Goal: Information Seeking & Learning: Learn about a topic

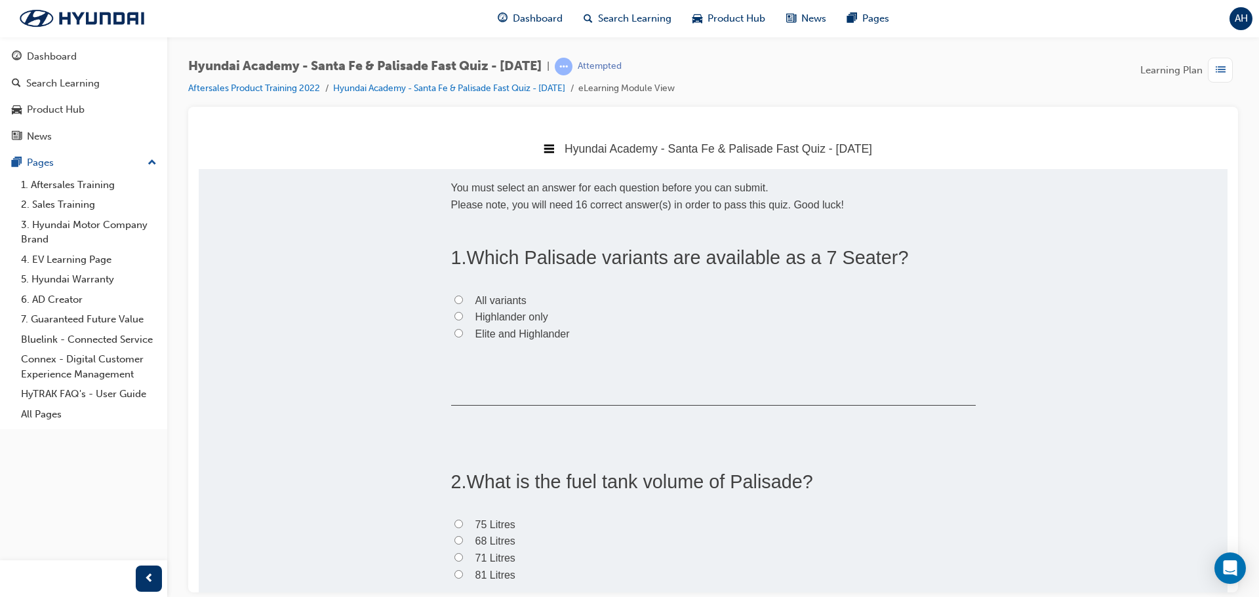
drag, startPoint x: 697, startPoint y: 256, endPoint x: 913, endPoint y: 241, distance: 216.2
click at [479, 297] on span "All variants" at bounding box center [500, 299] width 51 height 11
click at [463, 297] on input "All variants" at bounding box center [458, 299] width 9 height 9
radio input "true"
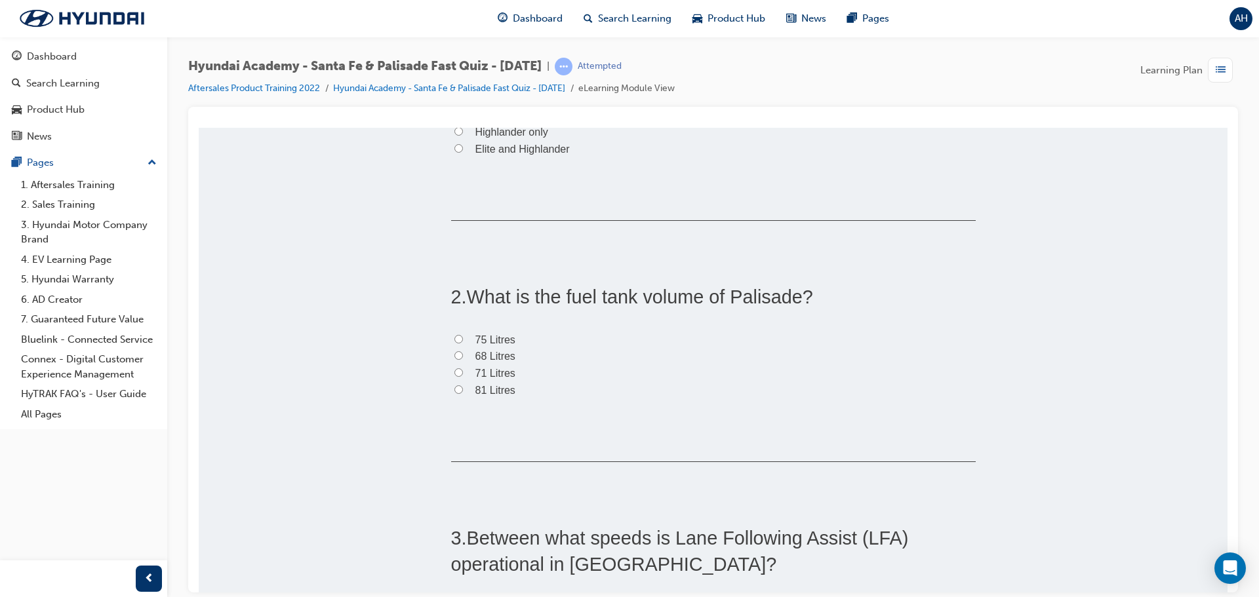
scroll to position [197, 0]
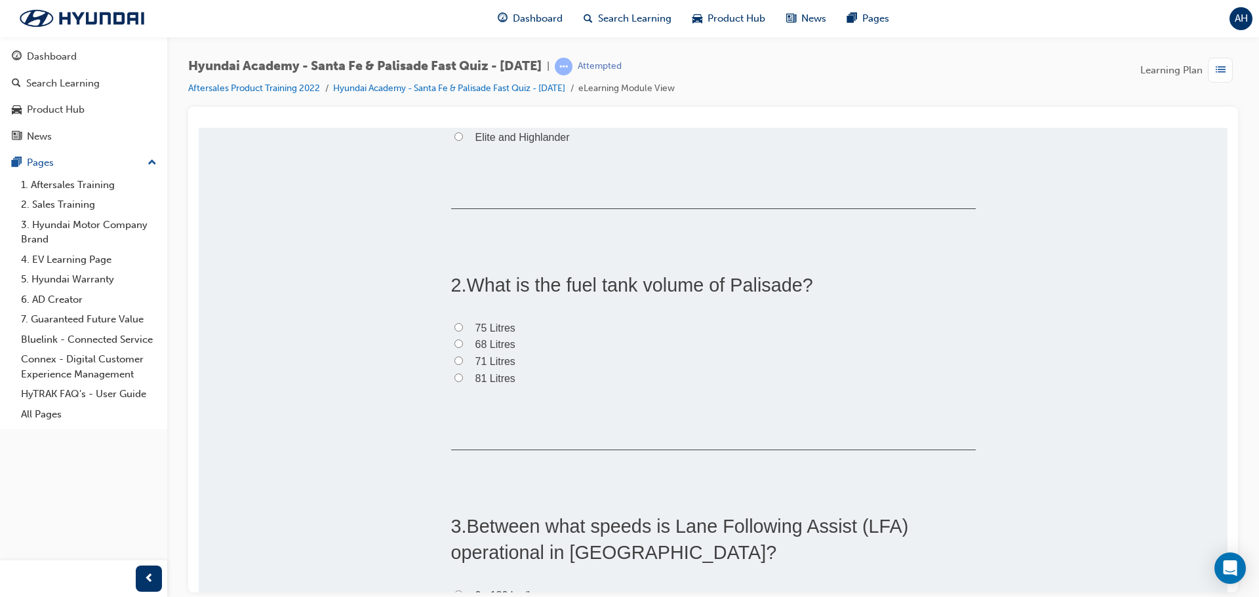
click at [454, 358] on input "71 Litres" at bounding box center [458, 360] width 9 height 9
radio input "true"
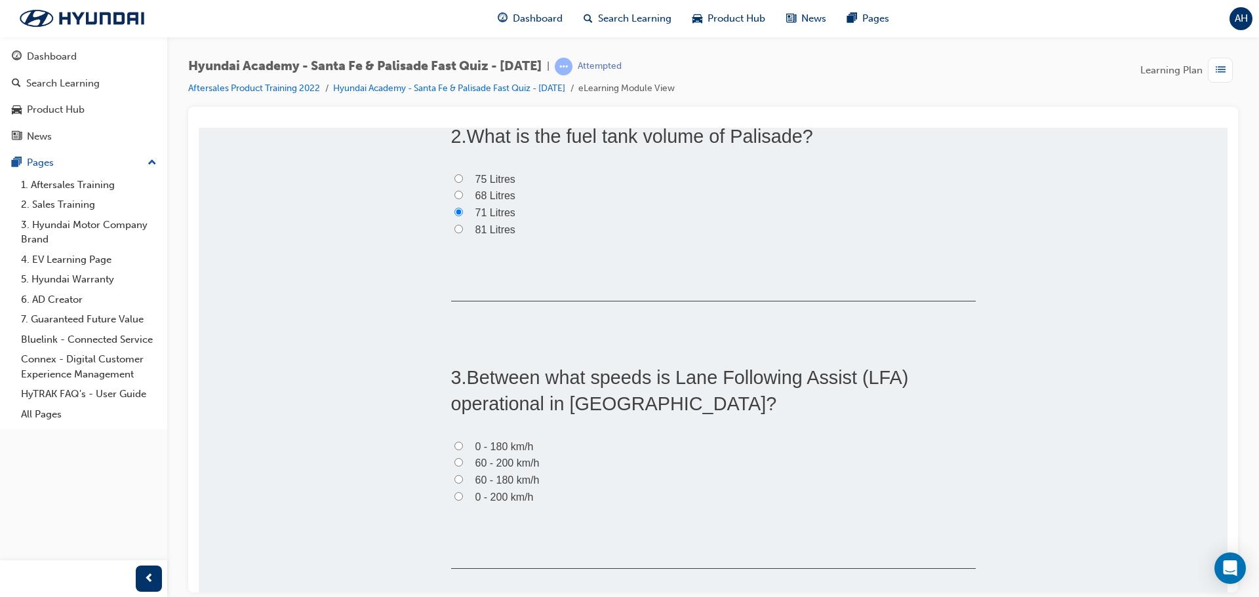
scroll to position [459, 0]
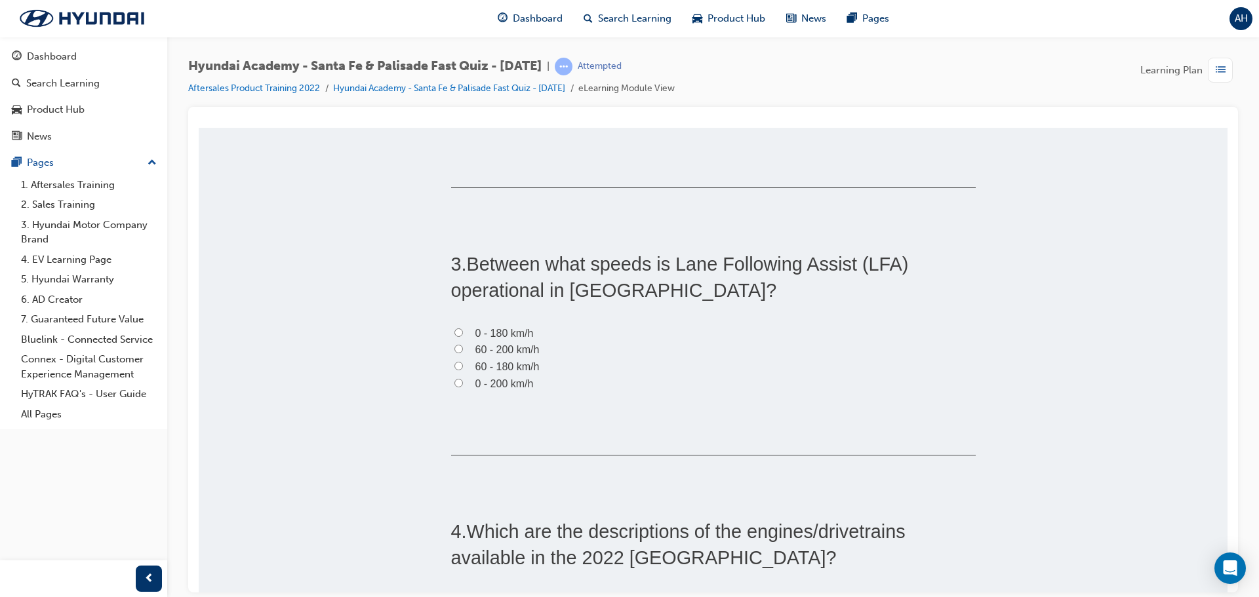
click at [455, 328] on input "0 - 180 km/h" at bounding box center [458, 332] width 9 height 9
radio input "true"
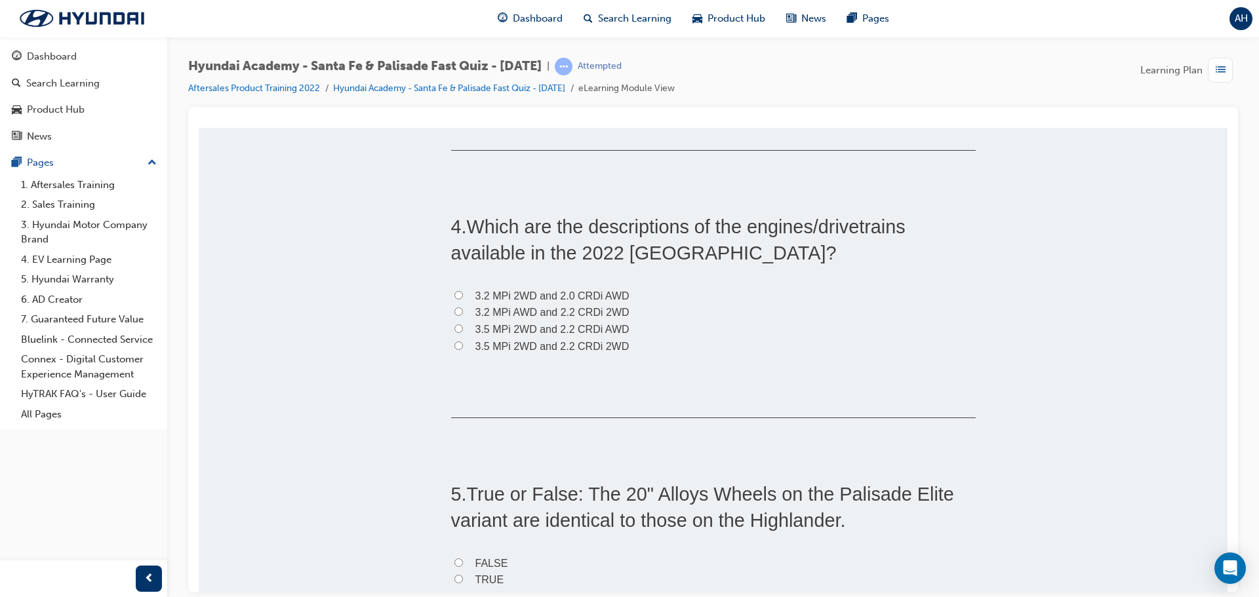
scroll to position [787, 0]
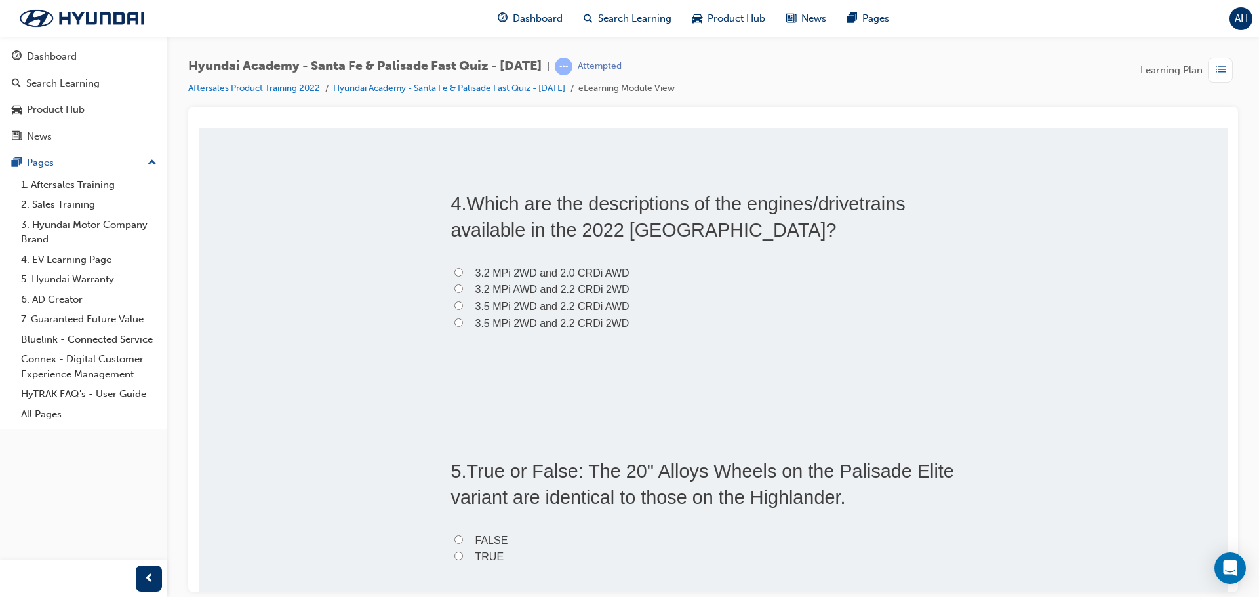
click at [478, 308] on span "3.5 MPi 2WD and 2.2 CRDi AWD" at bounding box center [552, 305] width 154 height 11
click at [463, 308] on input "3.5 MPi 2WD and 2.2 CRDi AWD" at bounding box center [458, 305] width 9 height 9
radio input "true"
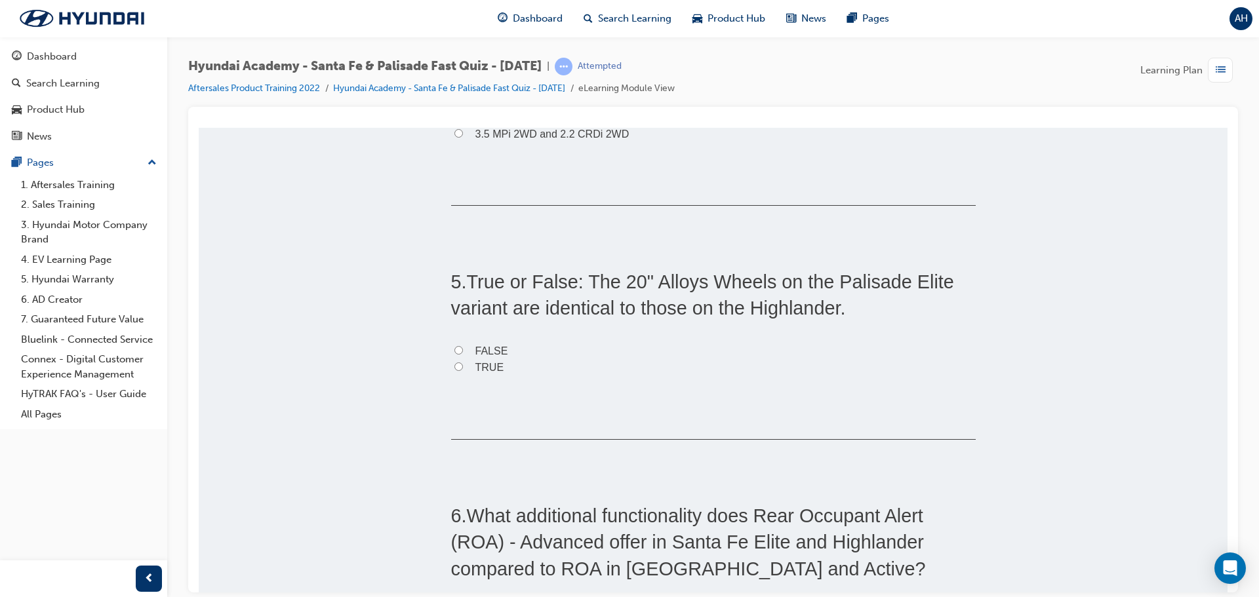
scroll to position [983, 0]
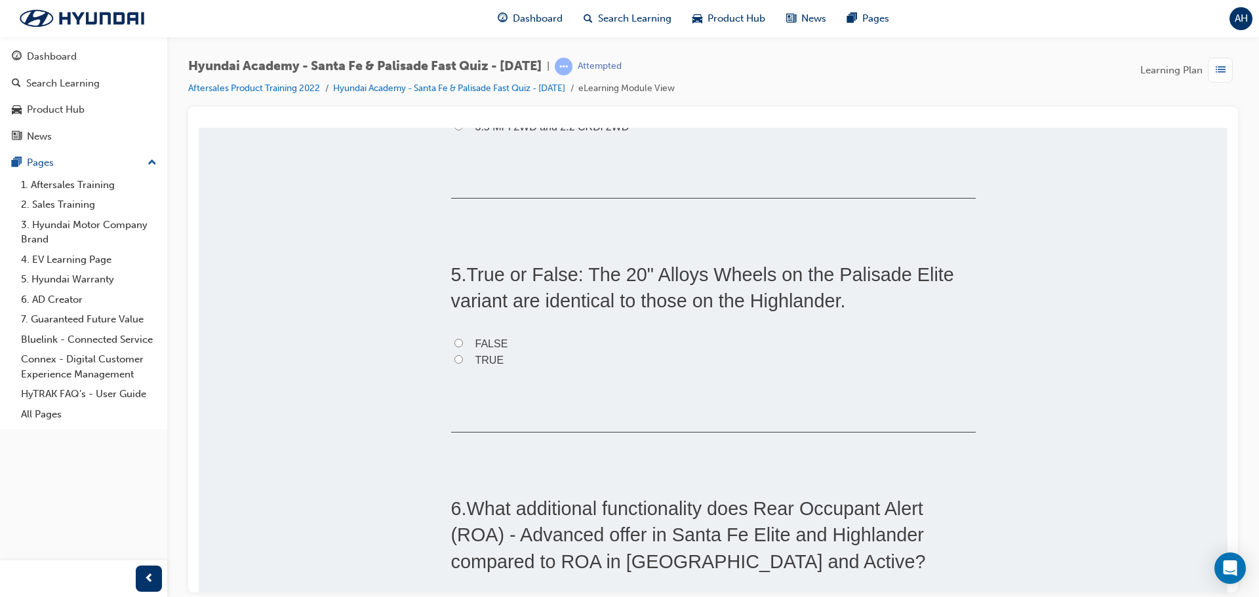
click at [487, 361] on span "TRUE" at bounding box center [489, 359] width 29 height 11
click at [463, 361] on input "TRUE" at bounding box center [458, 359] width 9 height 9
radio input "true"
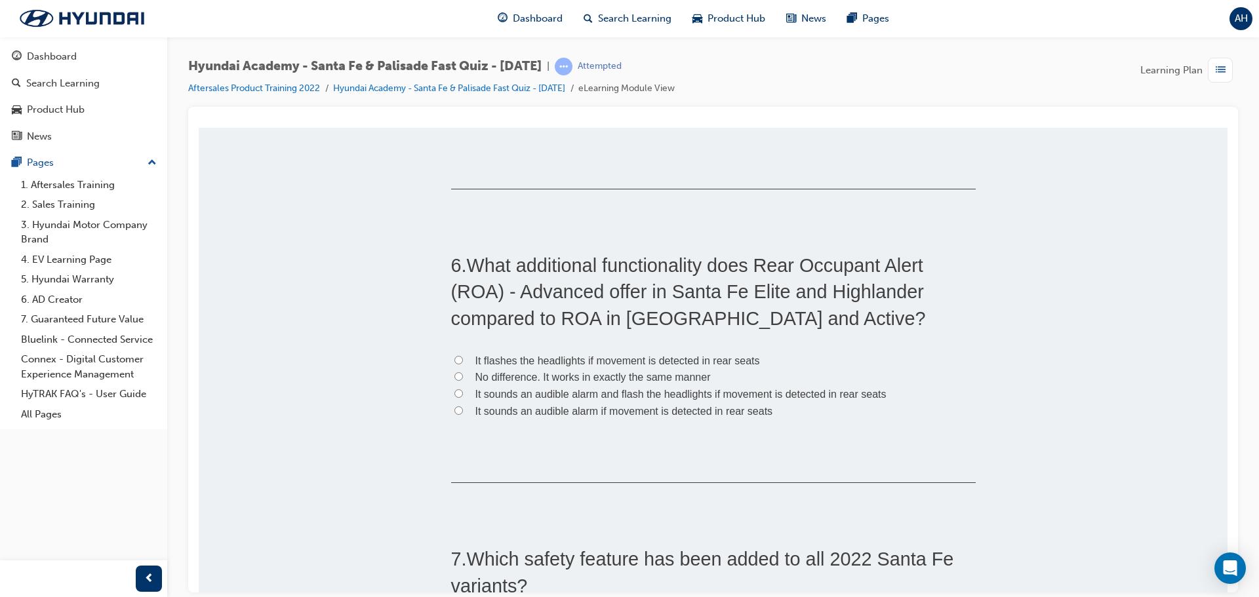
scroll to position [1246, 0]
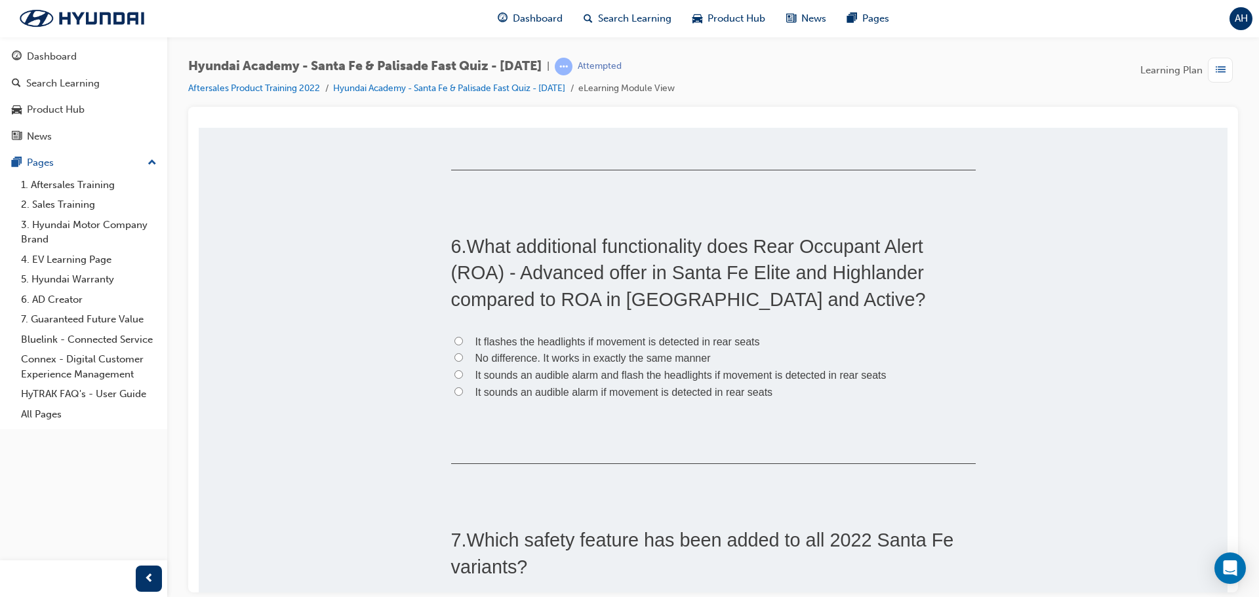
click at [503, 379] on span "It sounds an audible alarm and flash the headlights if movement is detected in …" at bounding box center [680, 374] width 411 height 11
click at [463, 378] on input "It sounds an audible alarm and flash the headlights if movement is detected in …" at bounding box center [458, 374] width 9 height 9
radio input "true"
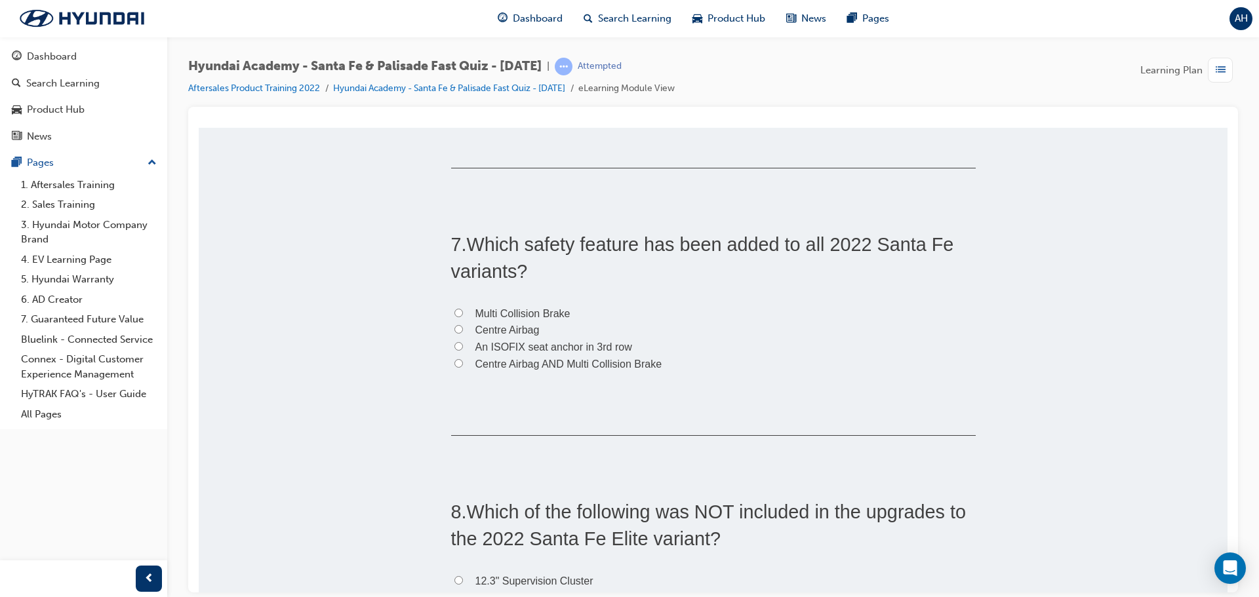
scroll to position [1574, 0]
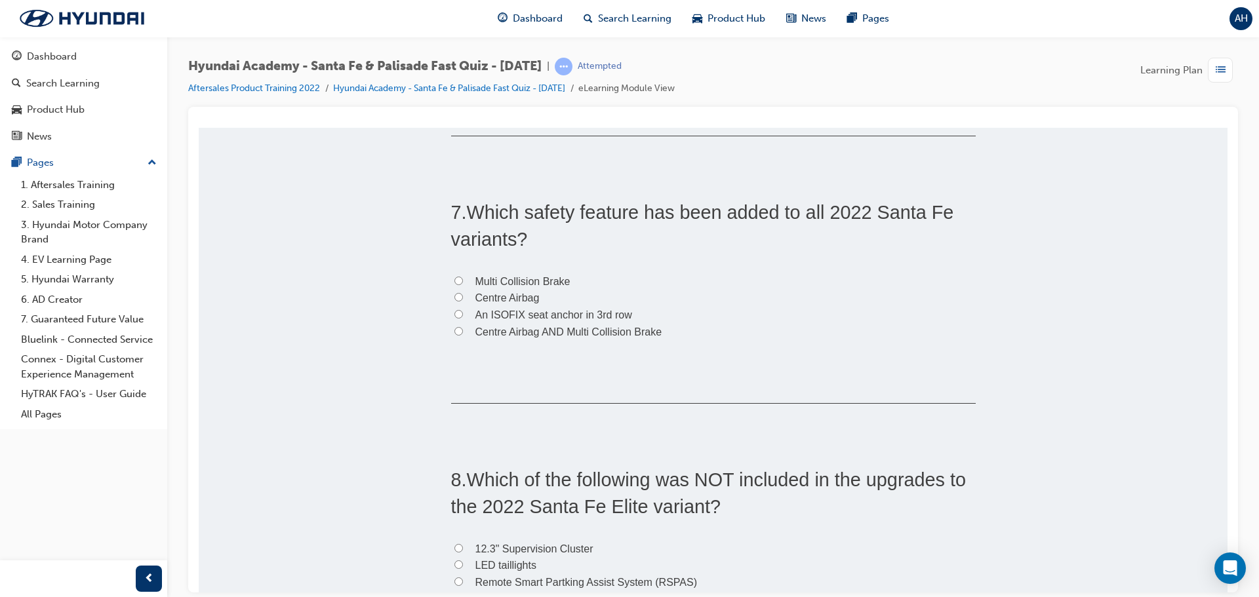
drag, startPoint x: 484, startPoint y: 282, endPoint x: 481, endPoint y: 298, distance: 16.6
click at [484, 282] on span "Multi Collision Brake" at bounding box center [522, 280] width 95 height 11
click at [463, 282] on input "Multi Collision Brake" at bounding box center [458, 280] width 9 height 9
radio input "true"
click at [483, 328] on span "Centre Airbag AND Multi Collision Brake" at bounding box center [568, 331] width 187 height 11
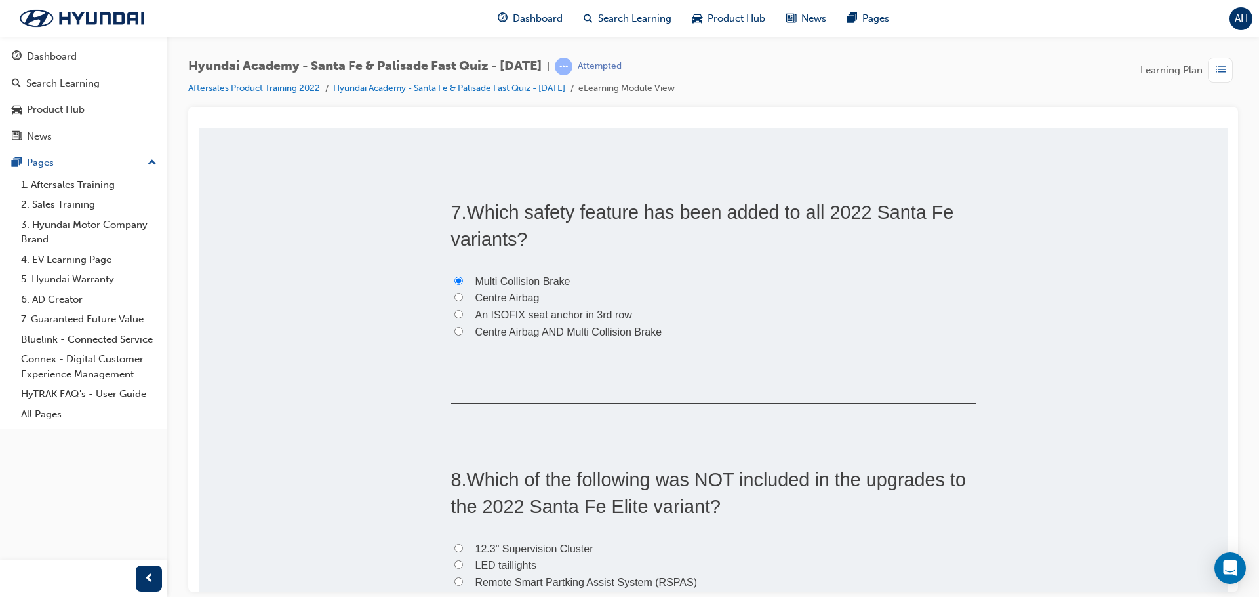
click at [463, 328] on input "Centre Airbag AND Multi Collision Brake" at bounding box center [458, 331] width 9 height 9
radio input "true"
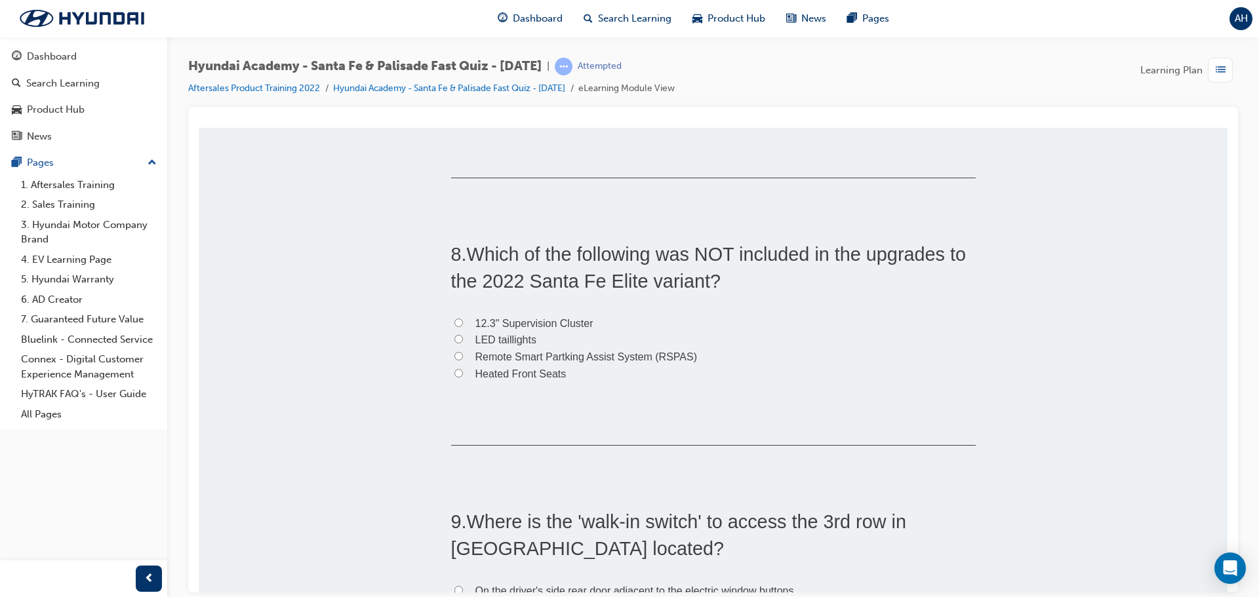
scroll to position [1836, 0]
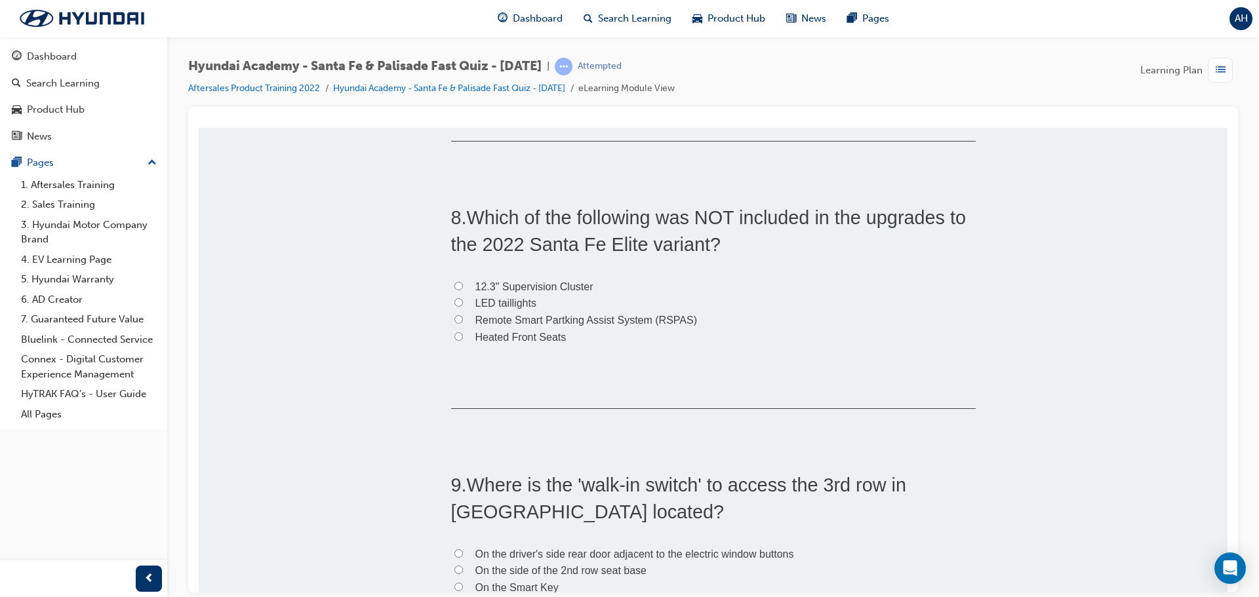
click at [558, 341] on span "Heated Front Seats" at bounding box center [520, 336] width 91 height 11
click at [463, 340] on input "Heated Front Seats" at bounding box center [458, 336] width 9 height 9
radio input "true"
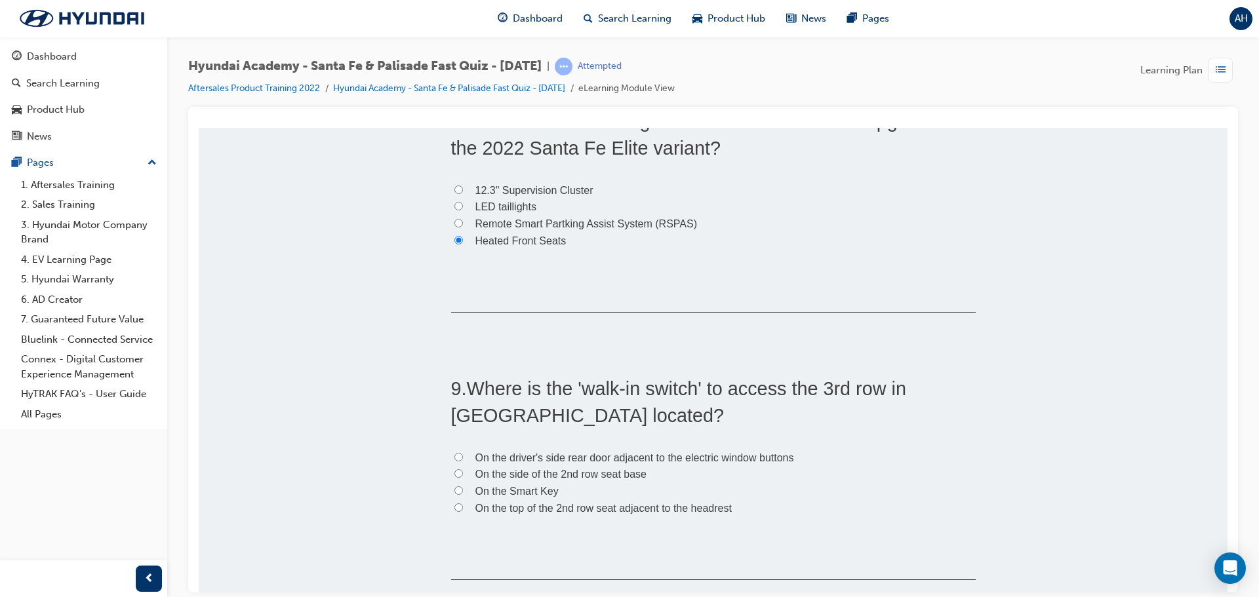
scroll to position [1901, 0]
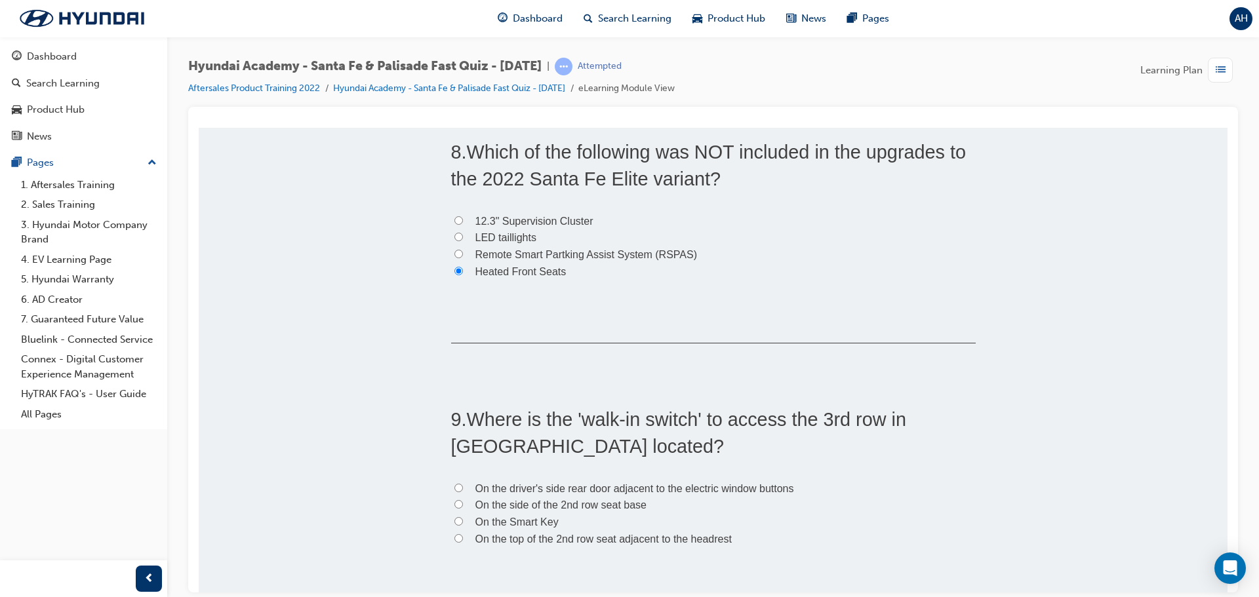
click at [486, 252] on span "Remote Smart Partking Assist System (RSPAS)" at bounding box center [586, 253] width 222 height 11
click at [463, 252] on input "Remote Smart Partking Assist System (RSPAS)" at bounding box center [458, 253] width 9 height 9
radio input "true"
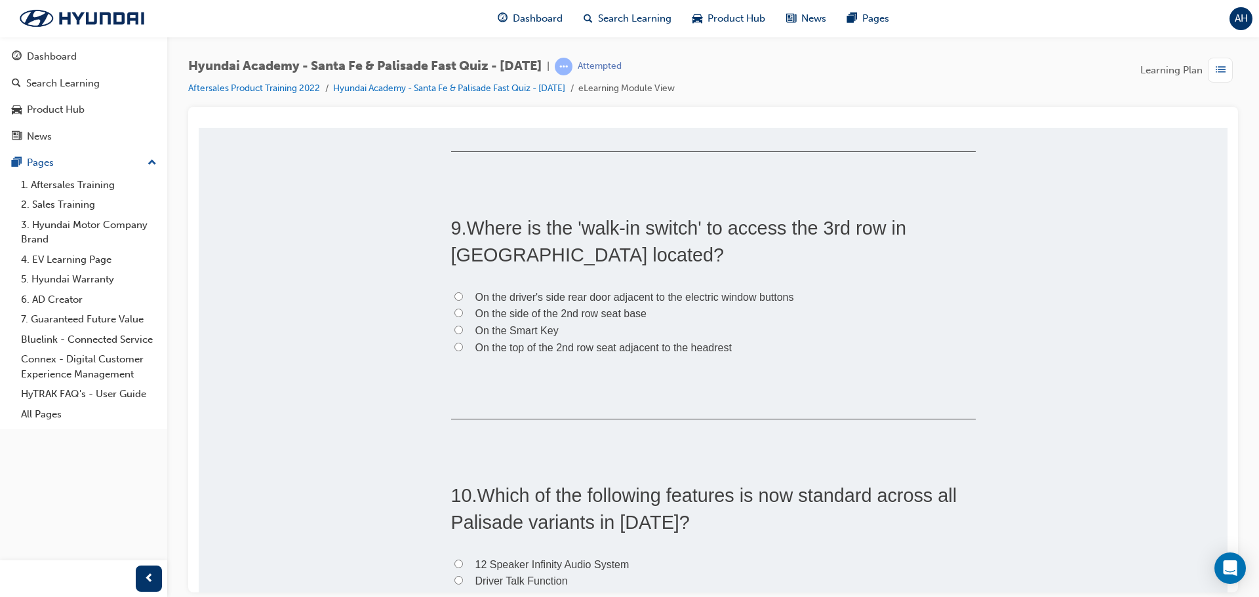
scroll to position [2098, 0]
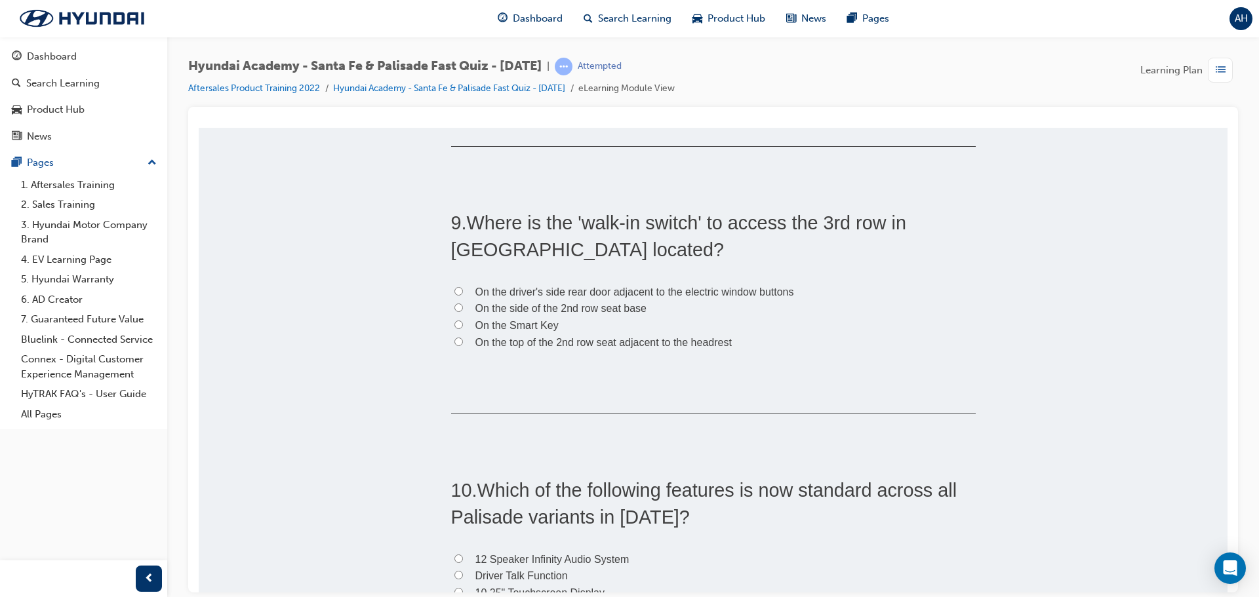
click at [527, 347] on span "On the top of the 2nd row seat adjacent to the headrest" at bounding box center [603, 341] width 256 height 11
click at [463, 346] on input "On the top of the 2nd row seat adjacent to the headrest" at bounding box center [458, 341] width 9 height 9
radio input "true"
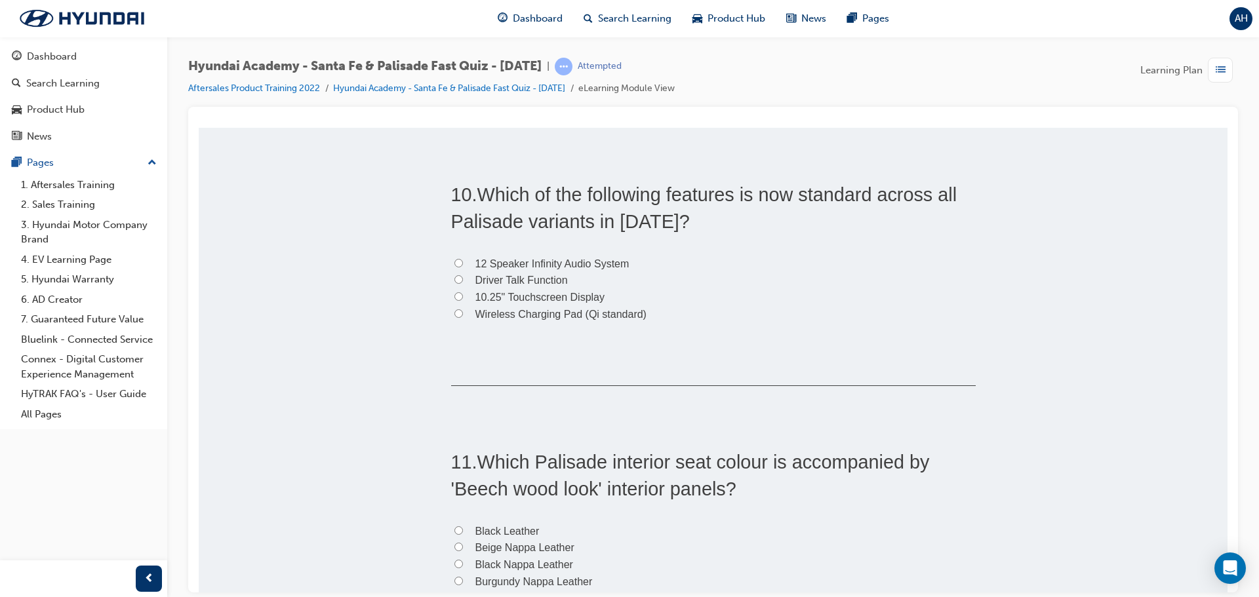
scroll to position [2426, 0]
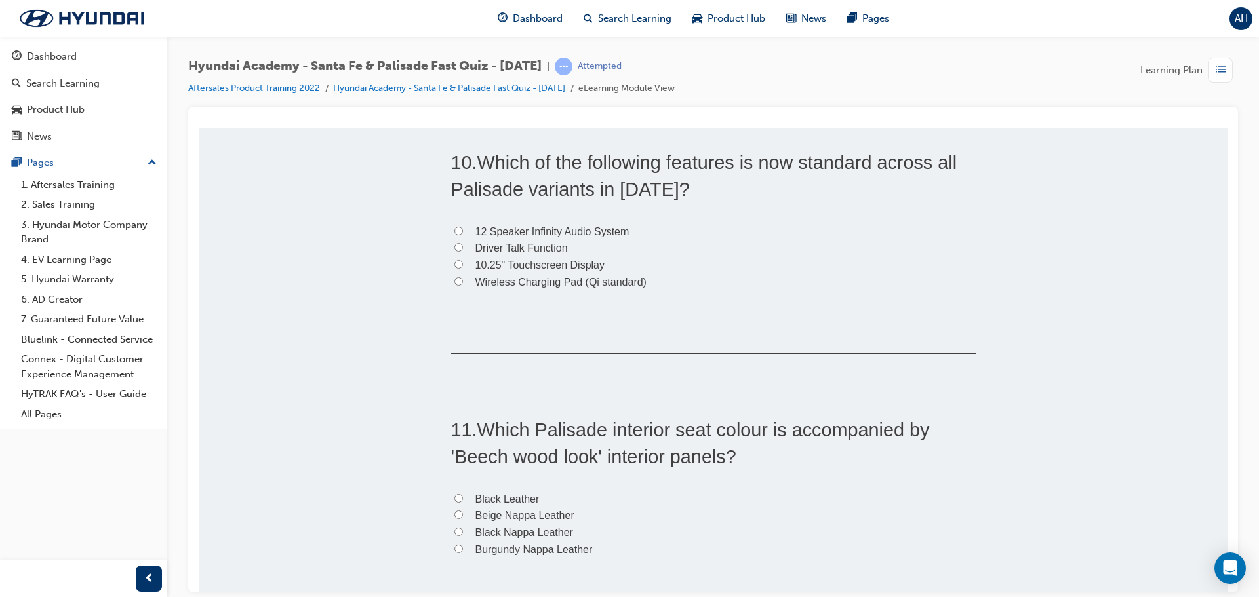
click at [491, 248] on span "Driver Talk Function" at bounding box center [521, 247] width 92 height 11
click at [463, 248] on input "Driver Talk Function" at bounding box center [458, 247] width 9 height 9
radio input "true"
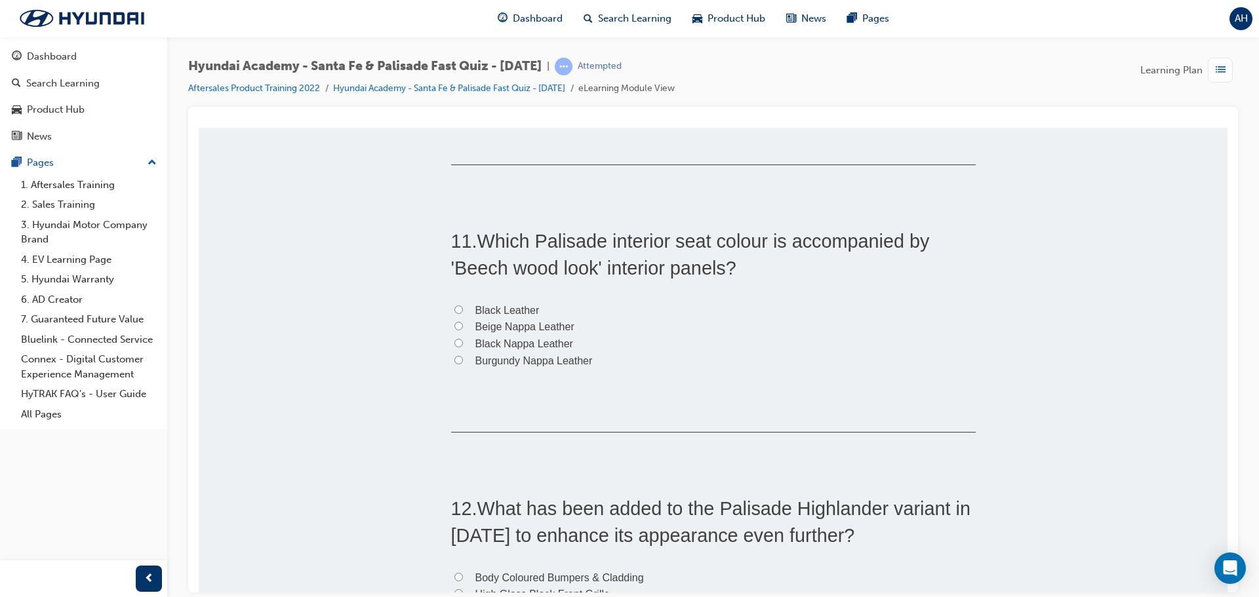
scroll to position [2623, 0]
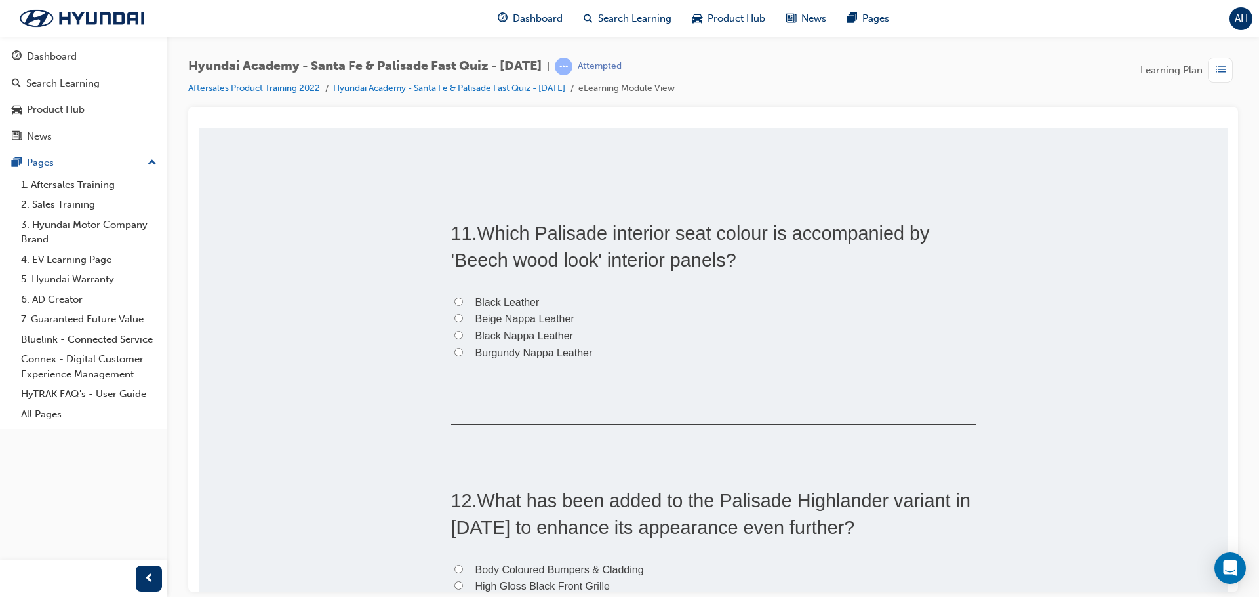
click at [502, 324] on label "Beige Nappa Leather" at bounding box center [713, 318] width 525 height 17
click at [463, 322] on input "Beige Nappa Leather" at bounding box center [458, 317] width 9 height 9
radio input "true"
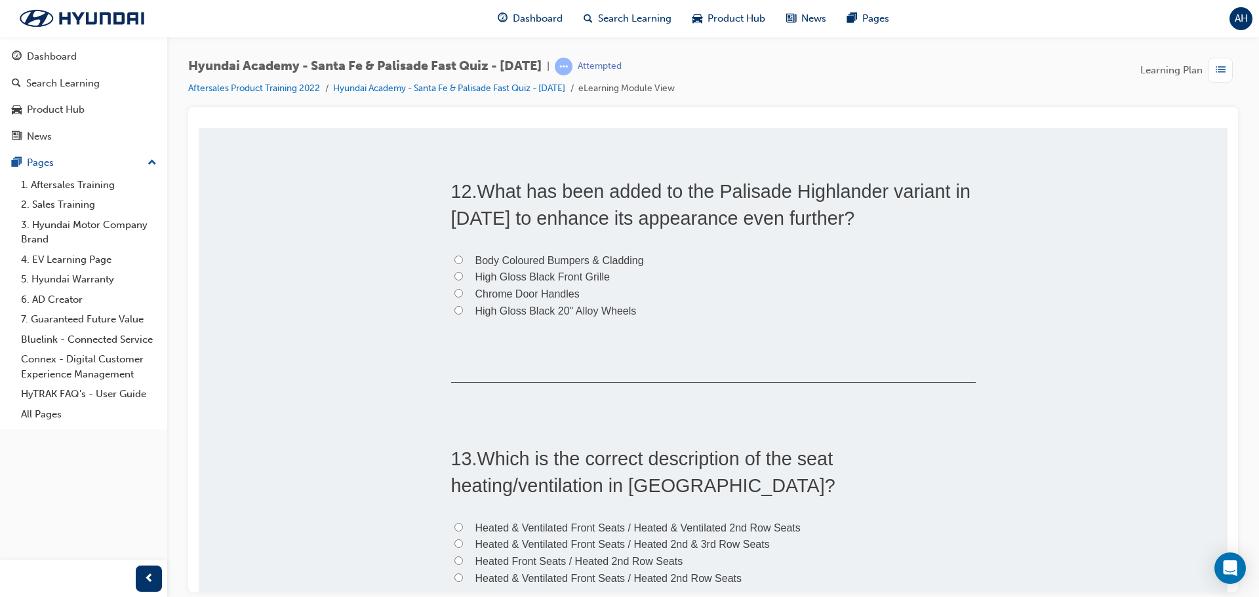
scroll to position [2950, 0]
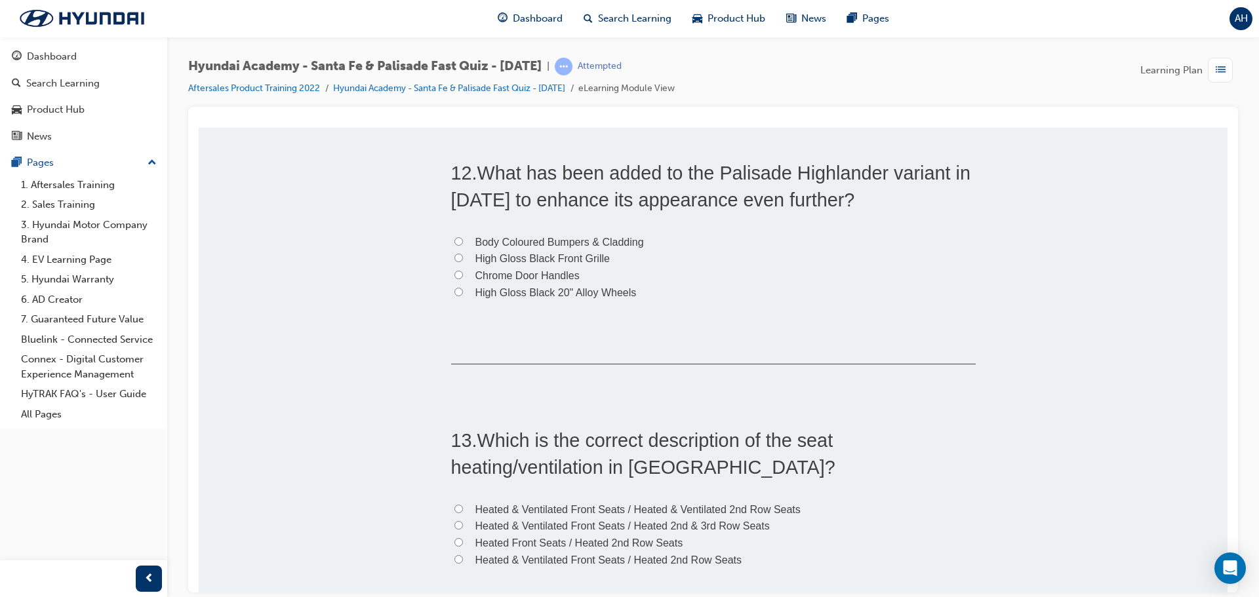
click at [556, 244] on span "Body Coloured Bumpers & Cladding" at bounding box center [559, 241] width 169 height 11
click at [463, 244] on input "Body Coloured Bumpers & Cladding" at bounding box center [458, 241] width 9 height 9
radio input "true"
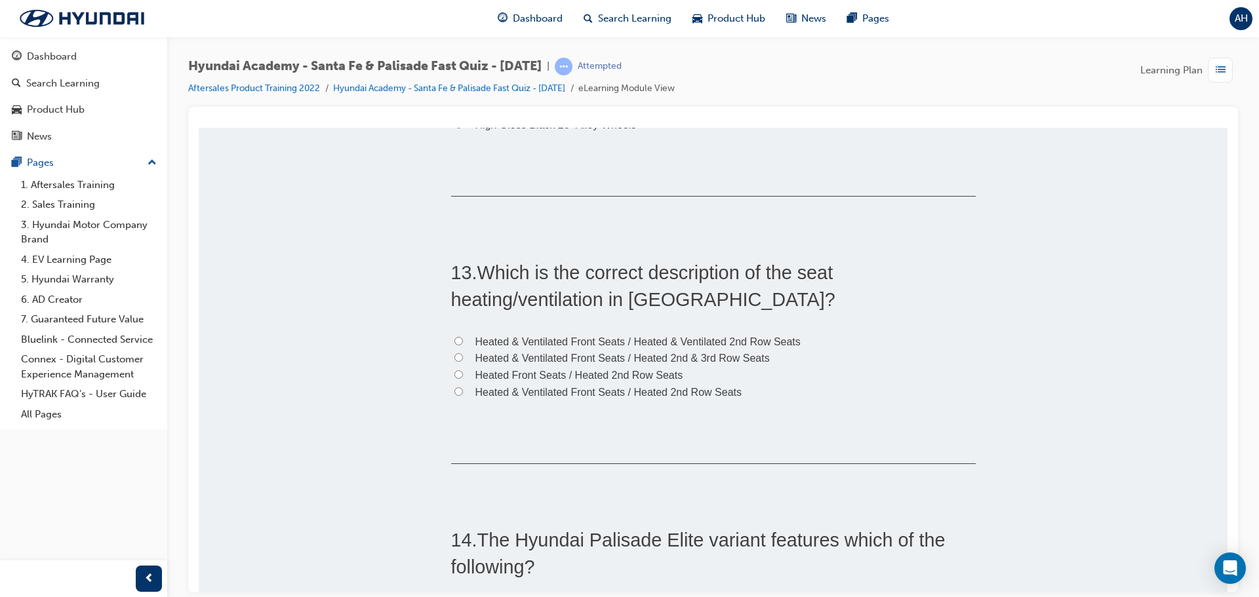
scroll to position [3147, 0]
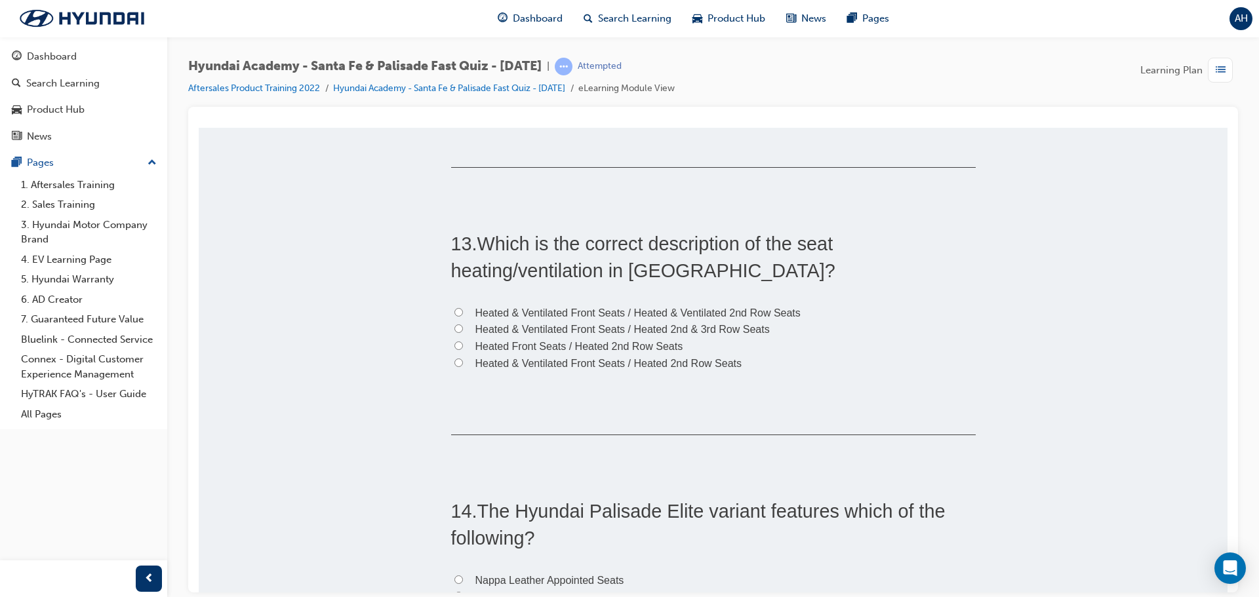
click at [454, 311] on input "Heated & Ventilated Front Seats / Heated & Ventilated 2nd Row Seats" at bounding box center [458, 312] width 9 height 9
radio input "true"
click at [461, 370] on label "Heated & Ventilated Front Seats / Heated 2nd Row Seats" at bounding box center [713, 363] width 525 height 17
click at [461, 367] on input "Heated & Ventilated Front Seats / Heated 2nd Row Seats" at bounding box center [458, 362] width 9 height 9
radio input "true"
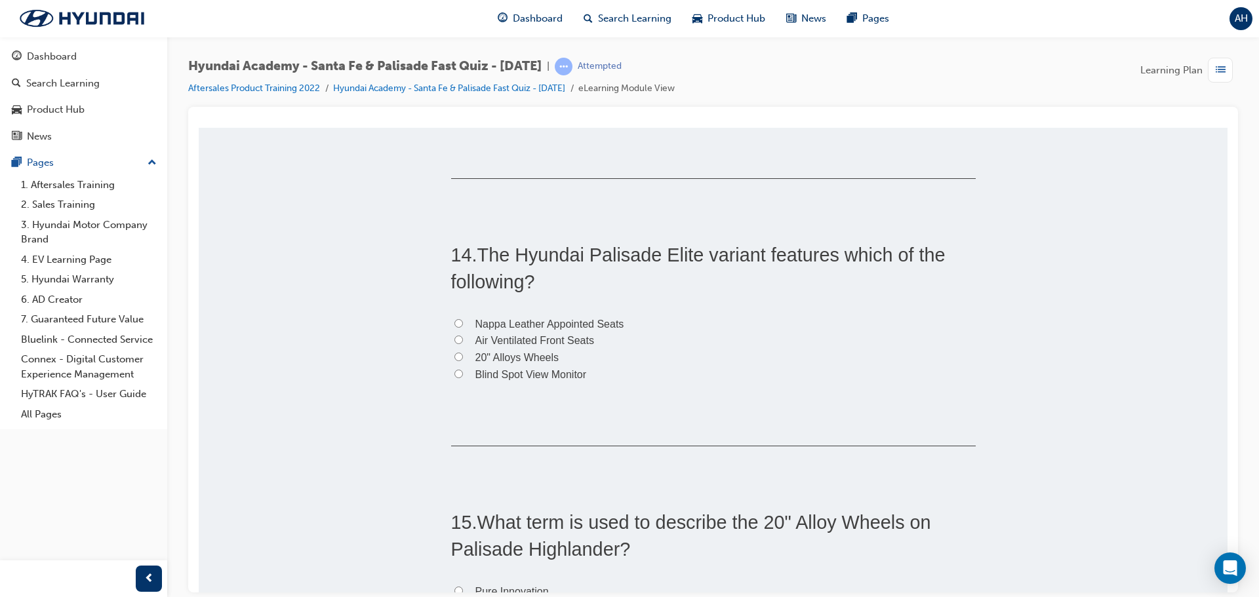
scroll to position [3409, 0]
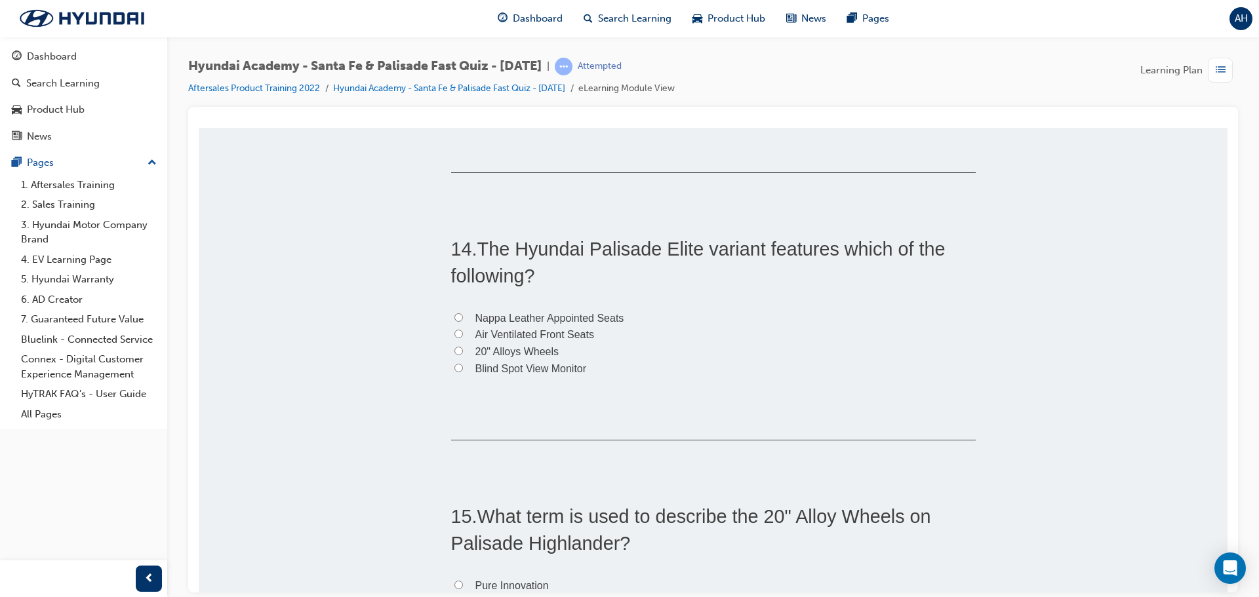
drag, startPoint x: 502, startPoint y: 355, endPoint x: 556, endPoint y: 256, distance: 112.4
click at [502, 355] on span "20" Alloys Wheels" at bounding box center [517, 351] width 84 height 11
click at [463, 355] on input "20" Alloys Wheels" at bounding box center [458, 350] width 9 height 9
radio input "true"
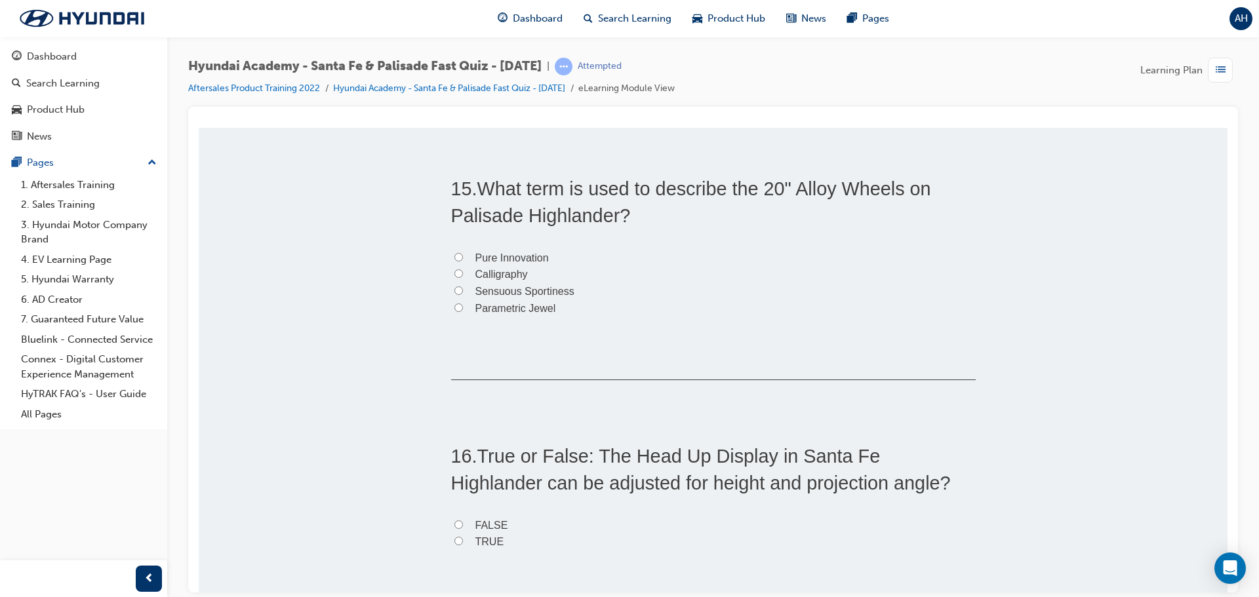
scroll to position [3672, 0]
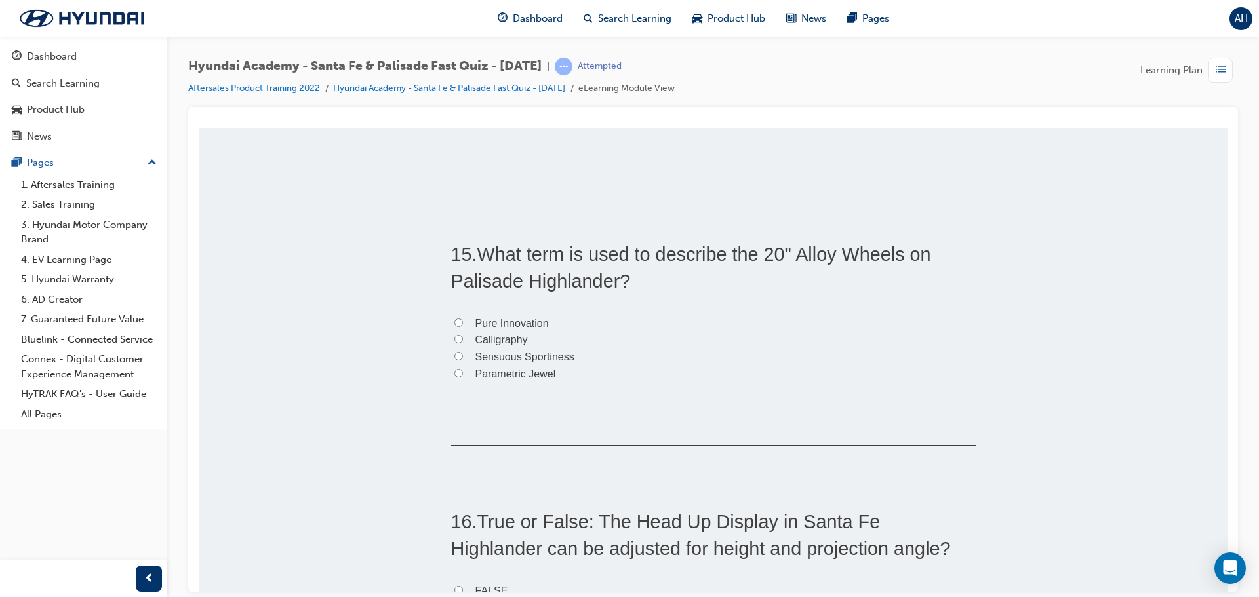
click at [479, 339] on span "Calligraphy" at bounding box center [501, 339] width 52 height 11
click at [463, 339] on input "Calligraphy" at bounding box center [458, 338] width 9 height 9
radio input "true"
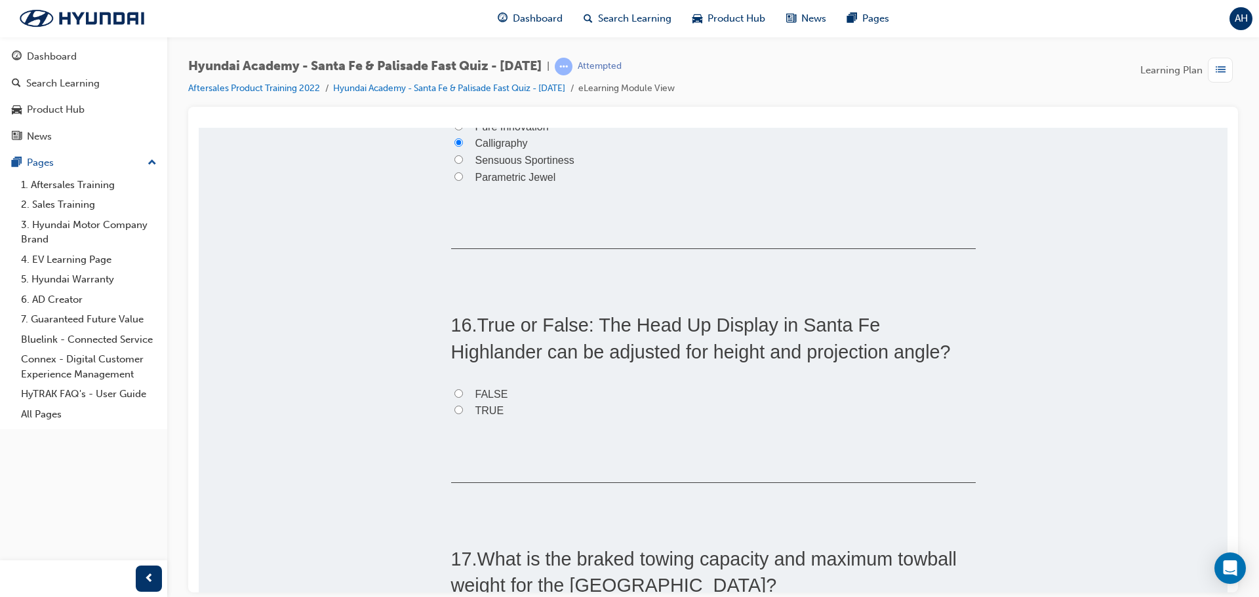
scroll to position [3934, 0]
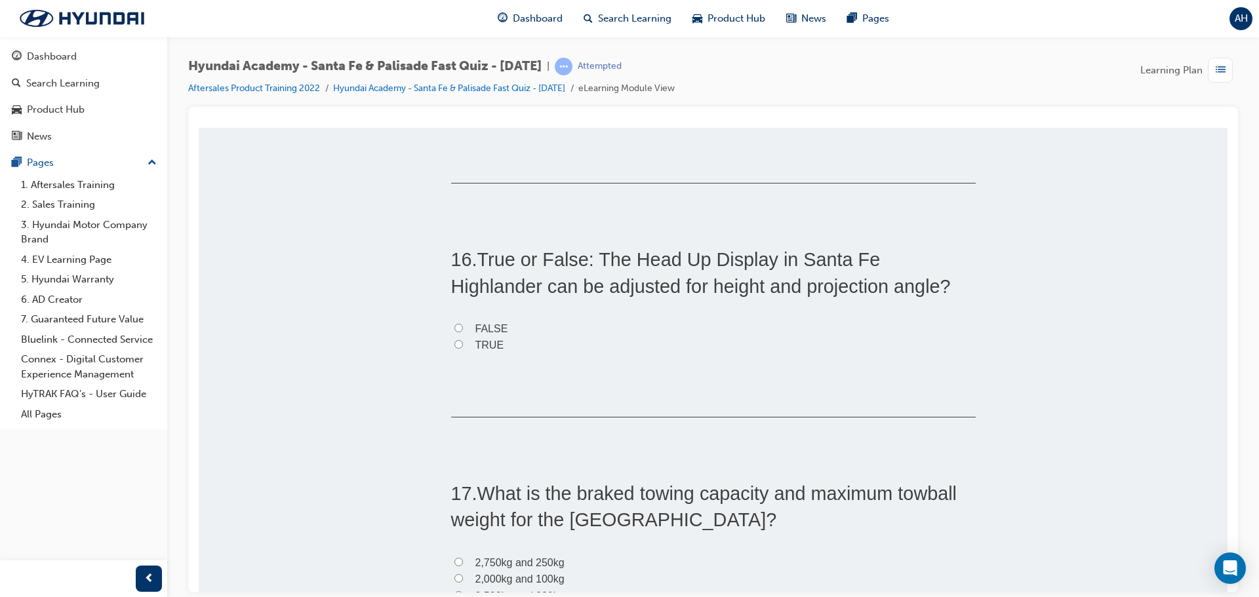
click at [456, 345] on input "TRUE" at bounding box center [458, 344] width 9 height 9
radio input "true"
click at [456, 328] on input "FALSE" at bounding box center [458, 327] width 9 height 9
radio input "true"
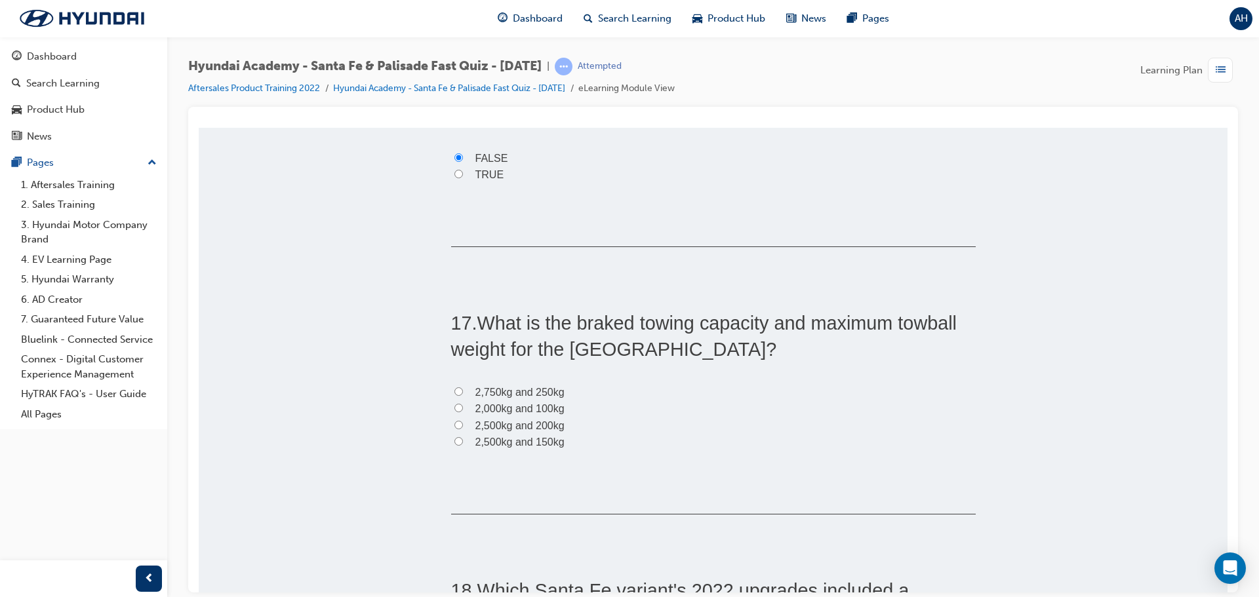
scroll to position [4131, 0]
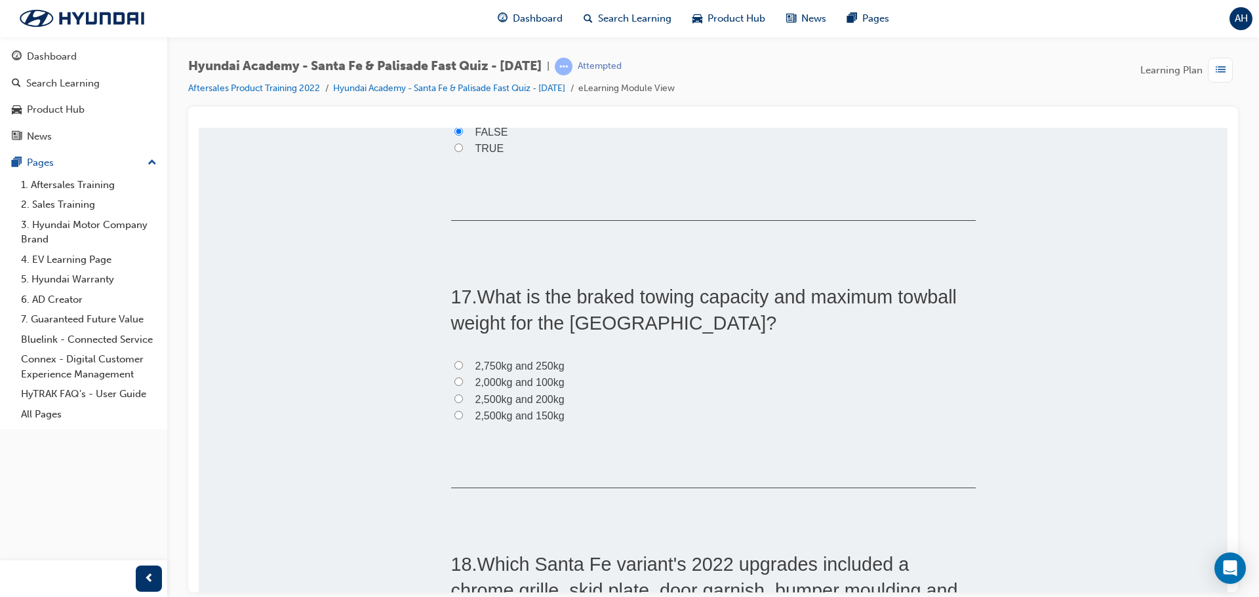
click at [475, 400] on span "2,500kg and 200kg" at bounding box center [519, 398] width 89 height 11
click at [463, 400] on input "2,500kg and 200kg" at bounding box center [458, 398] width 9 height 9
radio input "true"
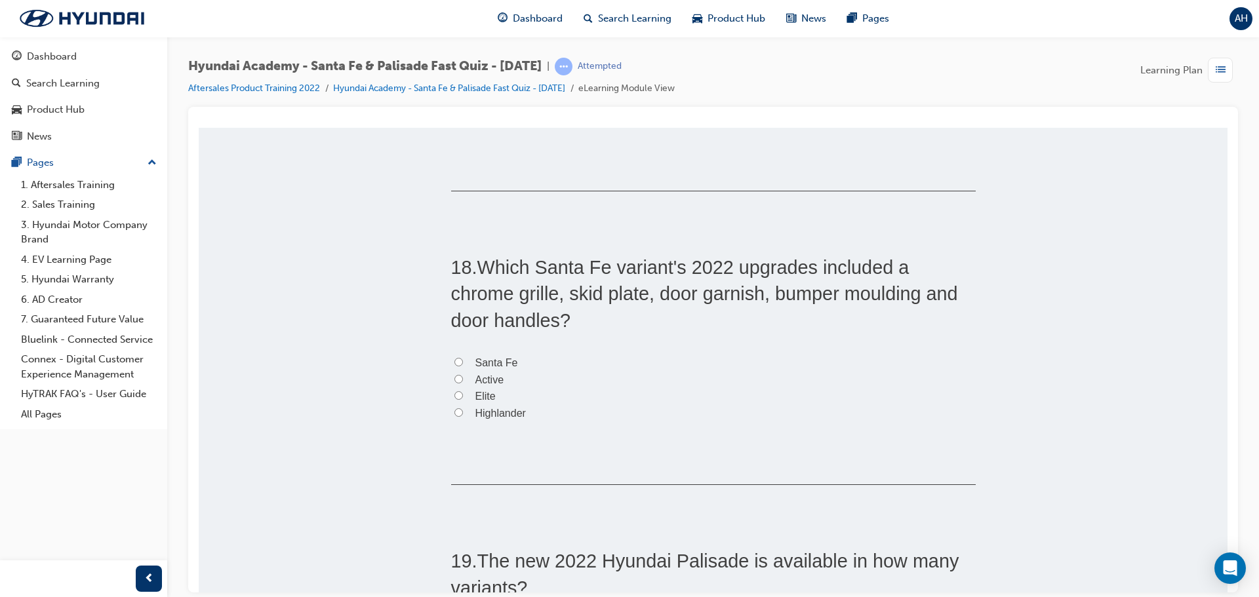
scroll to position [4458, 0]
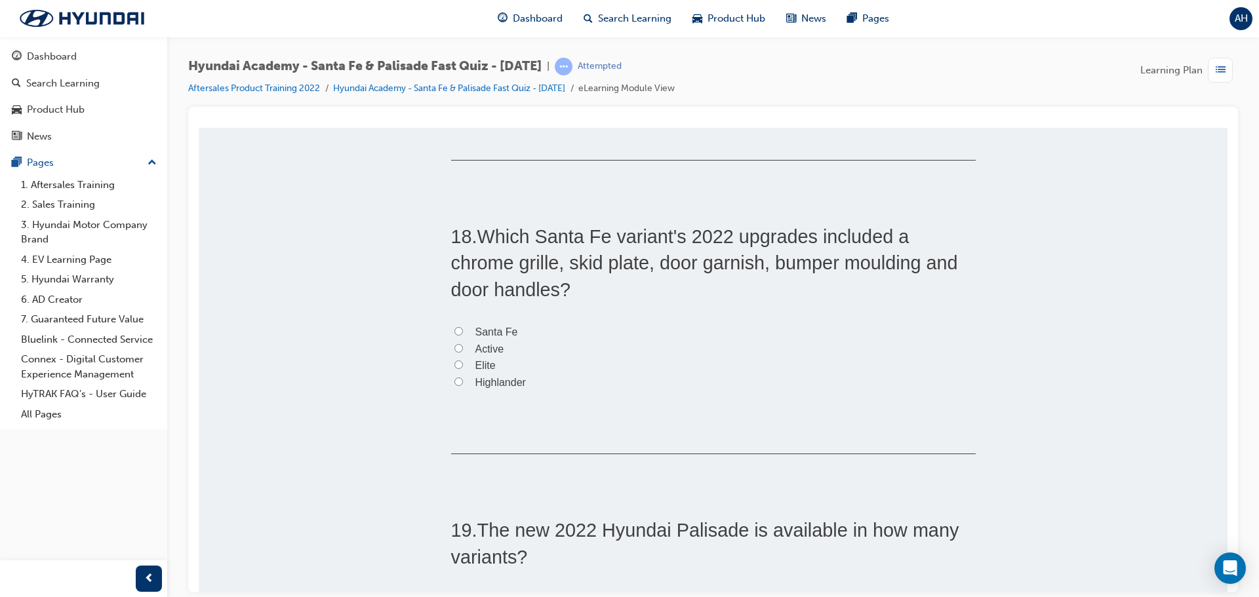
click at [477, 331] on span "Santa Fe" at bounding box center [496, 331] width 43 height 11
click at [463, 331] on input "Santa Fe" at bounding box center [458, 331] width 9 height 9
radio input "true"
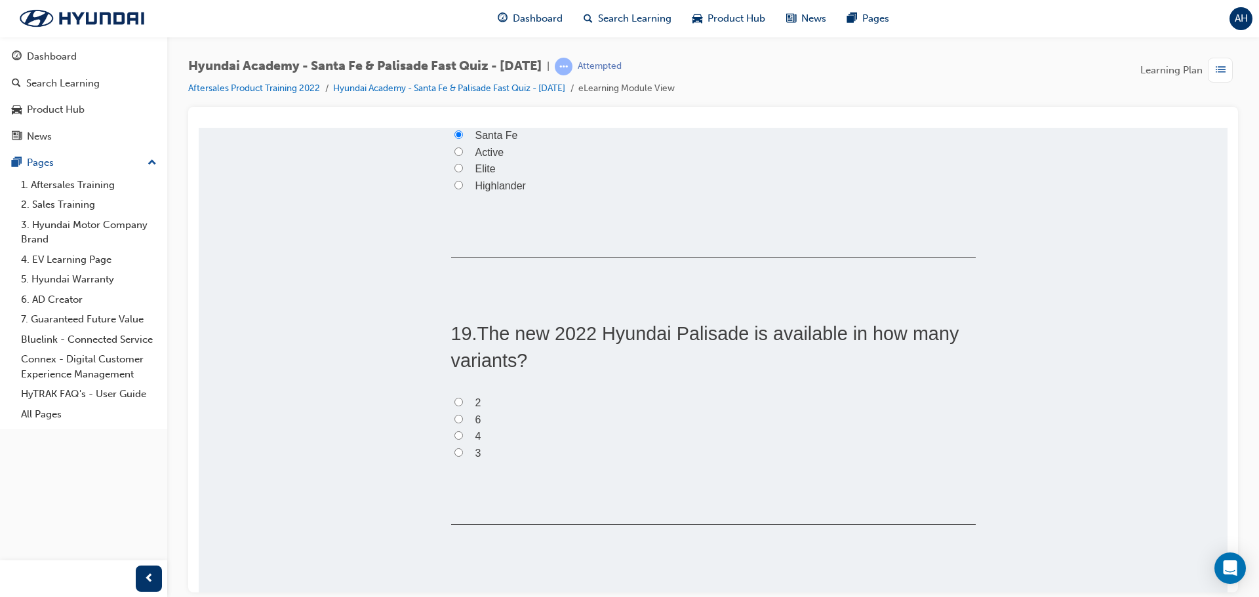
scroll to position [4721, 0]
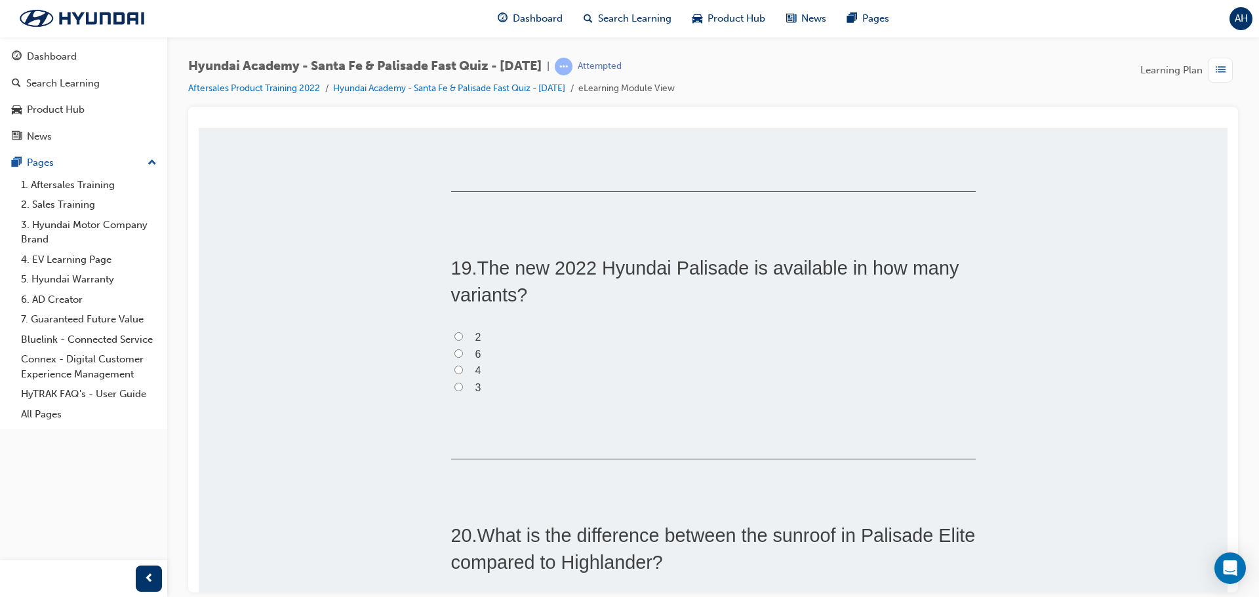
click at [458, 389] on label "3" at bounding box center [713, 387] width 525 height 17
click at [458, 389] on input "3" at bounding box center [458, 386] width 9 height 9
radio input "true"
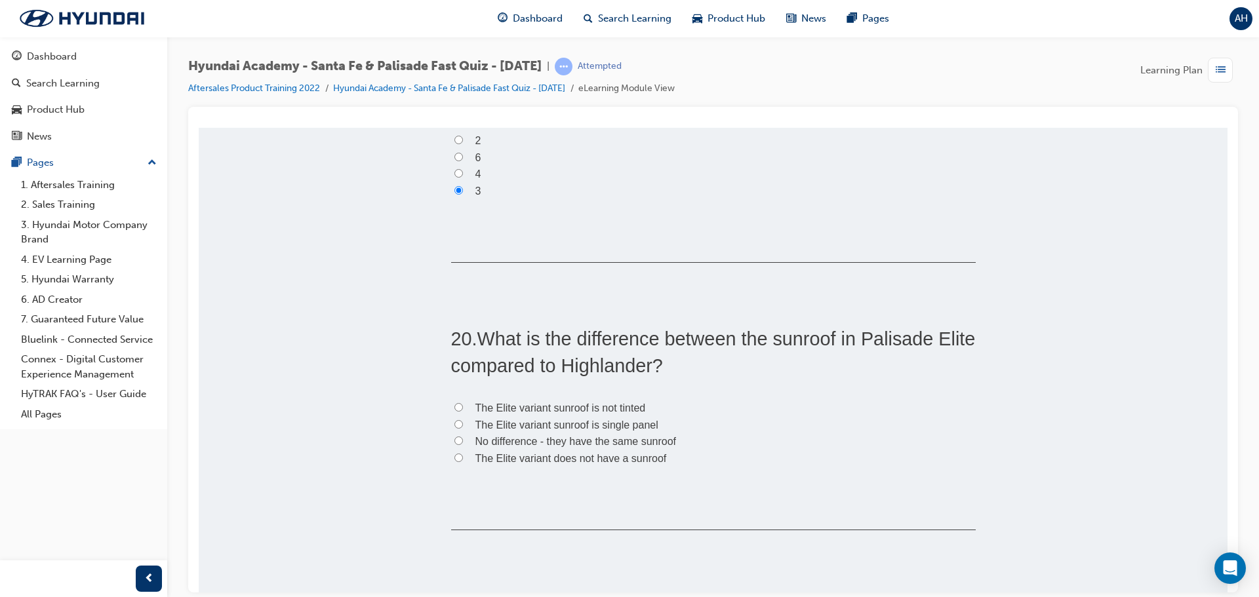
scroll to position [4979, 0]
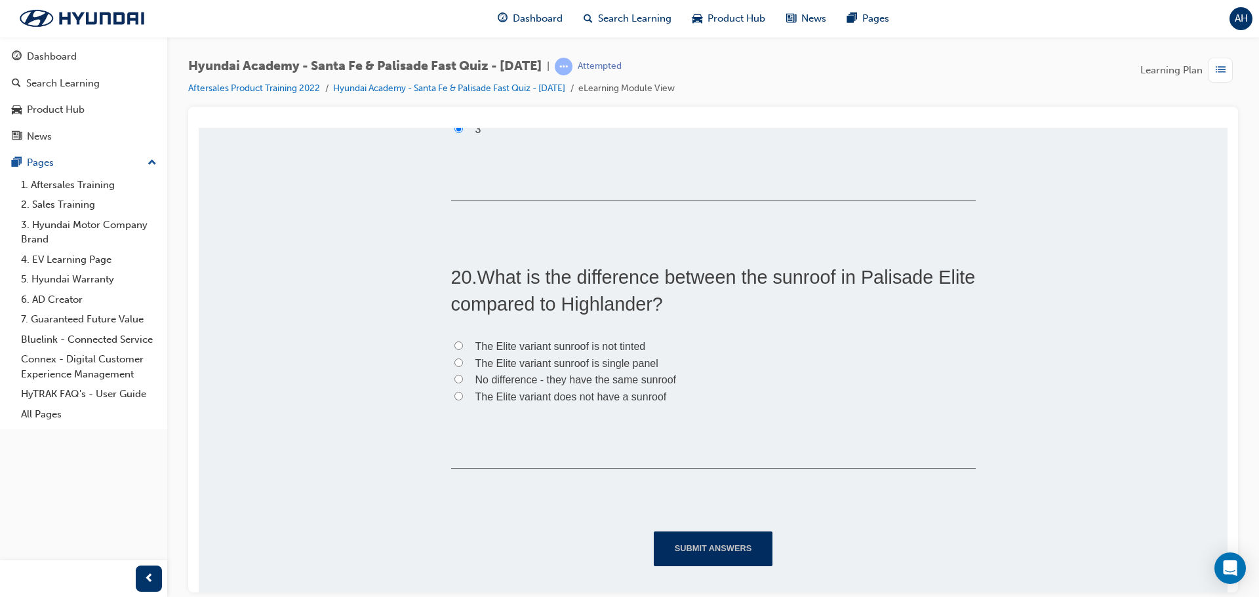
click at [504, 365] on span "The Elite variant sunroof is single panel" at bounding box center [566, 362] width 183 height 11
click at [463, 365] on input "The Elite variant sunroof is single panel" at bounding box center [458, 362] width 9 height 9
radio input "true"
click at [724, 549] on button "Submit Answers" at bounding box center [713, 548] width 119 height 34
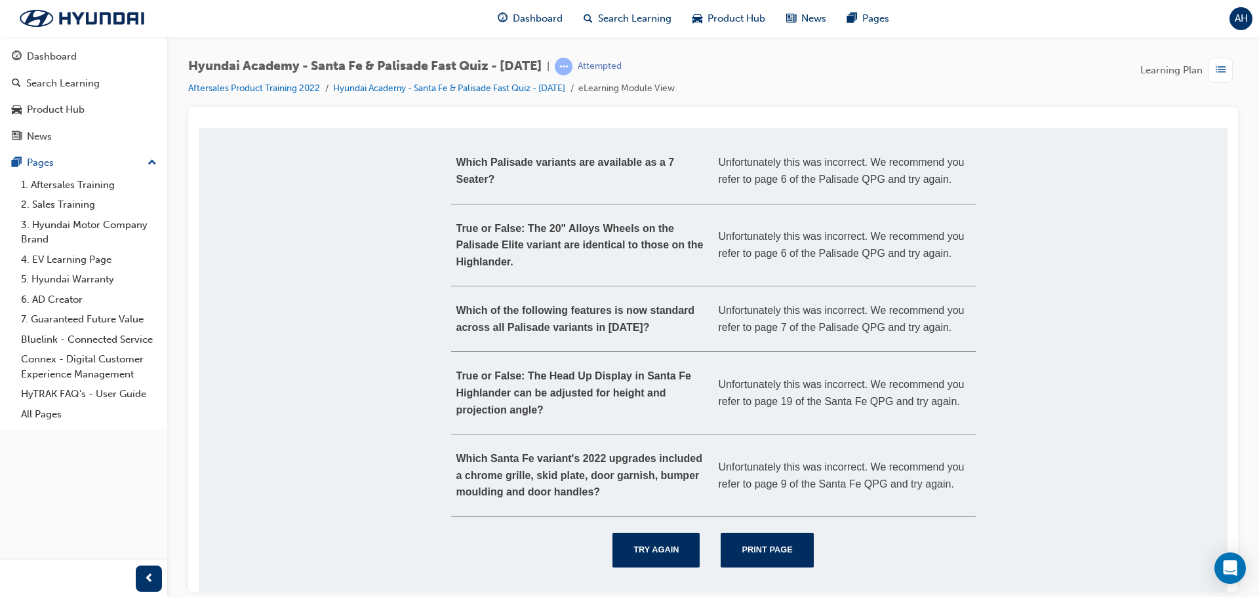
scroll to position [181, 0]
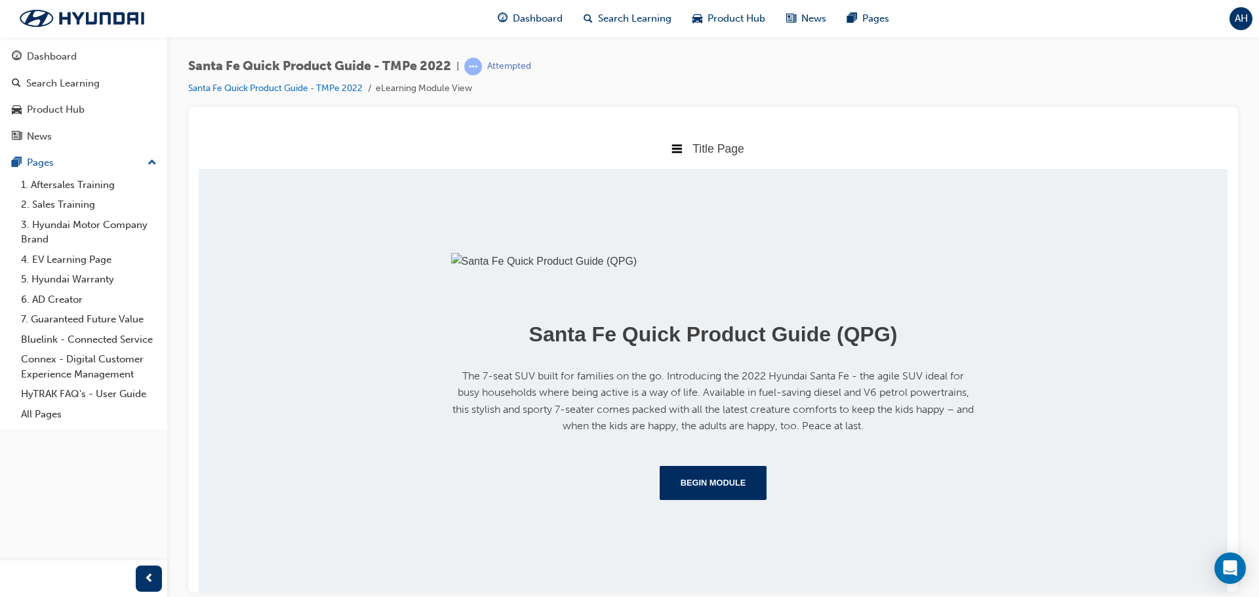
scroll to position [185, 0]
click at [725, 500] on button "Begin Module" at bounding box center [714, 483] width 108 height 34
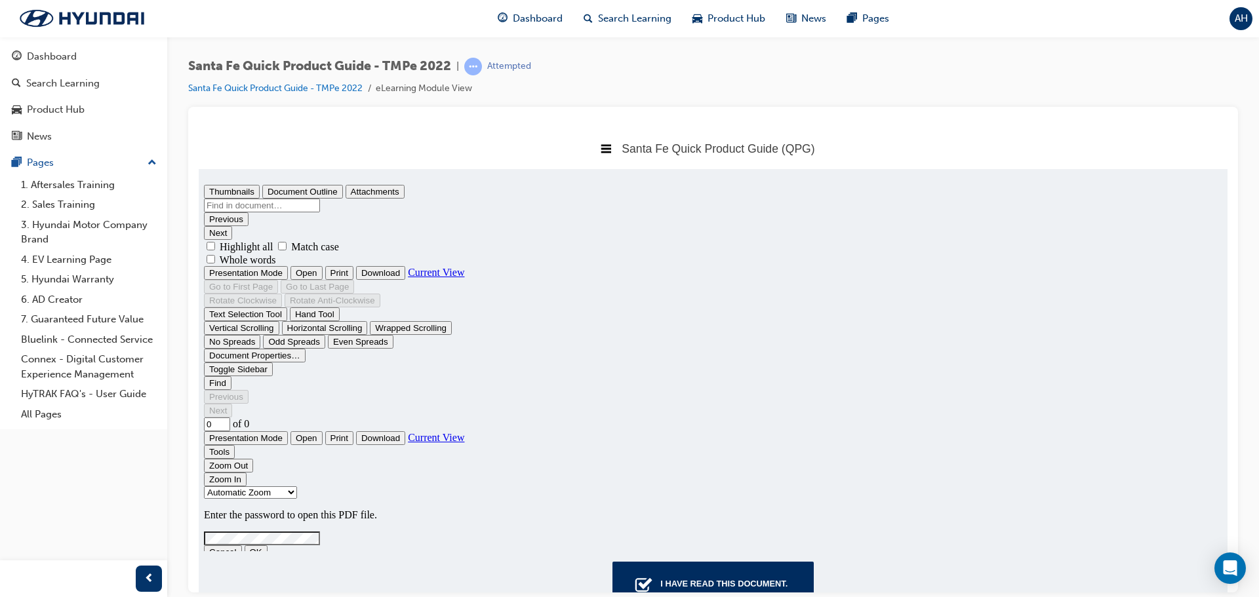
scroll to position [0, 0]
type input "1"
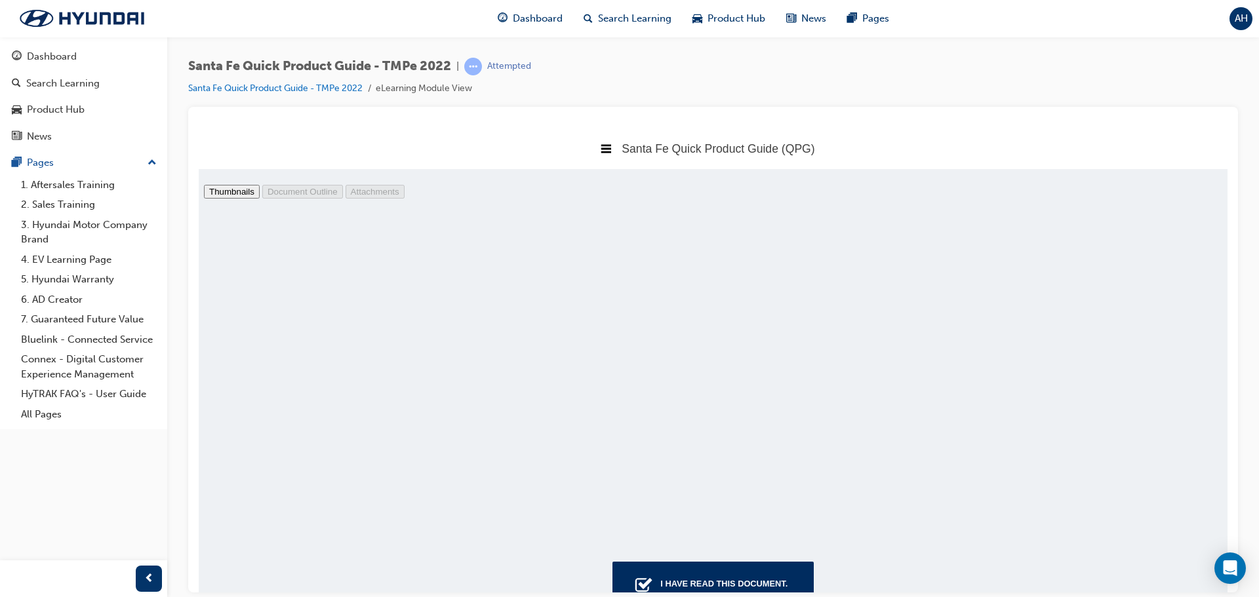
type input "lfa"
type input "32"
type input "lfa"
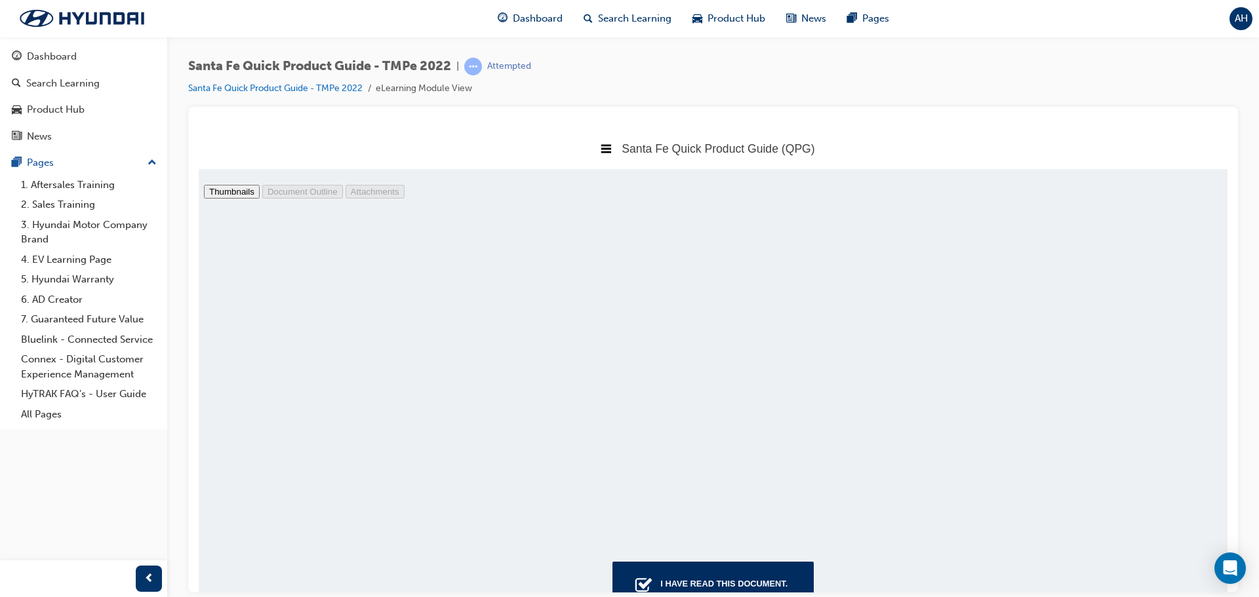
drag, startPoint x: 321, startPoint y: 210, endPoint x: 232, endPoint y: 214, distance: 88.6
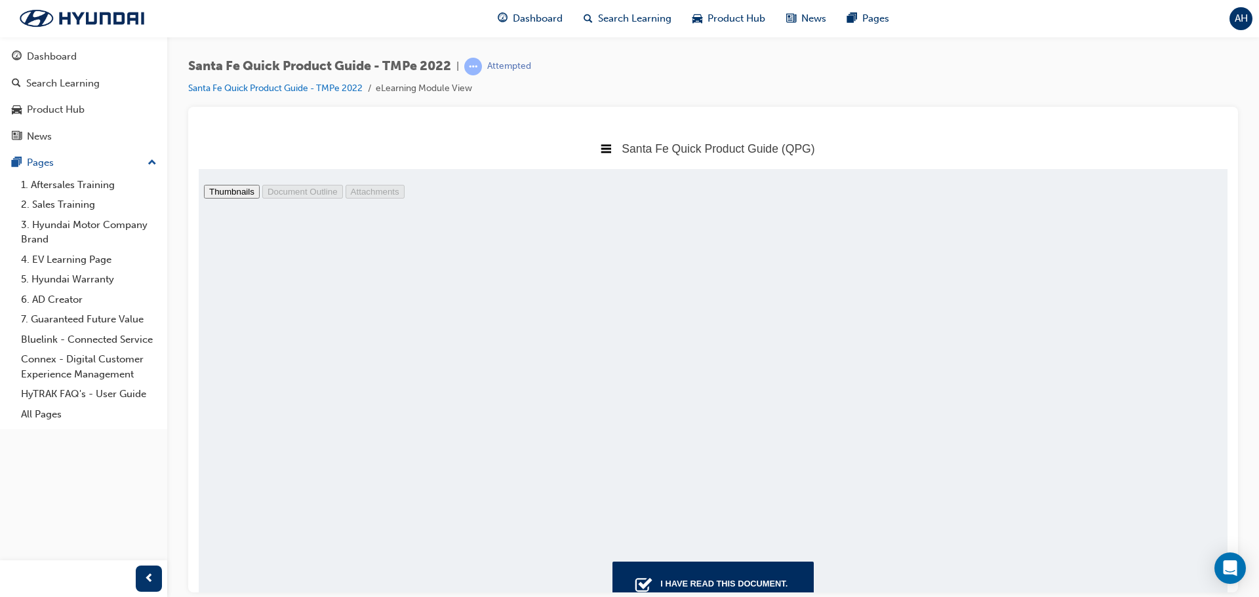
type input "23"
drag, startPoint x: 317, startPoint y: 210, endPoint x: 245, endPoint y: 212, distance: 71.5
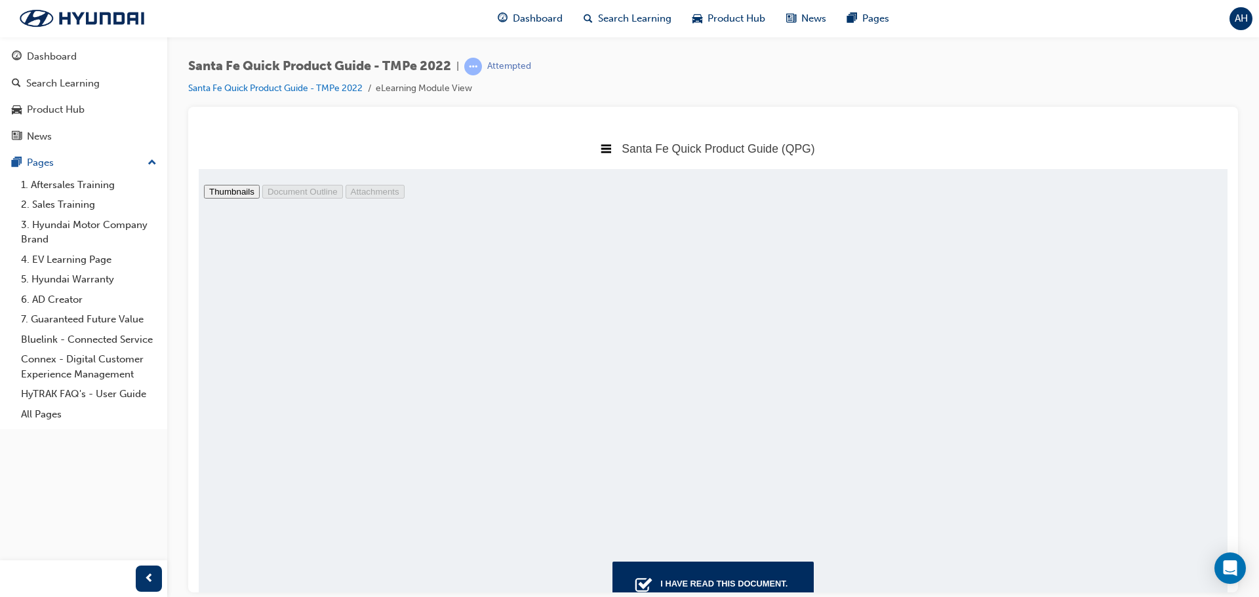
type input "roa"
type input "24"
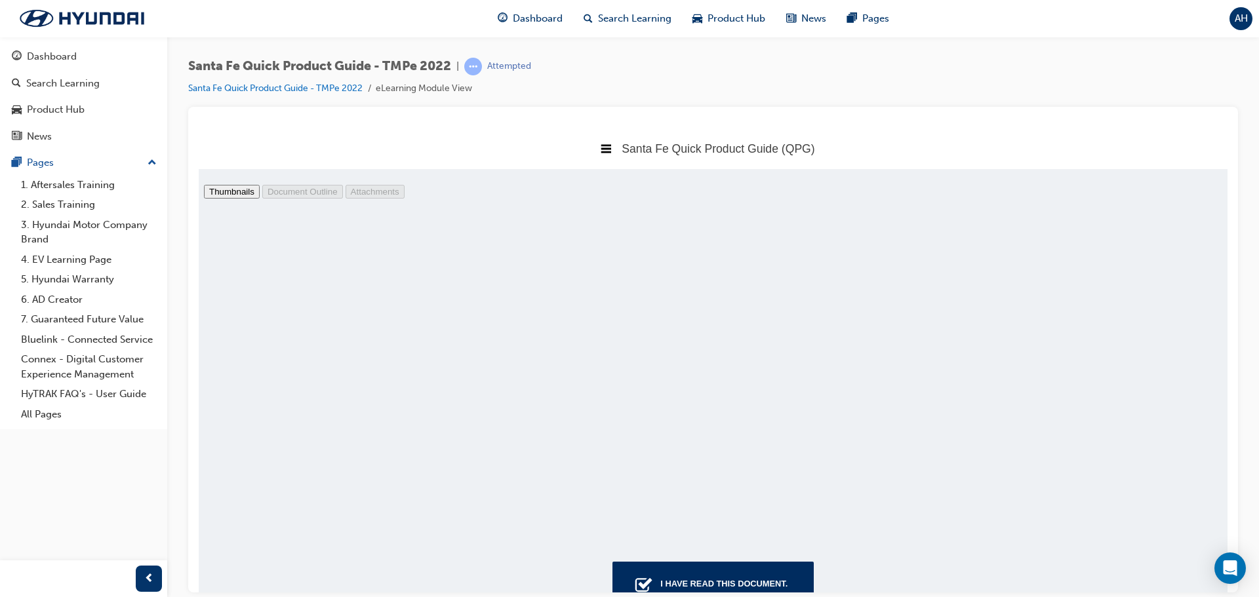
type input "roa"
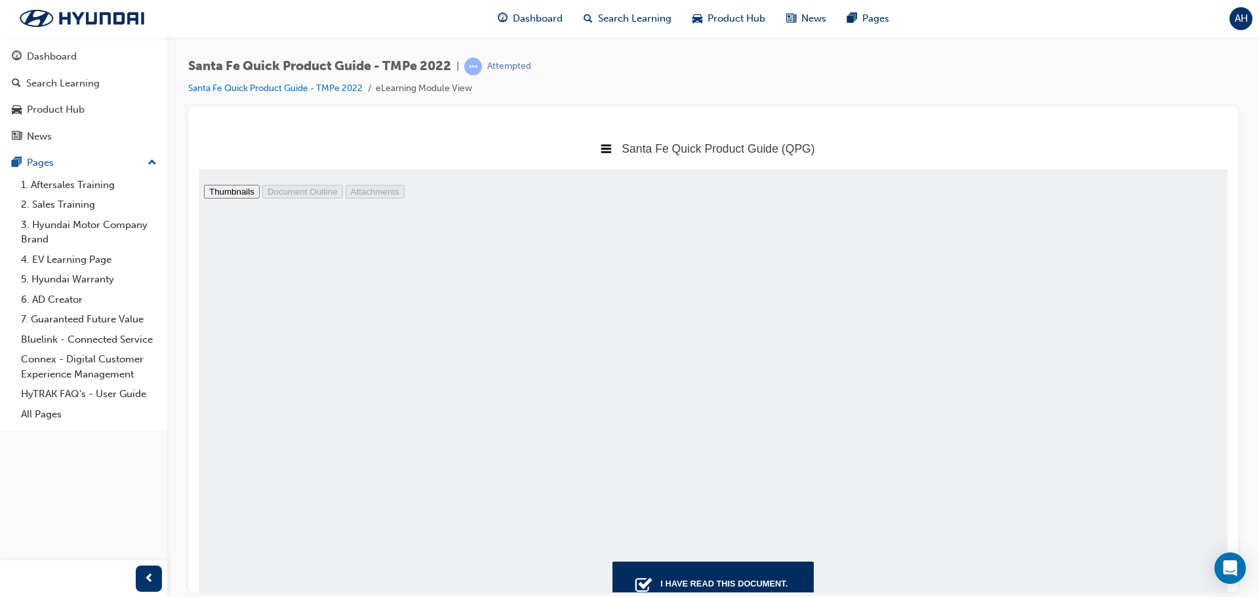
scroll to position [11353, 0]
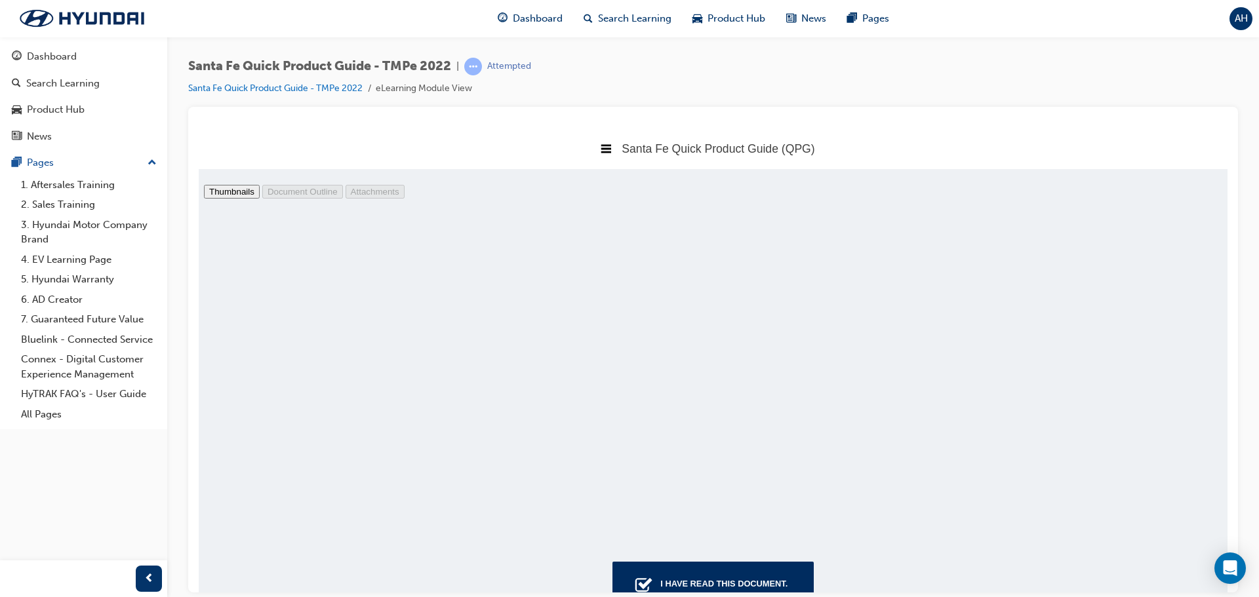
type input "37"
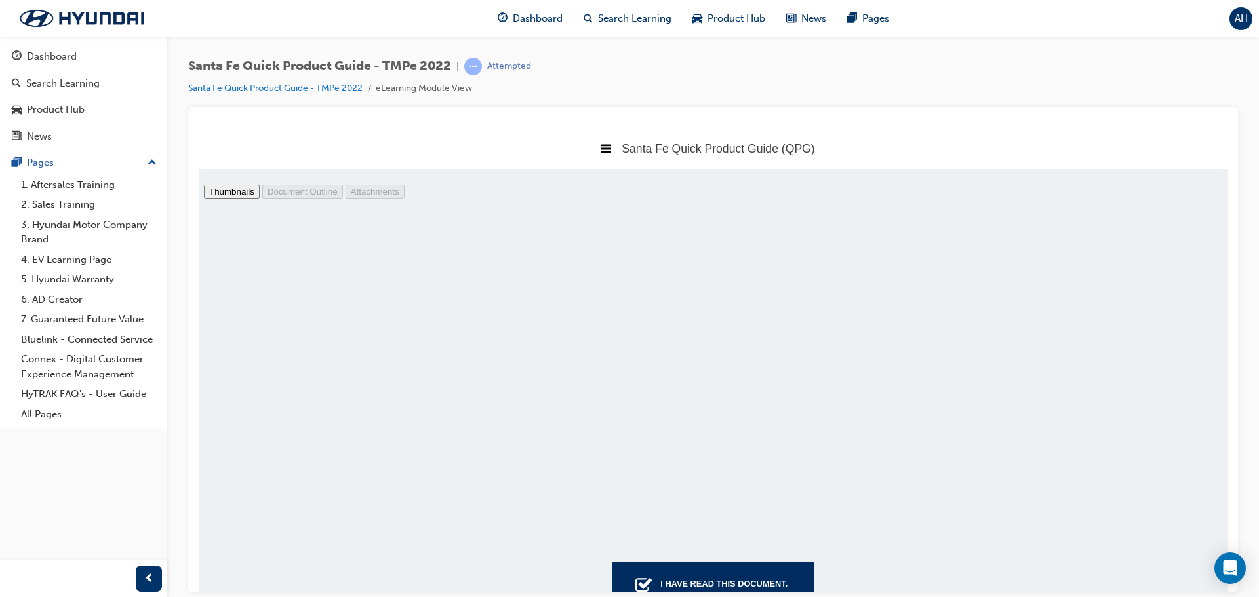
drag, startPoint x: 353, startPoint y: 207, endPoint x: 234, endPoint y: 203, distance: 119.4
type input "centr"
type input "6"
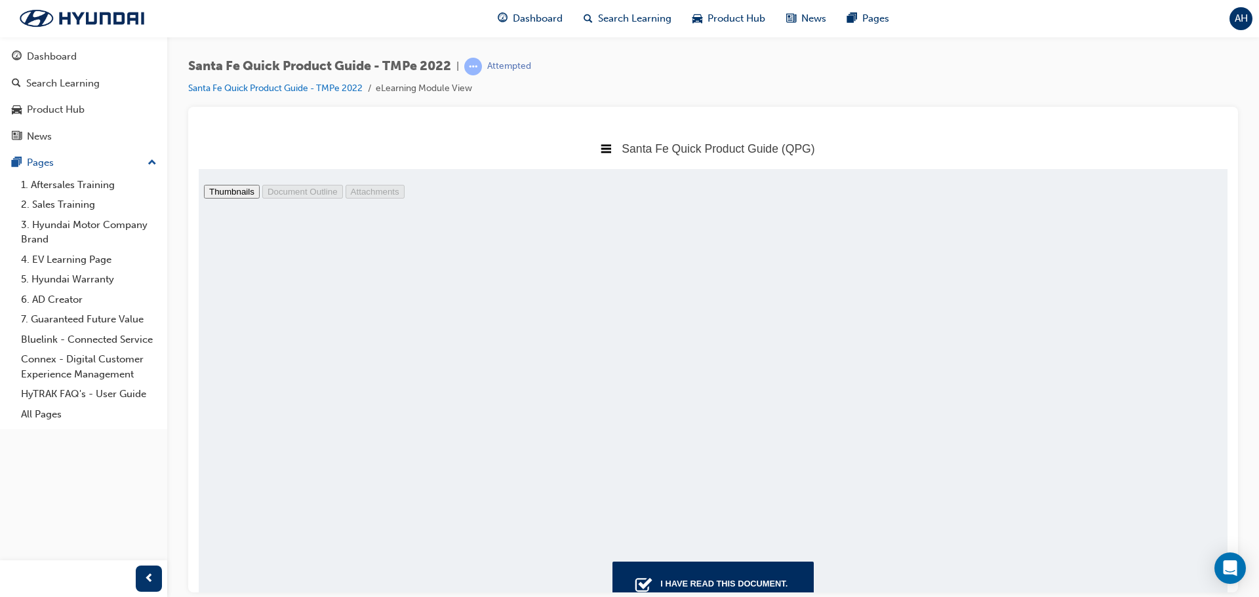
drag, startPoint x: 342, startPoint y: 212, endPoint x: 214, endPoint y: 205, distance: 128.1
drag, startPoint x: 224, startPoint y: 199, endPoint x: 189, endPoint y: 191, distance: 36.4
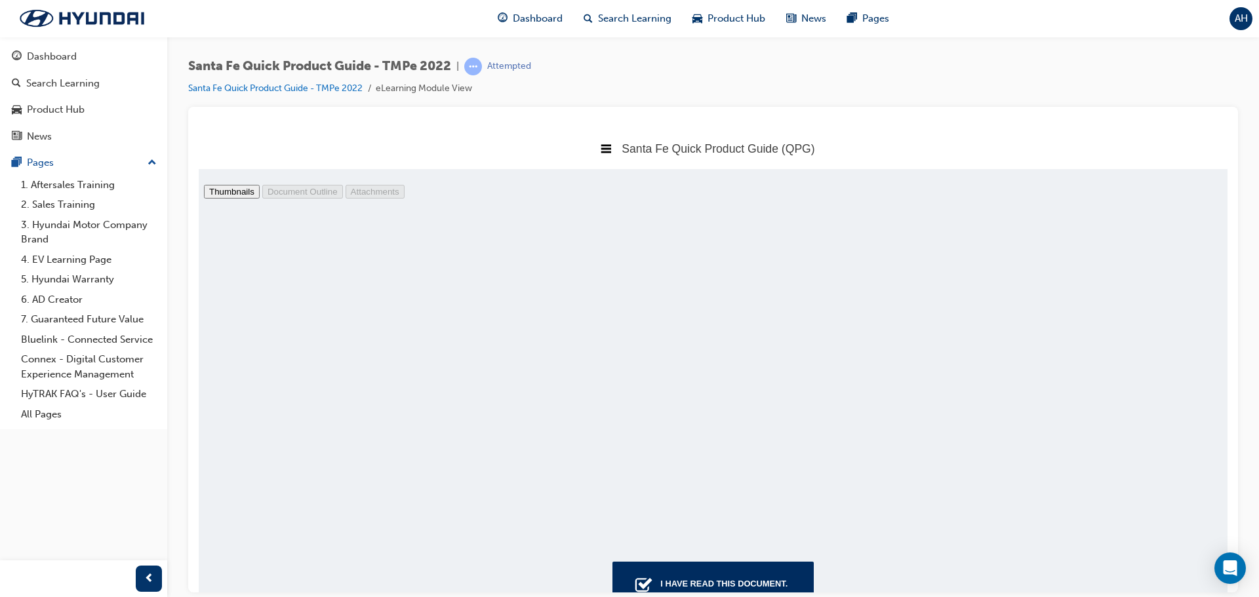
type input "led"
type input "8"
type input "led"
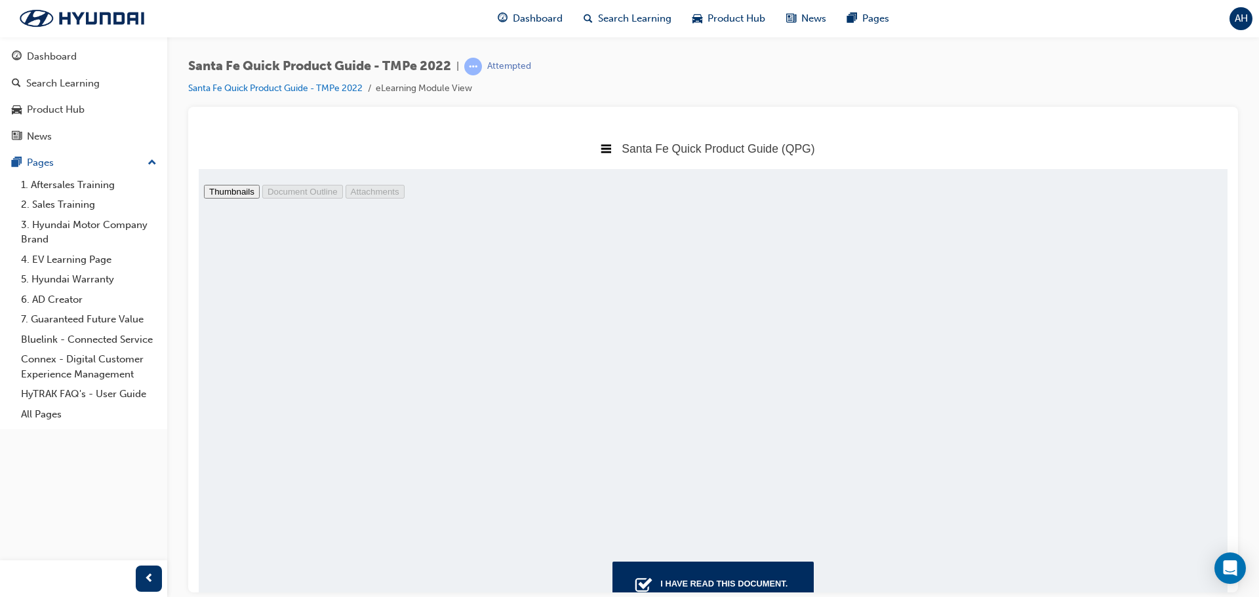
scroll to position [2660, 0]
type input "10"
drag, startPoint x: 304, startPoint y: 210, endPoint x: 219, endPoint y: 205, distance: 85.4
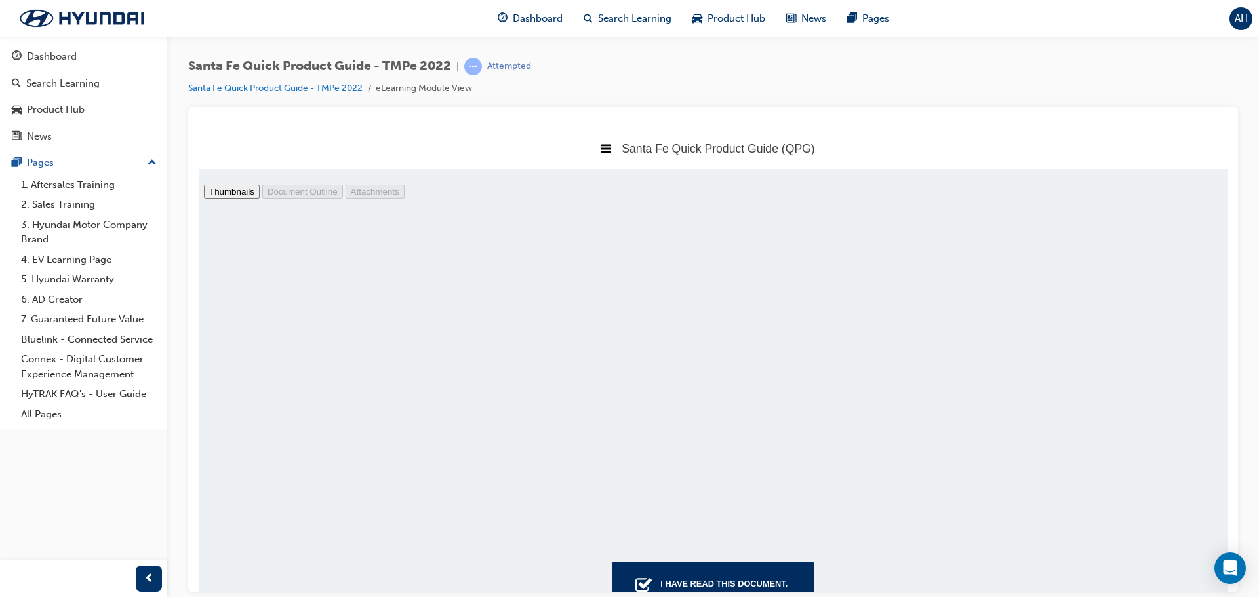
type input "heated"
type input "9"
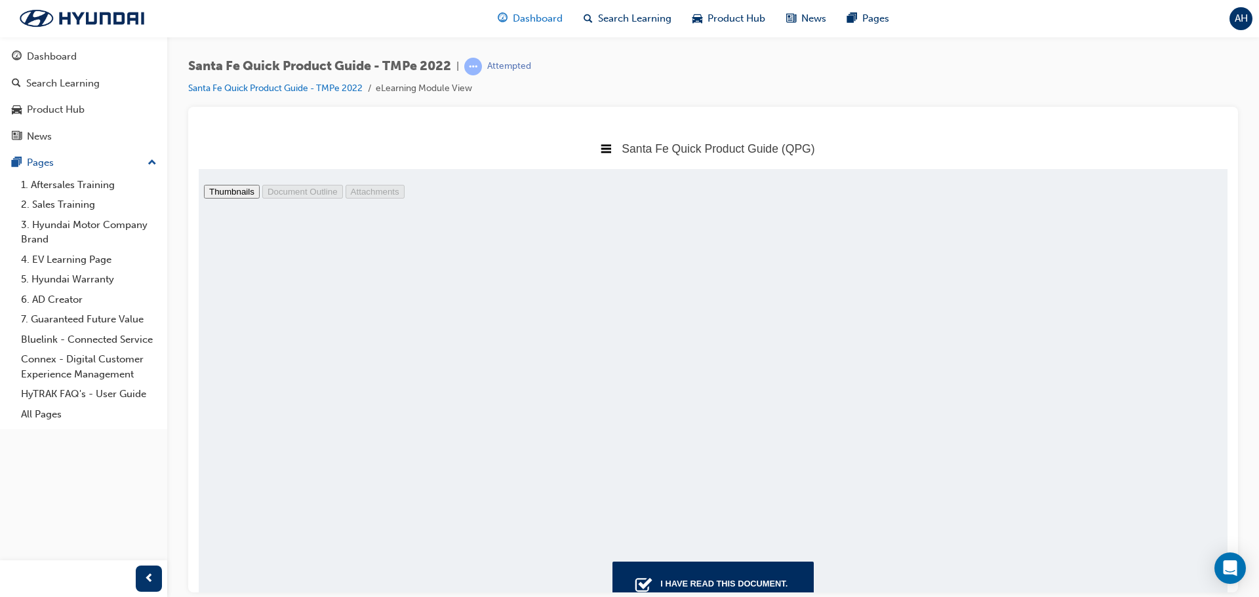
type input "heated"
type input "8"
drag, startPoint x: 305, startPoint y: 206, endPoint x: 237, endPoint y: 199, distance: 67.9
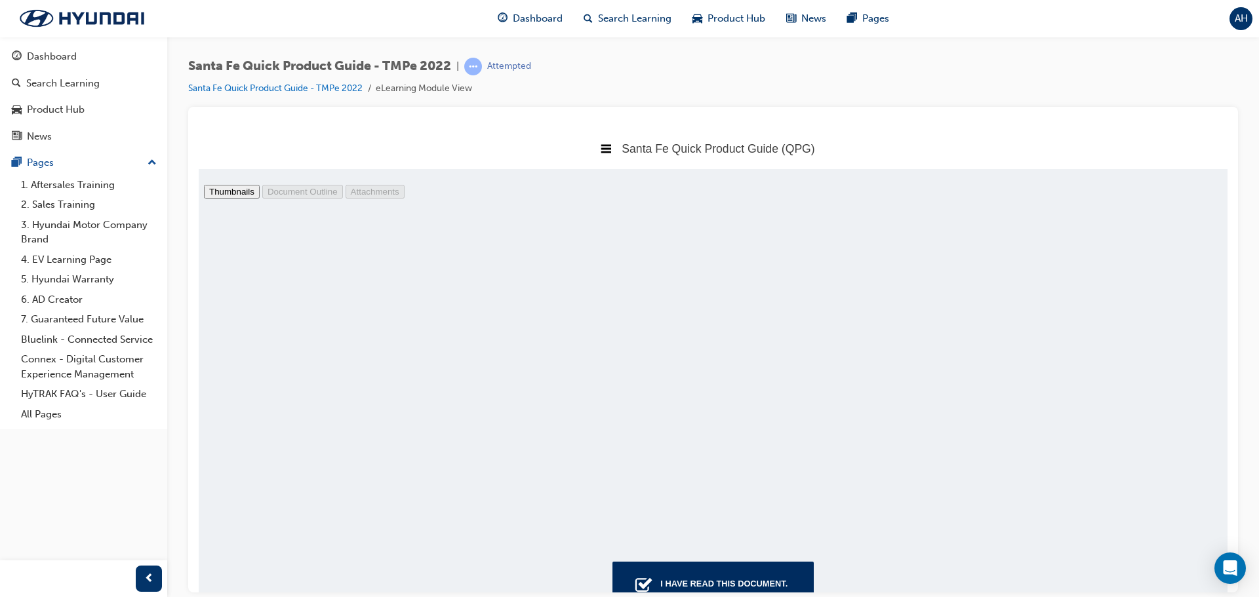
type input "walk-in"
type input "27"
drag, startPoint x: 347, startPoint y: 214, endPoint x: 189, endPoint y: 209, distance: 157.4
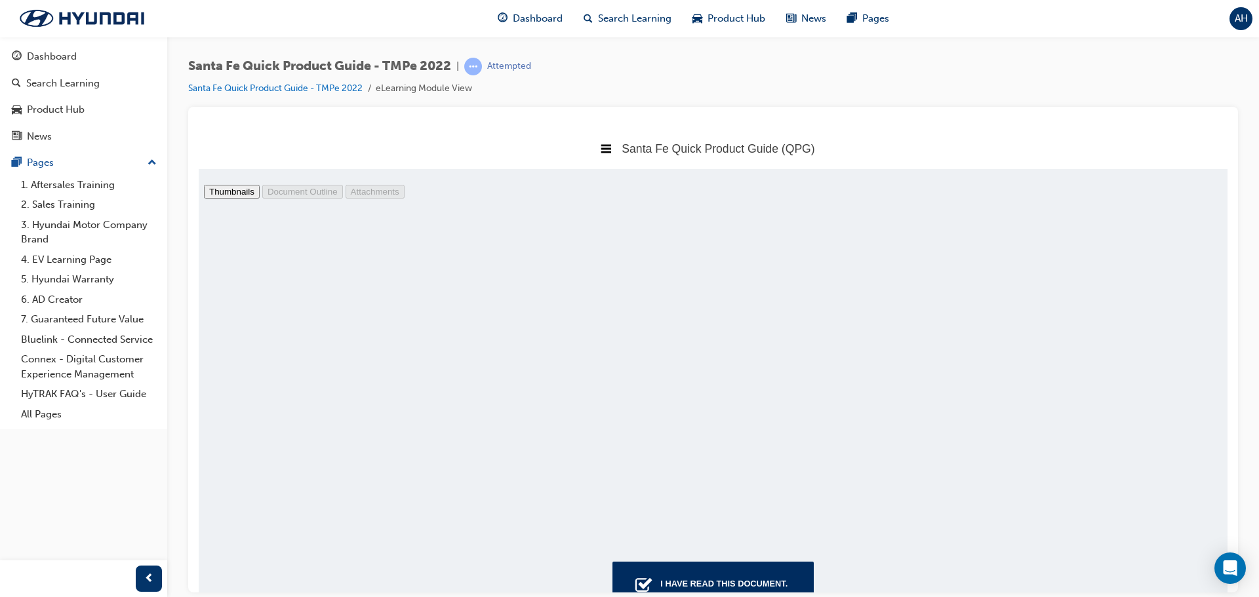
type input "seat"
type input "10"
type input "seat"
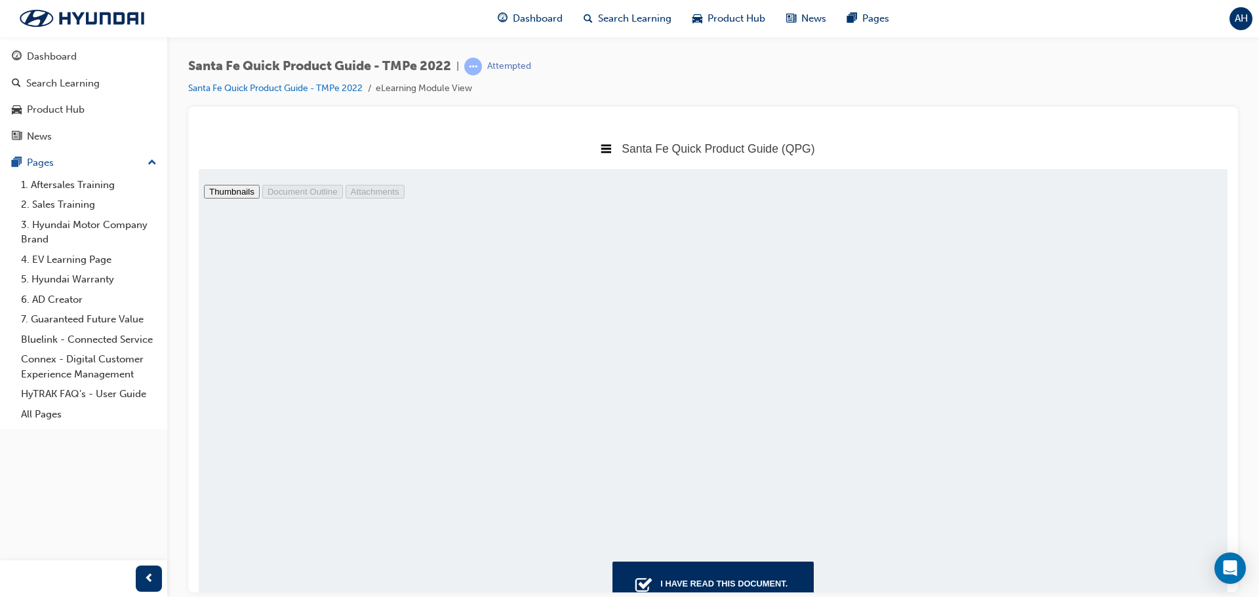
scroll to position [3652, 0]
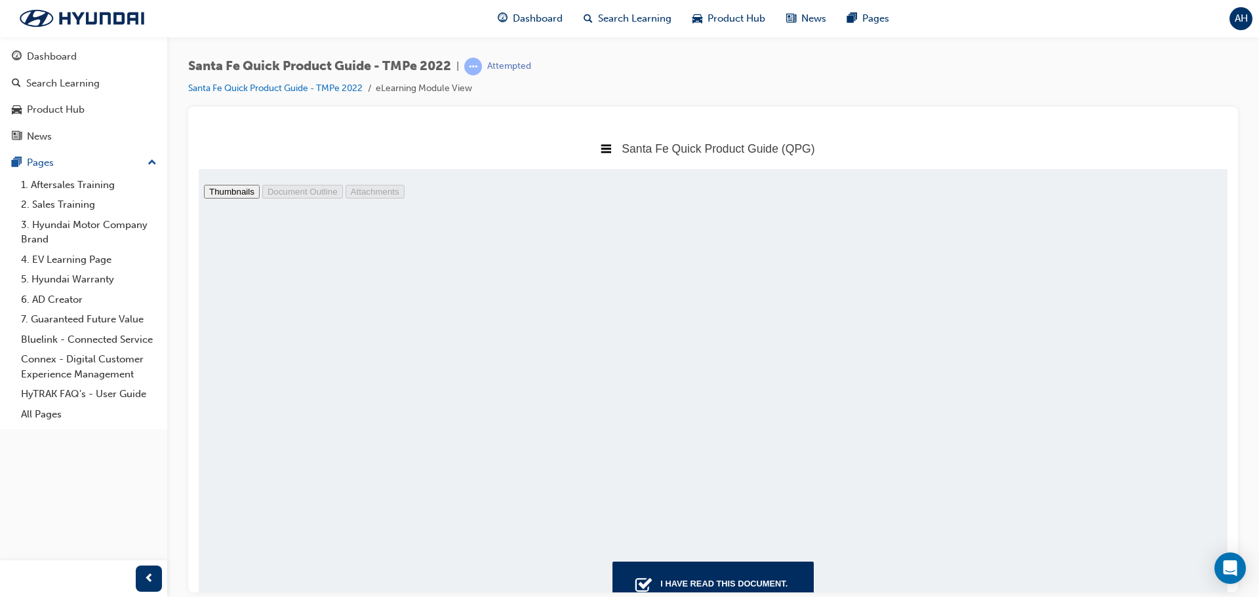
type input "11"
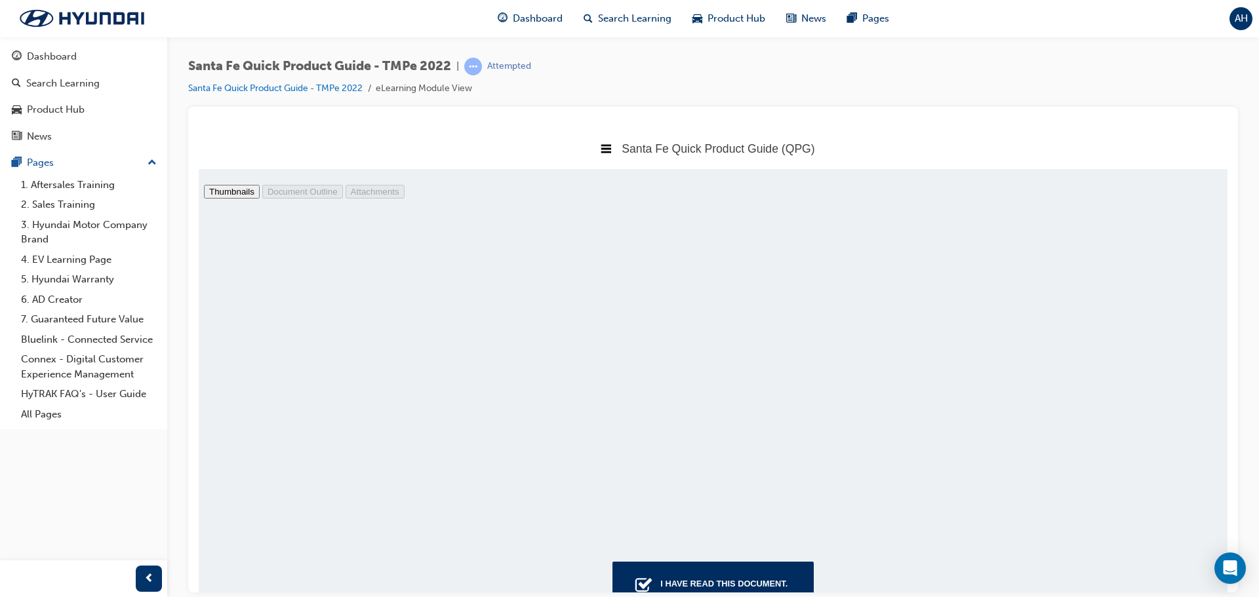
drag, startPoint x: 253, startPoint y: 210, endPoint x: 230, endPoint y: 203, distance: 24.3
drag, startPoint x: 288, startPoint y: 211, endPoint x: 212, endPoint y: 194, distance: 78.6
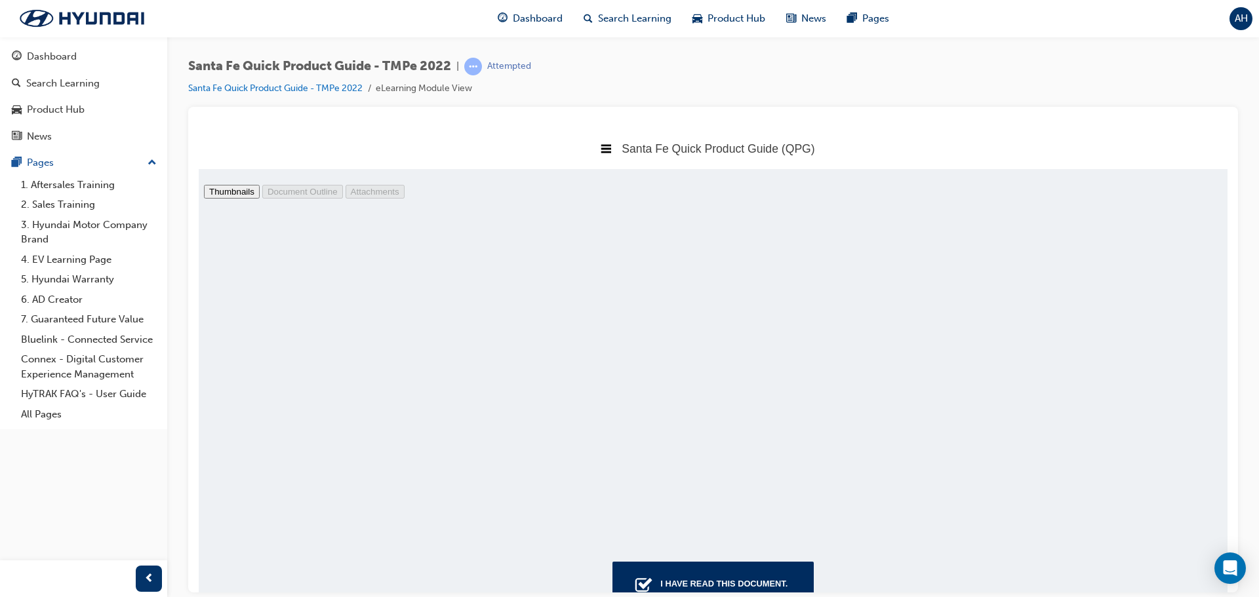
type input "venti"
type input "17"
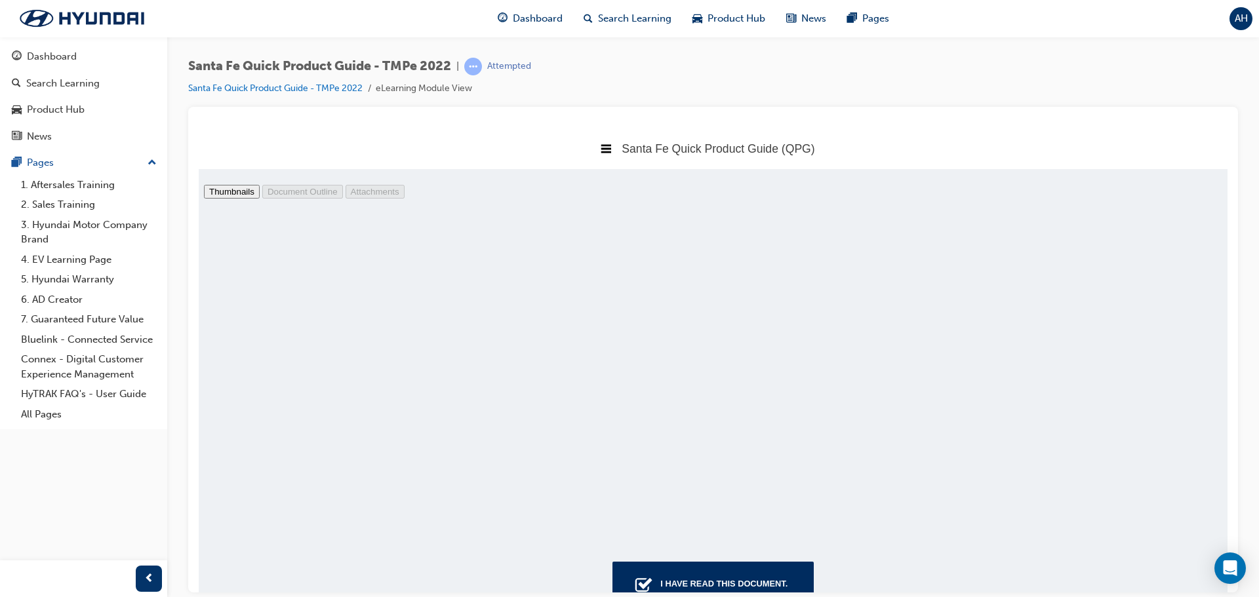
checkbox input "false"
type input "22"
drag, startPoint x: 347, startPoint y: 205, endPoint x: 230, endPoint y: 194, distance: 117.2
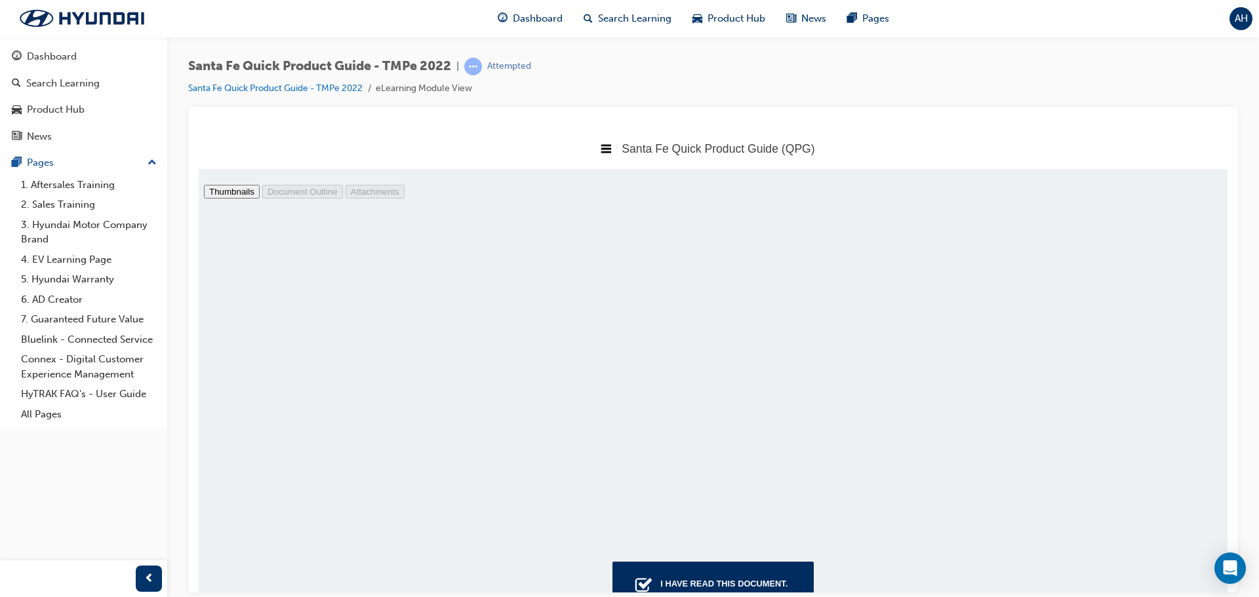
type input "head"
type input "11"
type input "head up display"
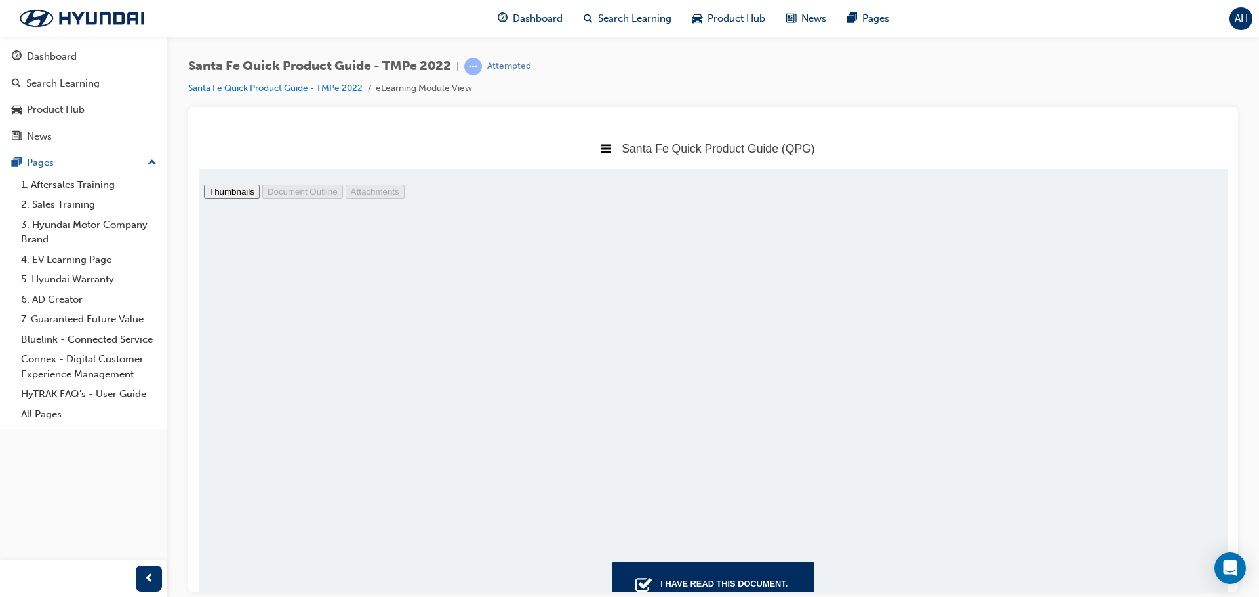
type input "13"
drag, startPoint x: 334, startPoint y: 214, endPoint x: 227, endPoint y: 198, distance: 108.8
type input "towing"
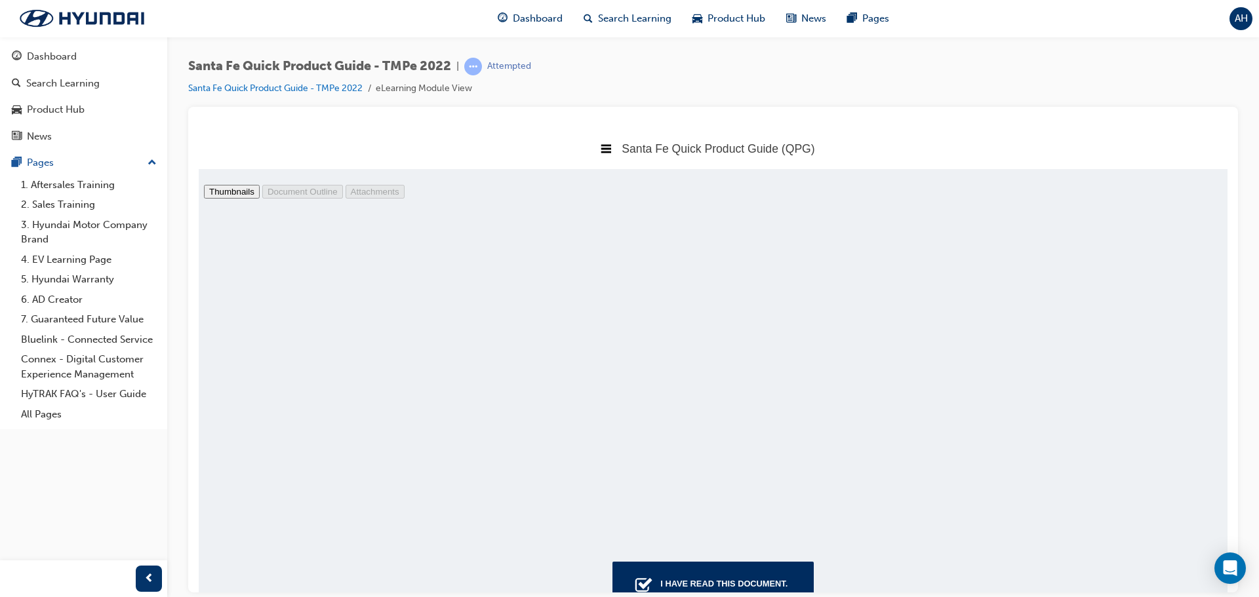
type input "28"
drag, startPoint x: 340, startPoint y: 212, endPoint x: 208, endPoint y: 196, distance: 133.5
type input "chrome grille"
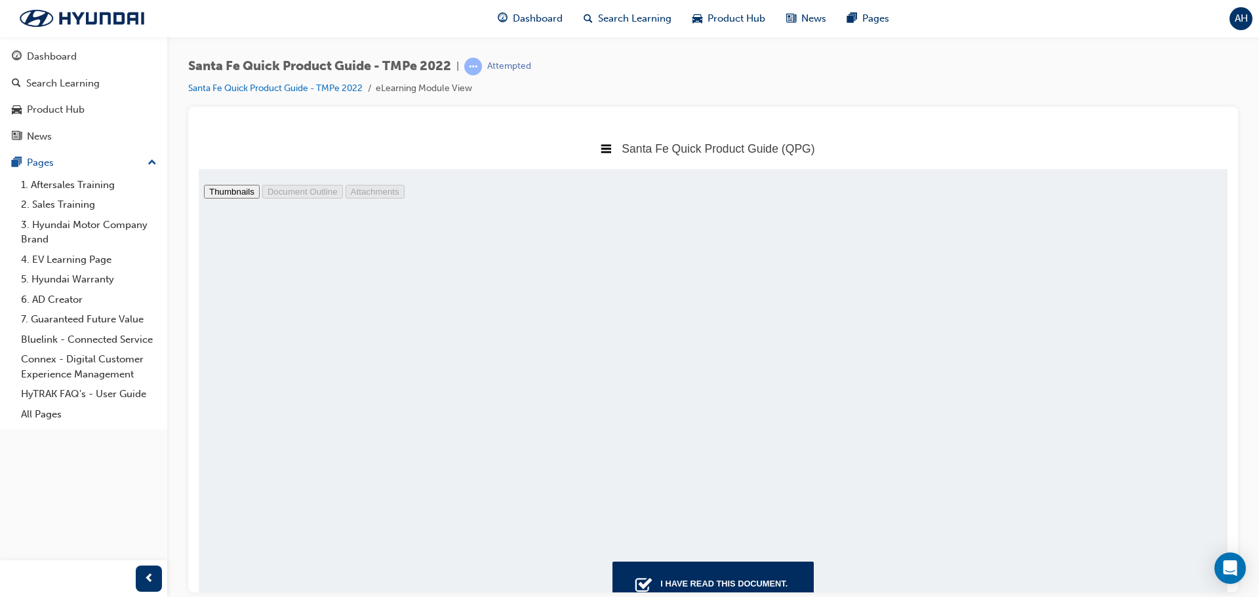
scroll to position [3515, 0]
type input "9"
type input "chrome grille"
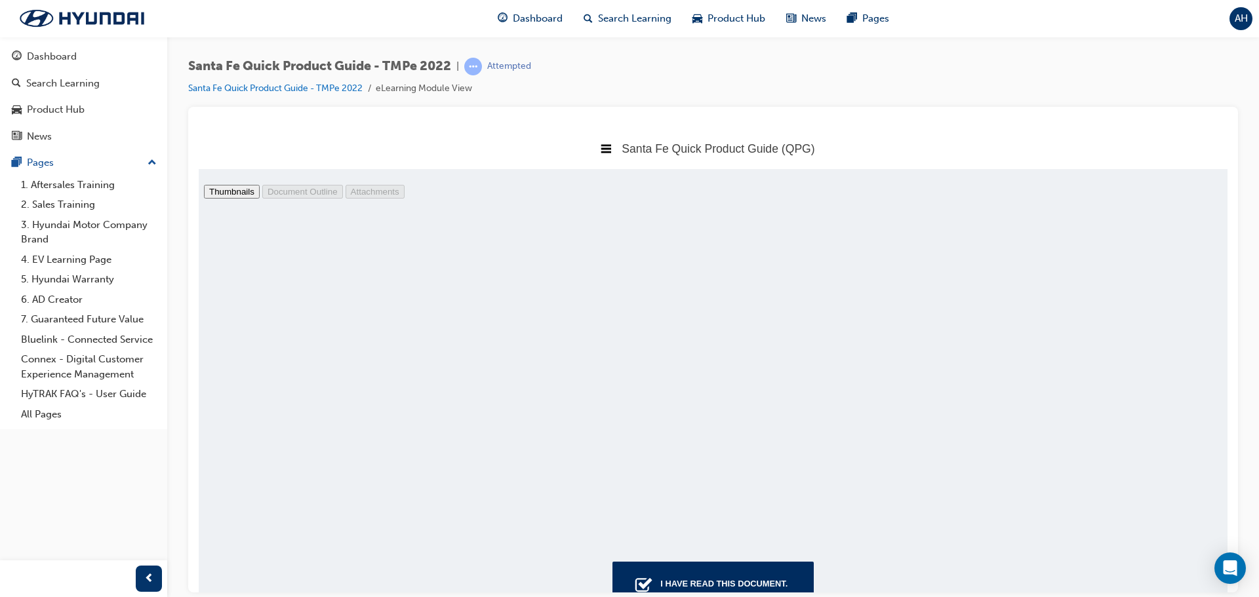
type input "16"
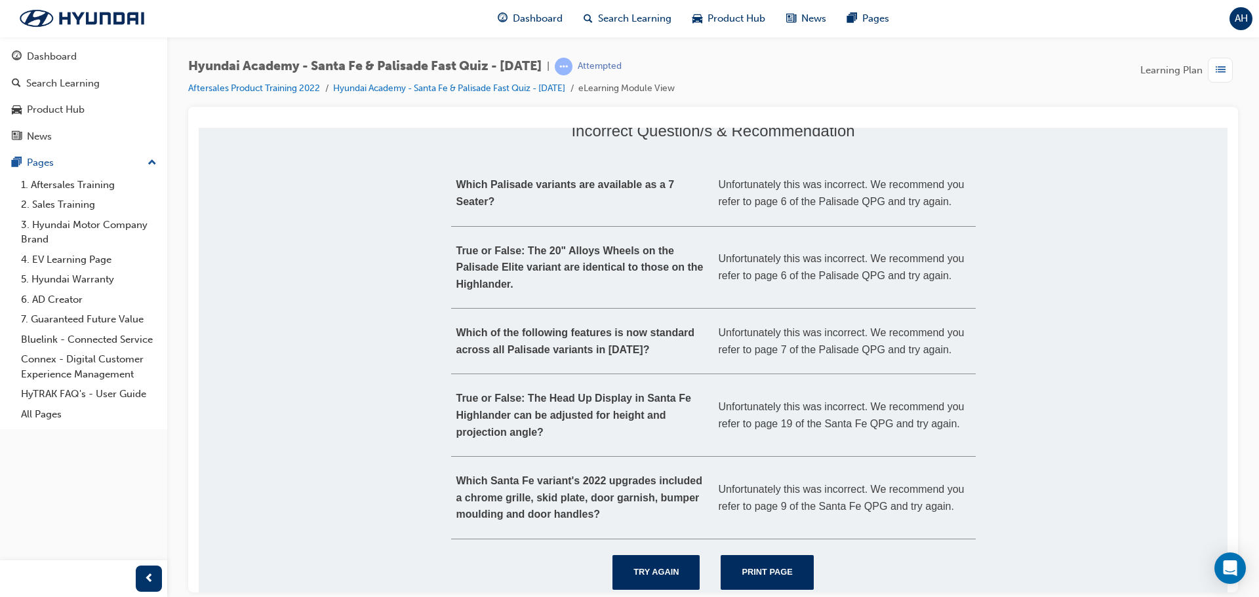
scroll to position [181, 0]
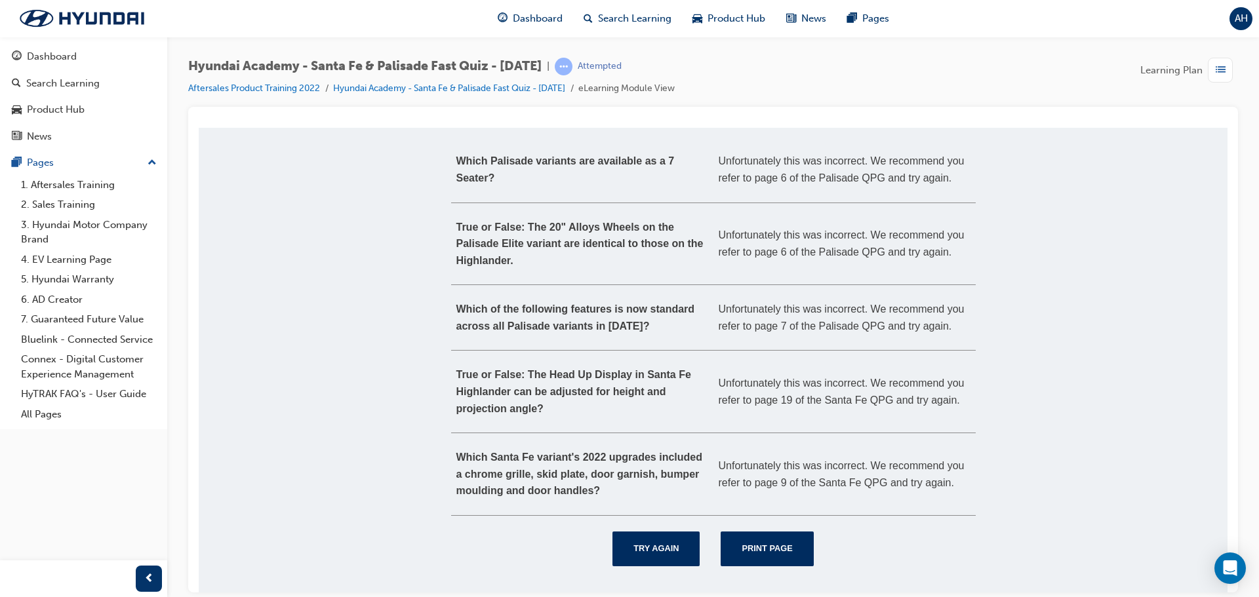
drag, startPoint x: 650, startPoint y: 541, endPoint x: 615, endPoint y: 442, distance: 105.1
click at [615, 442] on td "Which Santa Fe variant's 2022 upgrades included a chrome grille, skid plate, do…" at bounding box center [582, 474] width 262 height 83
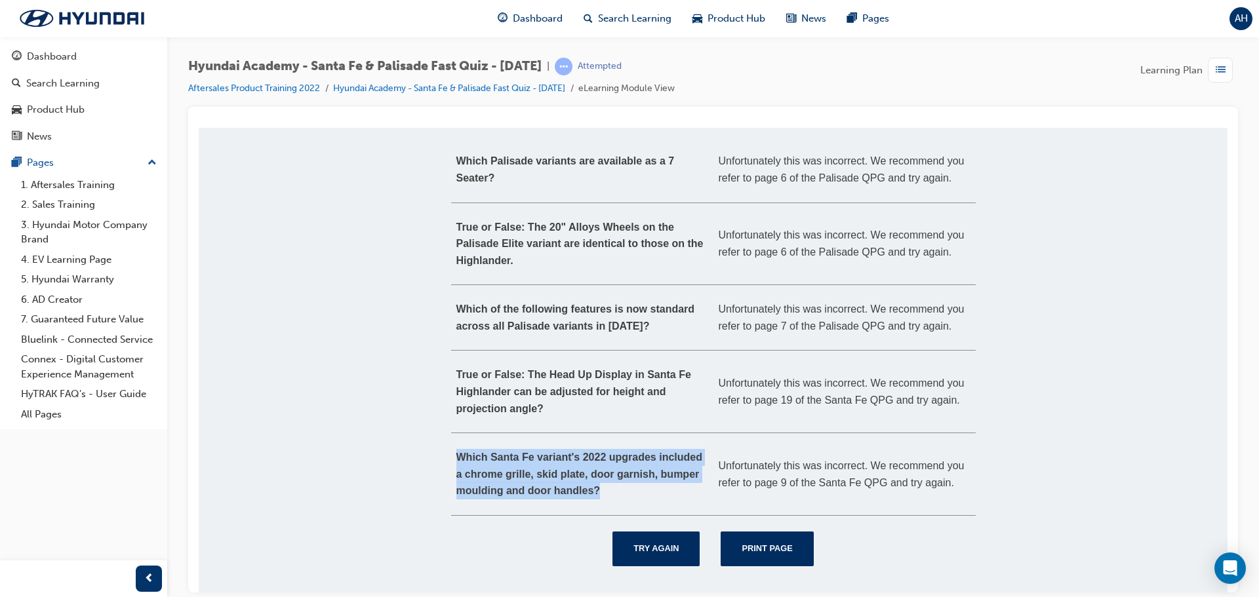
drag, startPoint x: 451, startPoint y: 454, endPoint x: 641, endPoint y: 501, distance: 195.8
click at [641, 501] on td "Which Santa Fe variant's 2022 upgrades included a chrome grille, skid plate, do…" at bounding box center [582, 474] width 262 height 83
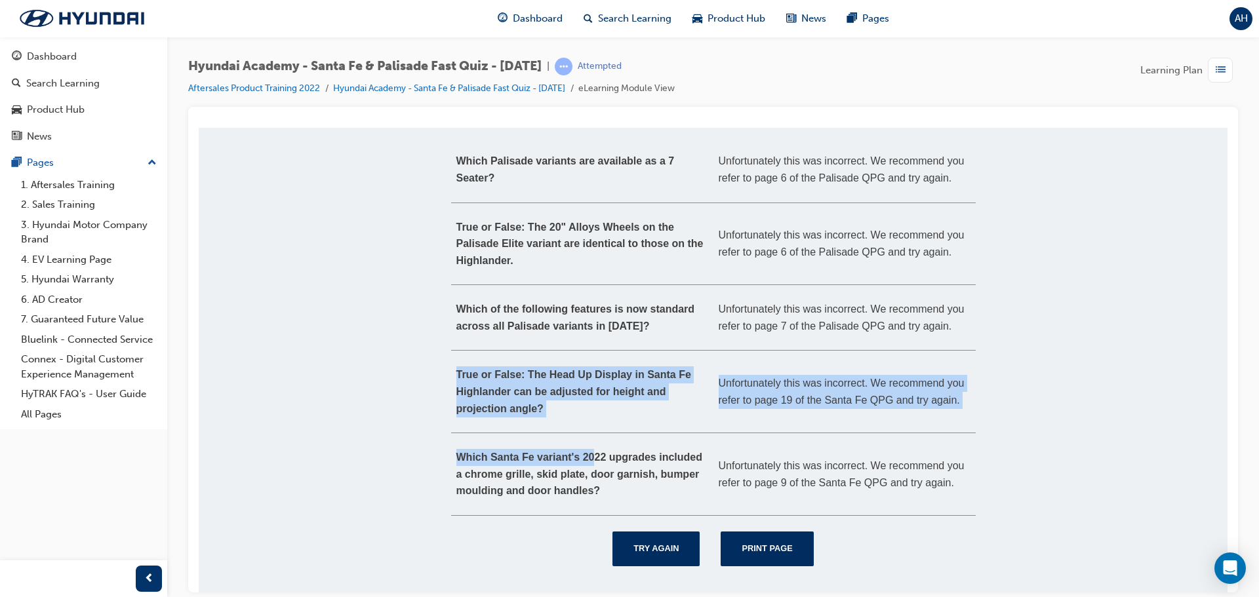
drag, startPoint x: 452, startPoint y: 367, endPoint x: 592, endPoint y: 435, distance: 155.7
click at [592, 435] on tbody "Which Palisade variants are available as a 7 Seater? Unfortunately this was inc…" at bounding box center [713, 325] width 525 height 378
click at [592, 435] on td "Which Santa Fe variant's 2022 upgrades included a chrome grille, skid plate, do…" at bounding box center [582, 474] width 262 height 83
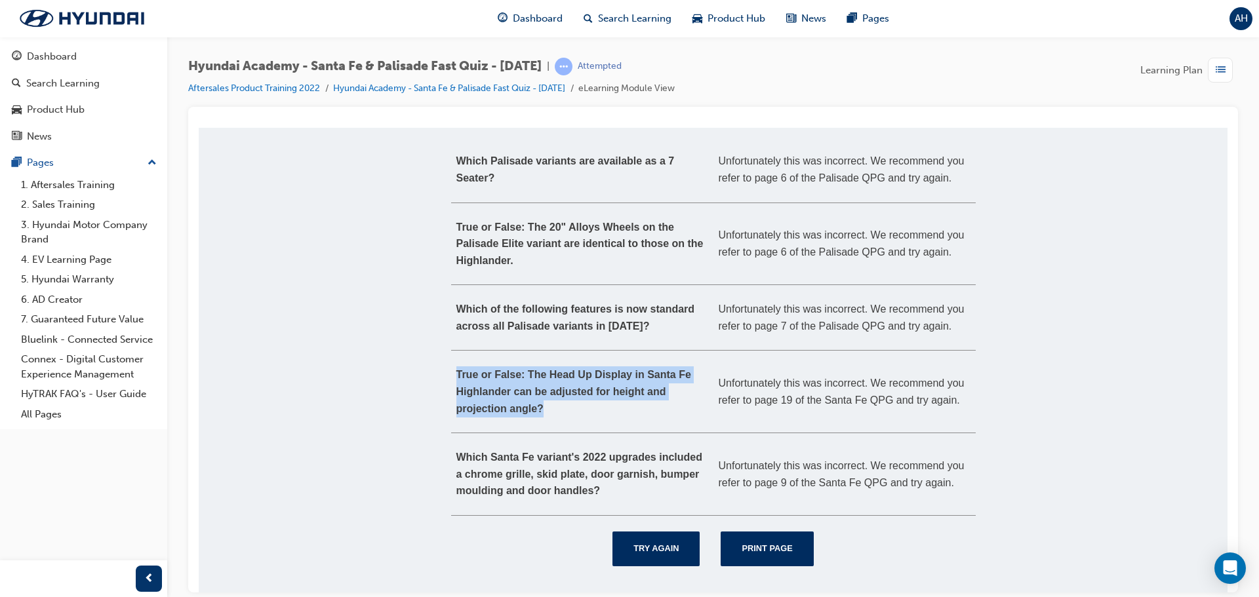
drag, startPoint x: 536, startPoint y: 391, endPoint x: 448, endPoint y: 367, distance: 91.8
click at [451, 367] on td "True or False: The Head Up Display in Santa Fe Highlander can be adjusted for h…" at bounding box center [582, 391] width 262 height 83
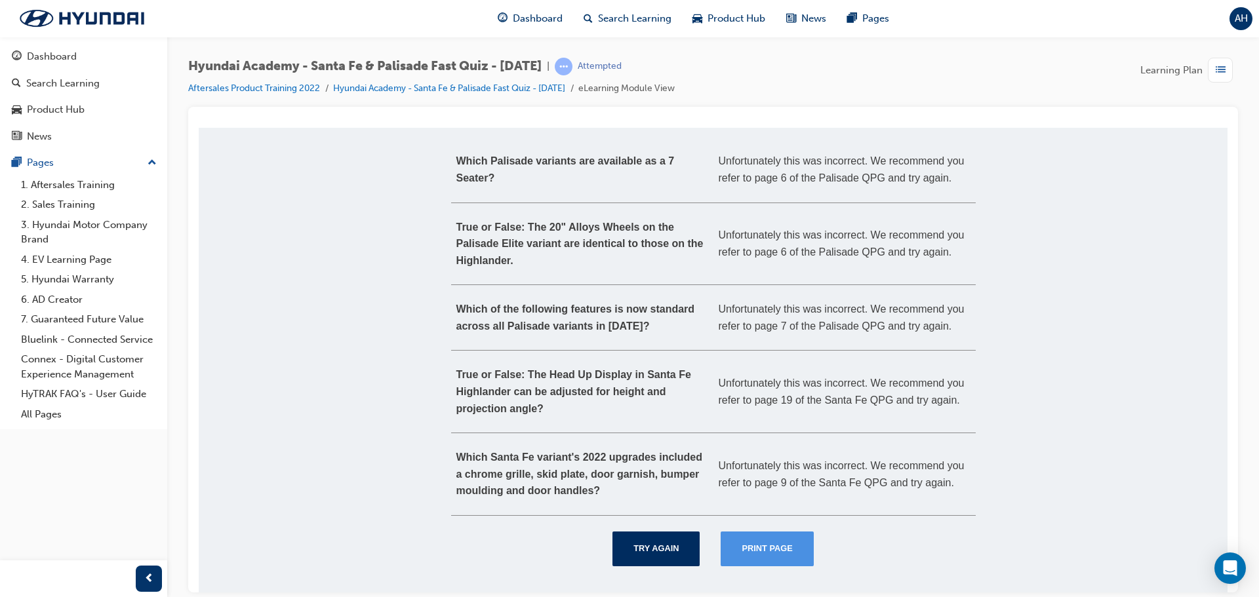
click at [747, 546] on button "Print Page" at bounding box center [767, 548] width 92 height 34
click at [639, 558] on button "Try Again" at bounding box center [655, 548] width 87 height 34
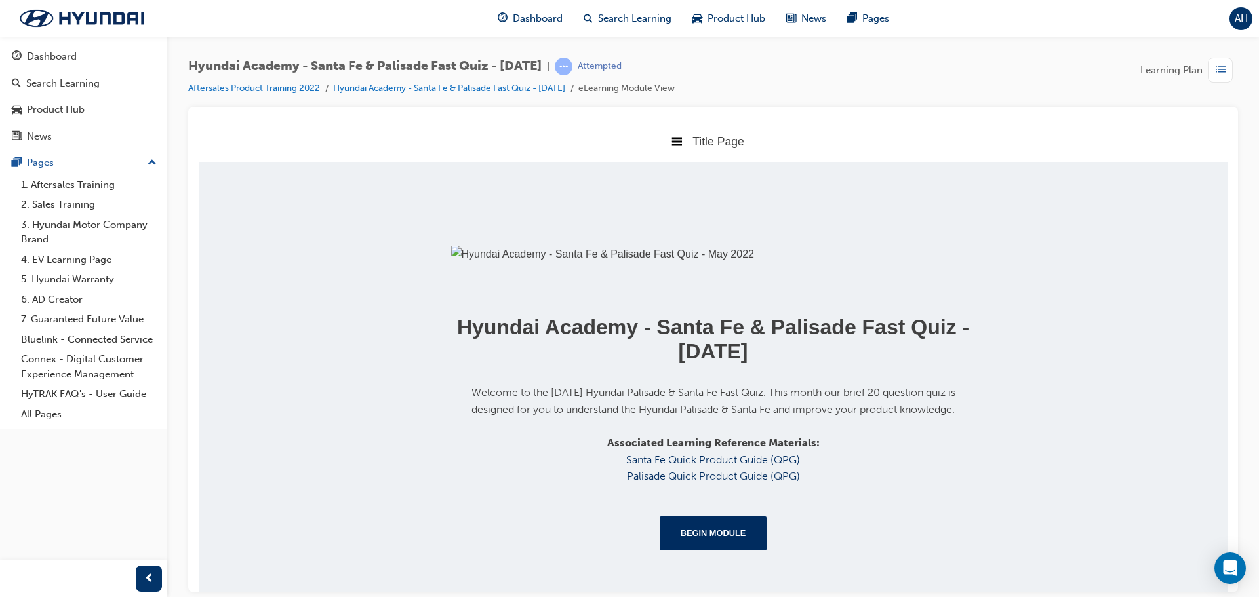
scroll to position [243, 0]
click at [690, 541] on button "Begin Module" at bounding box center [714, 533] width 108 height 34
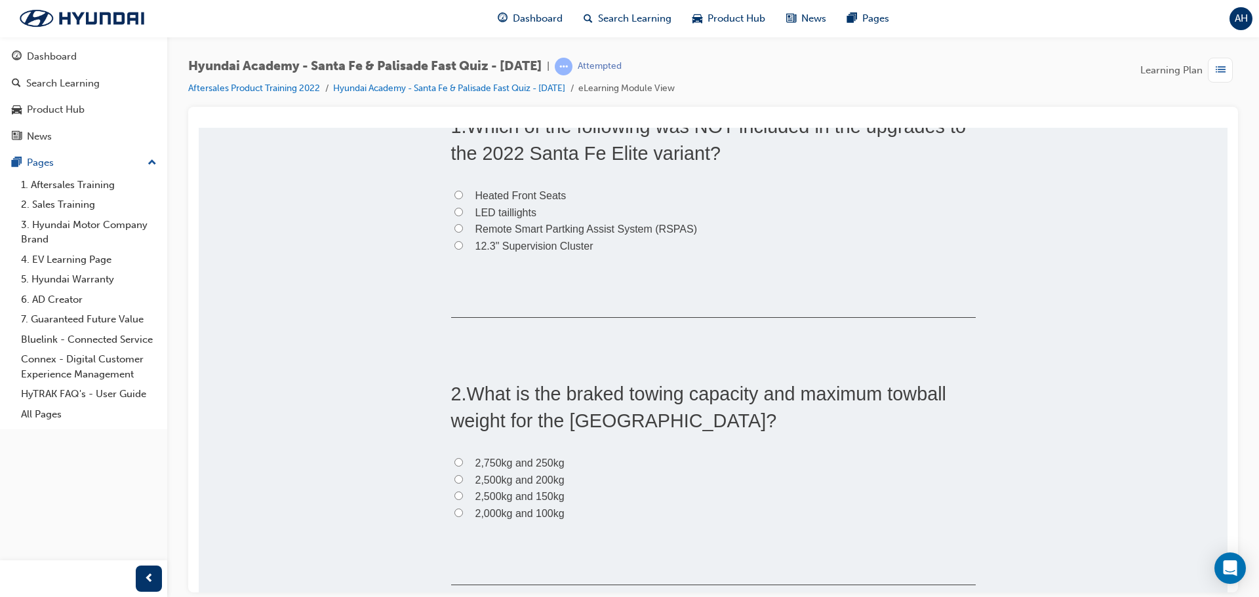
scroll to position [328, 0]
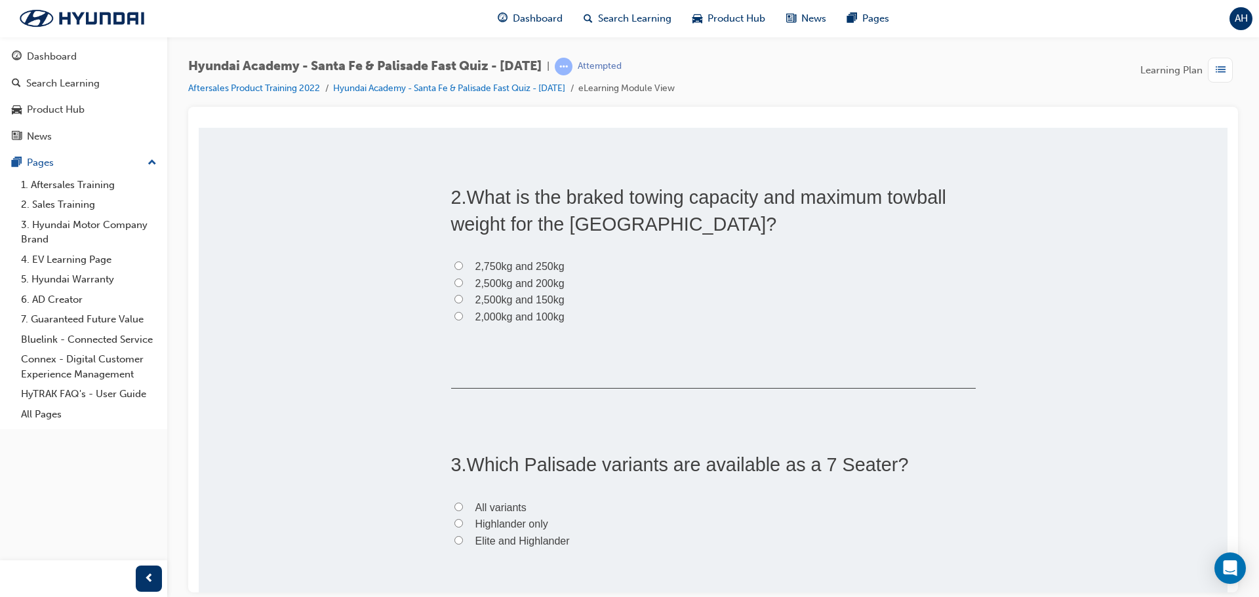
click at [476, 287] on span "2,500kg and 200kg" at bounding box center [519, 282] width 89 height 11
click at [463, 287] on input "2,500kg and 200kg" at bounding box center [458, 282] width 9 height 9
radio input "true"
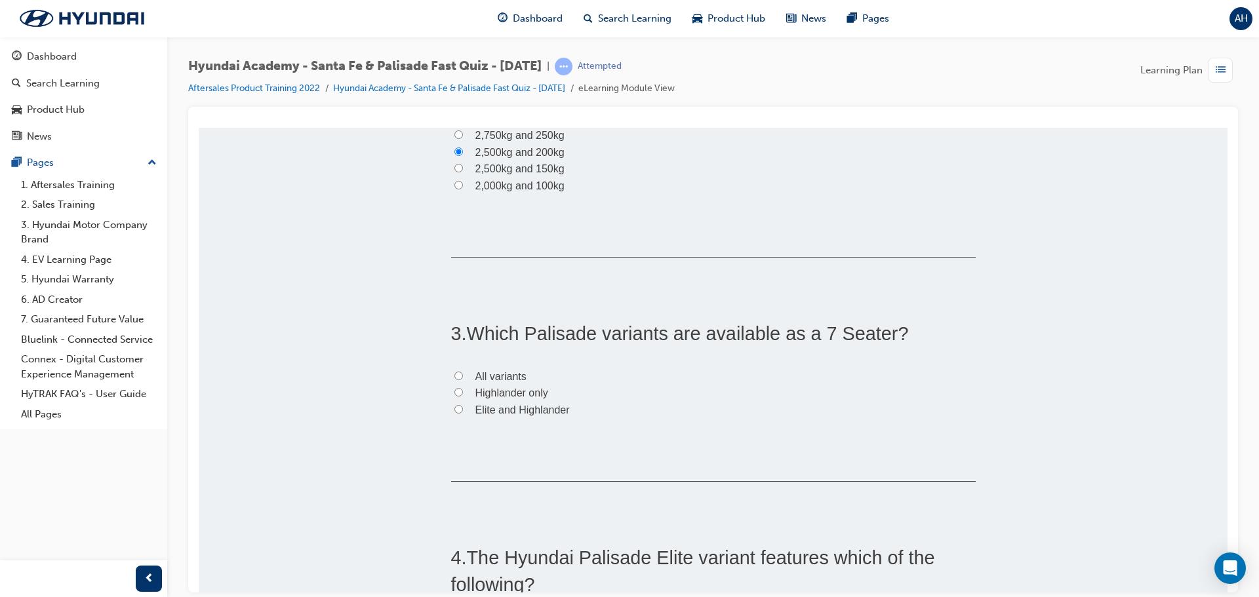
scroll to position [525, 0]
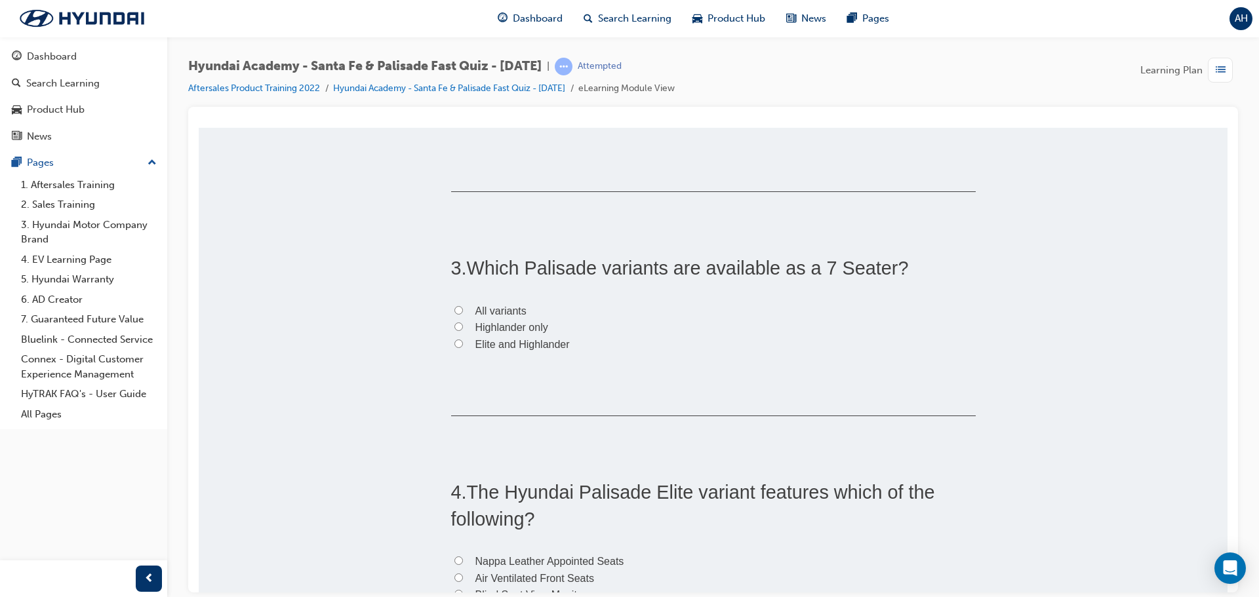
click at [485, 342] on span "Elite and Highlander" at bounding box center [522, 343] width 94 height 11
click at [463, 342] on input "Elite and Highlander" at bounding box center [458, 343] width 9 height 9
radio input "true"
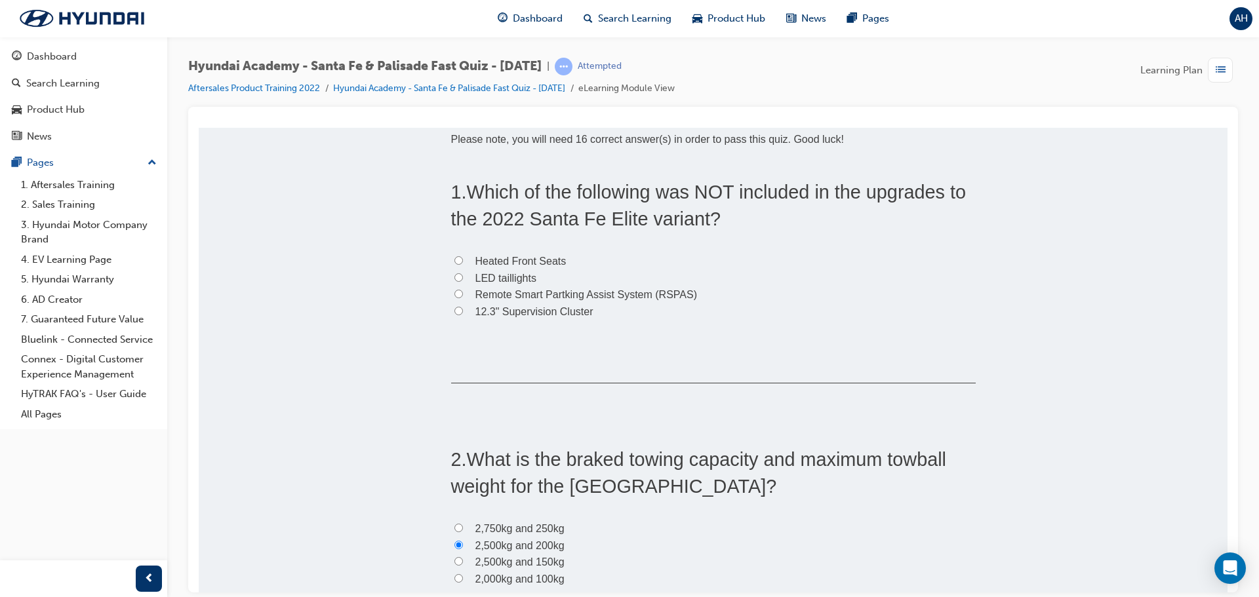
scroll to position [0, 0]
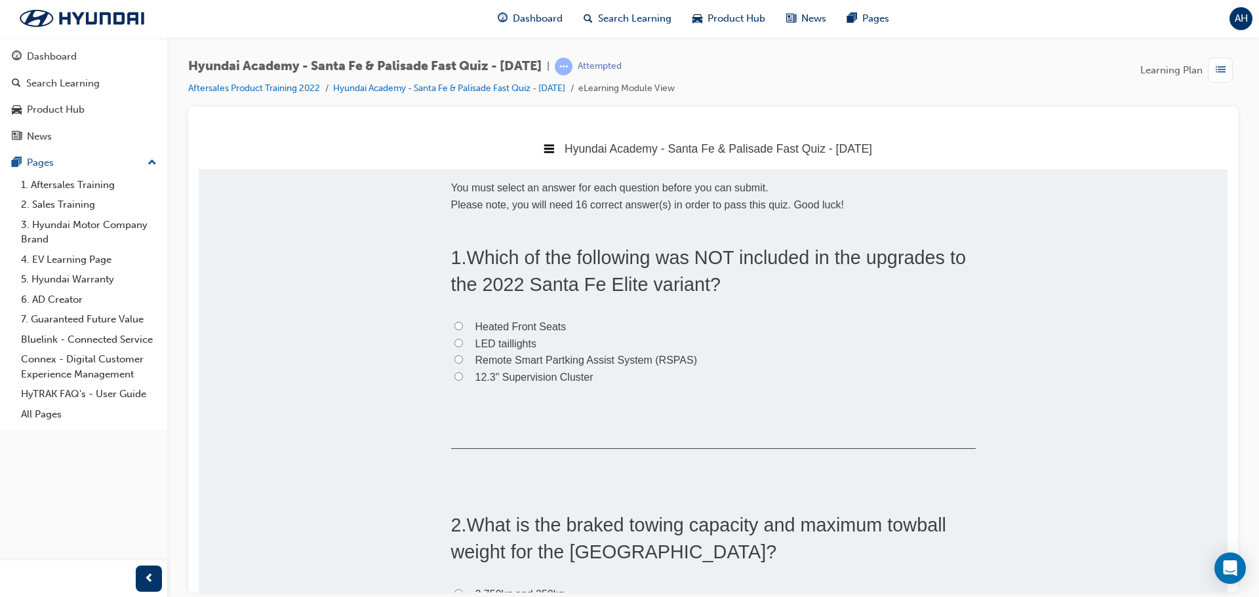
click at [496, 339] on span "LED taillights" at bounding box center [505, 343] width 61 height 11
click at [463, 339] on input "LED taillights" at bounding box center [458, 342] width 9 height 9
radio input "true"
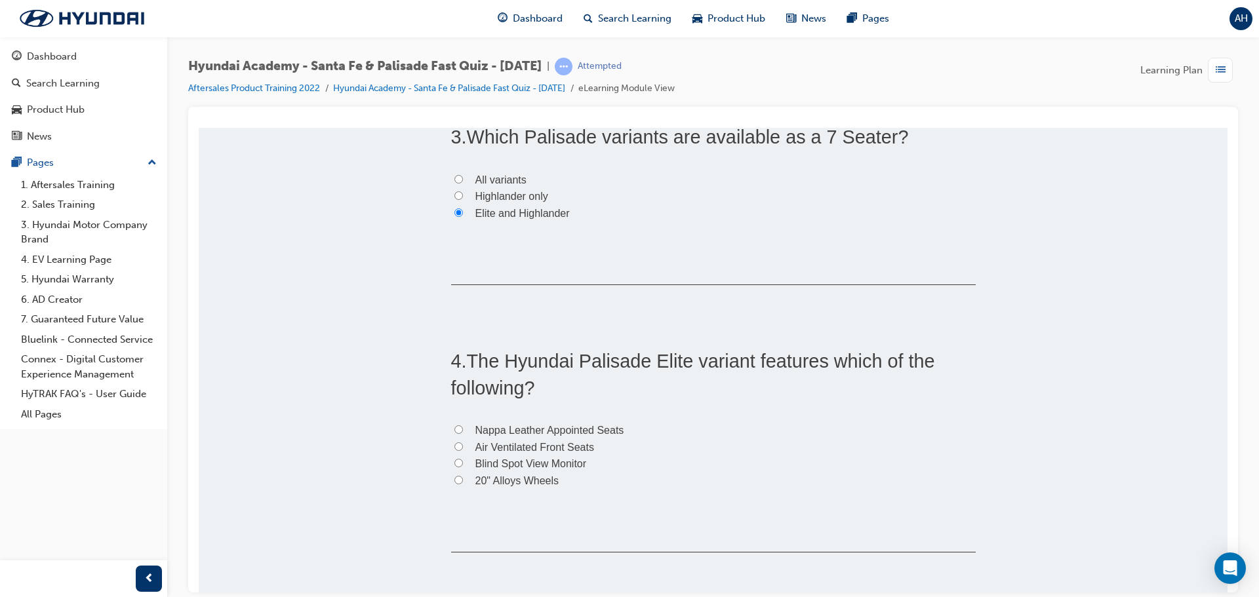
scroll to position [787, 0]
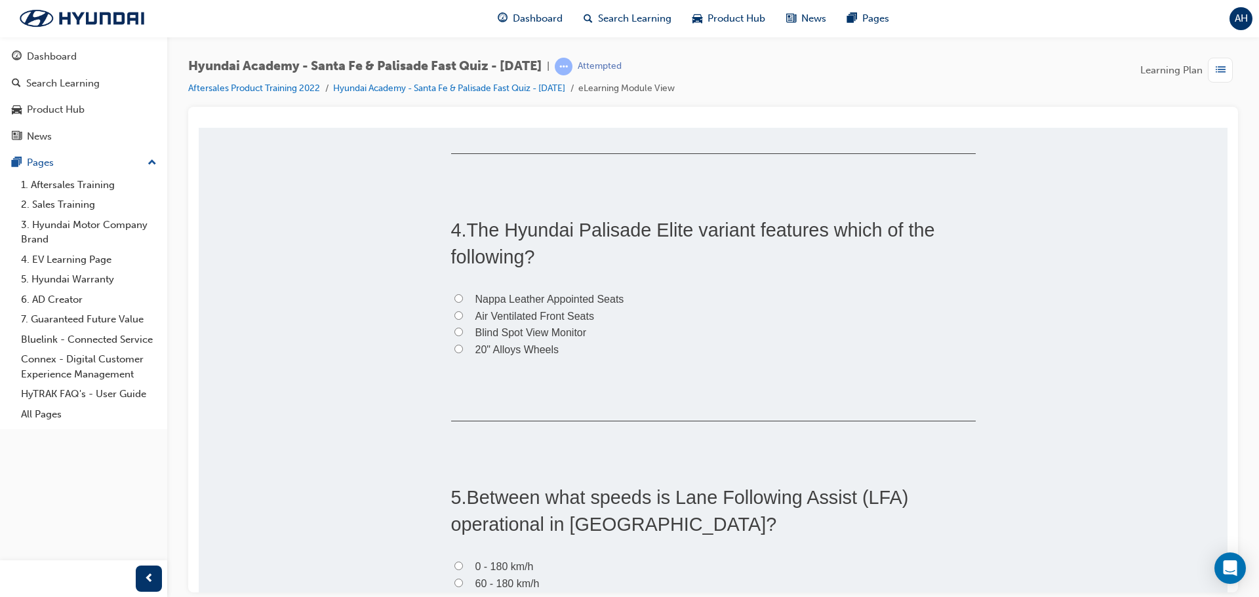
click at [603, 308] on label "Air Ventilated Front Seats" at bounding box center [713, 316] width 525 height 17
click at [463, 311] on input "Air Ventilated Front Seats" at bounding box center [458, 315] width 9 height 9
radio input "true"
click at [601, 304] on label "Nappa Leather Appointed Seats" at bounding box center [713, 298] width 525 height 17
click at [463, 302] on input "Nappa Leather Appointed Seats" at bounding box center [458, 298] width 9 height 9
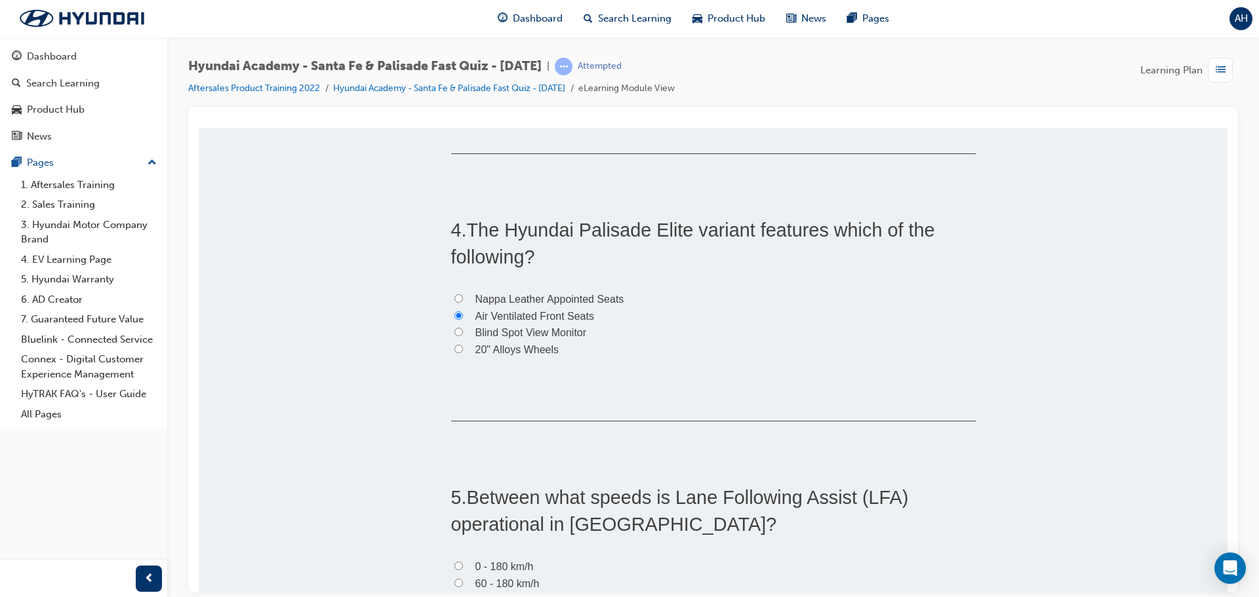
radio input "true"
drag, startPoint x: 471, startPoint y: 350, endPoint x: 485, endPoint y: 353, distance: 14.2
click at [475, 350] on span "20" Alloys Wheels" at bounding box center [517, 349] width 84 height 11
click at [463, 350] on input "20" Alloys Wheels" at bounding box center [458, 348] width 9 height 9
radio input "true"
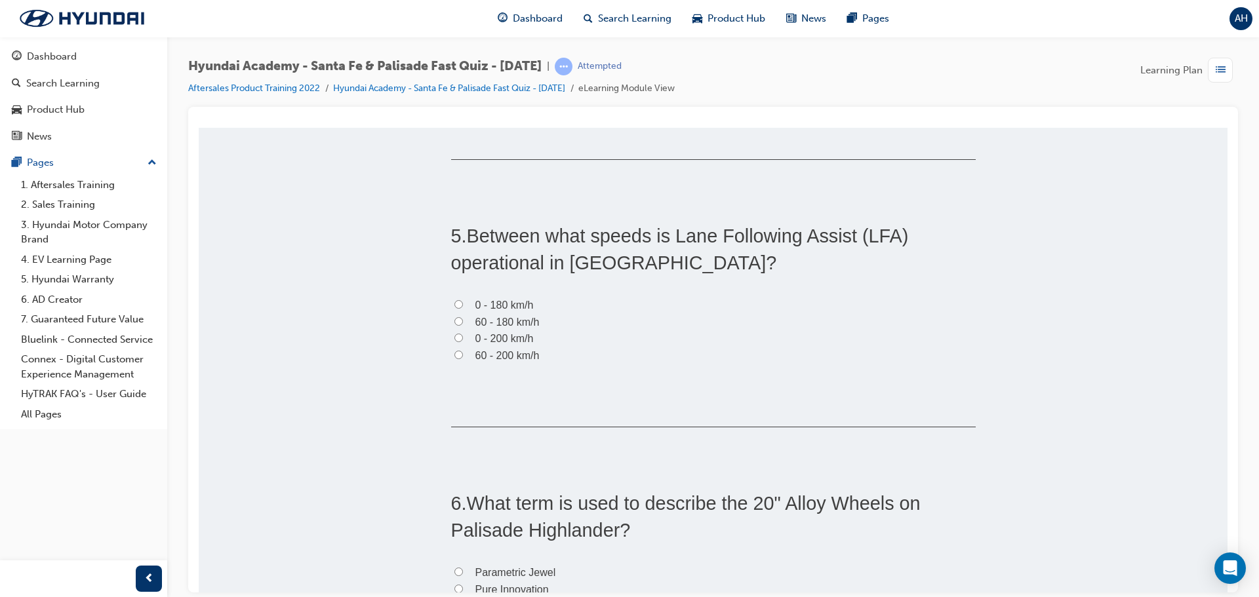
scroll to position [1049, 0]
click at [523, 304] on span "0 - 180 km/h" at bounding box center [504, 303] width 58 height 11
click at [463, 304] on input "0 - 180 km/h" at bounding box center [458, 303] width 9 height 9
radio input "true"
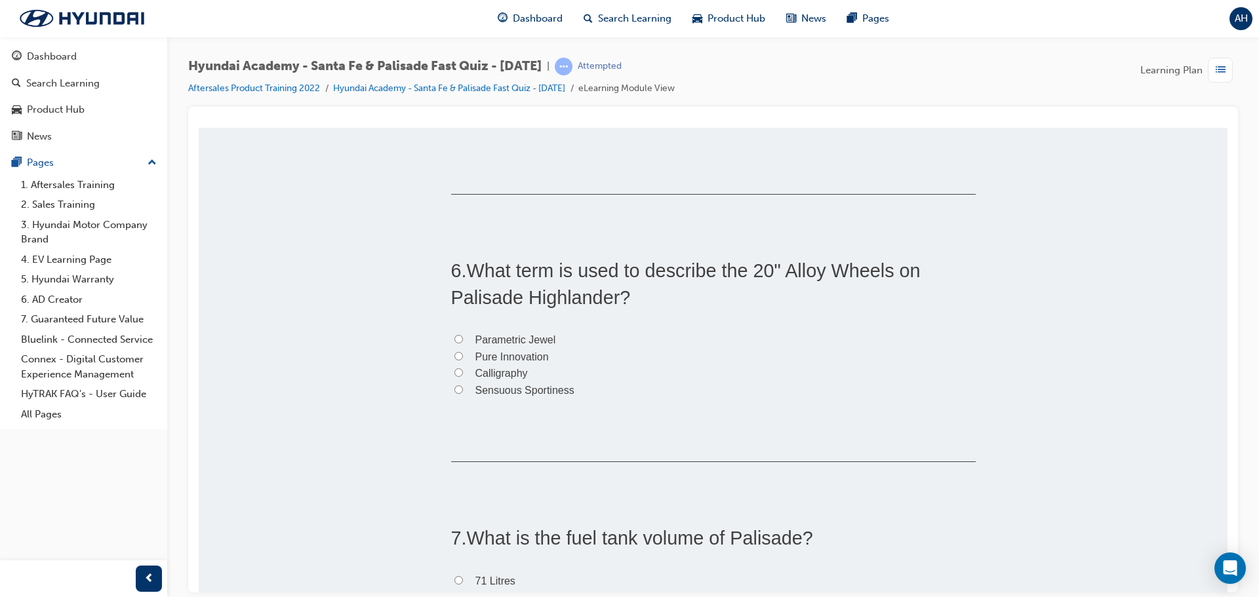
scroll to position [1311, 0]
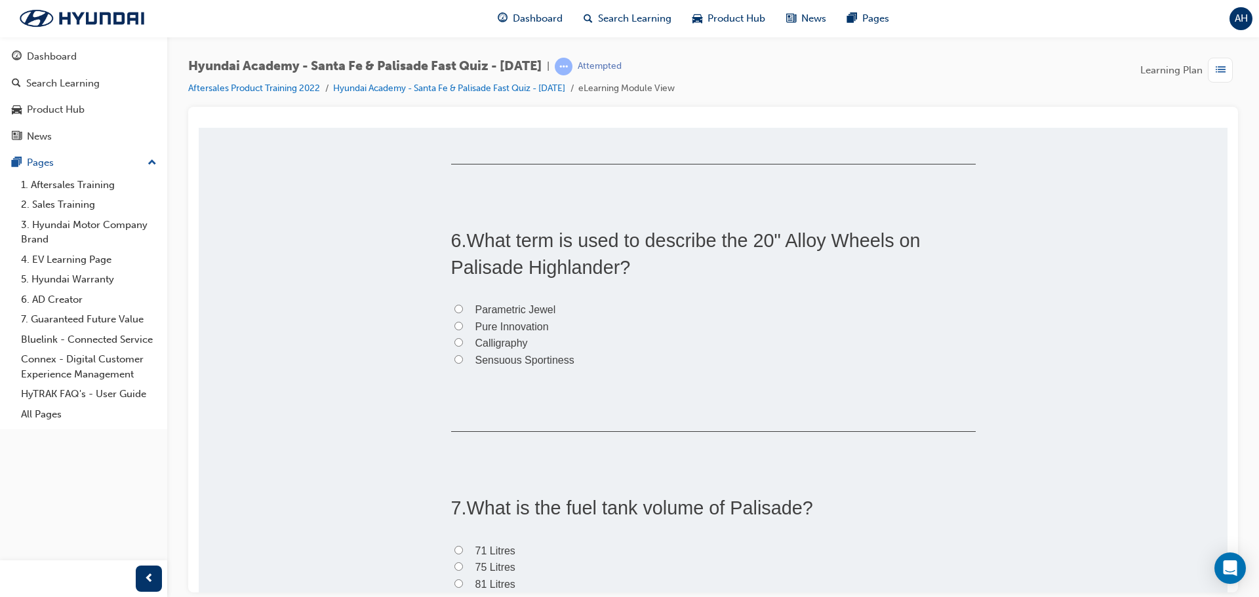
click at [519, 342] on span "Calligraphy" at bounding box center [501, 342] width 52 height 11
click at [463, 342] on input "Calligraphy" at bounding box center [458, 342] width 9 height 9
radio input "true"
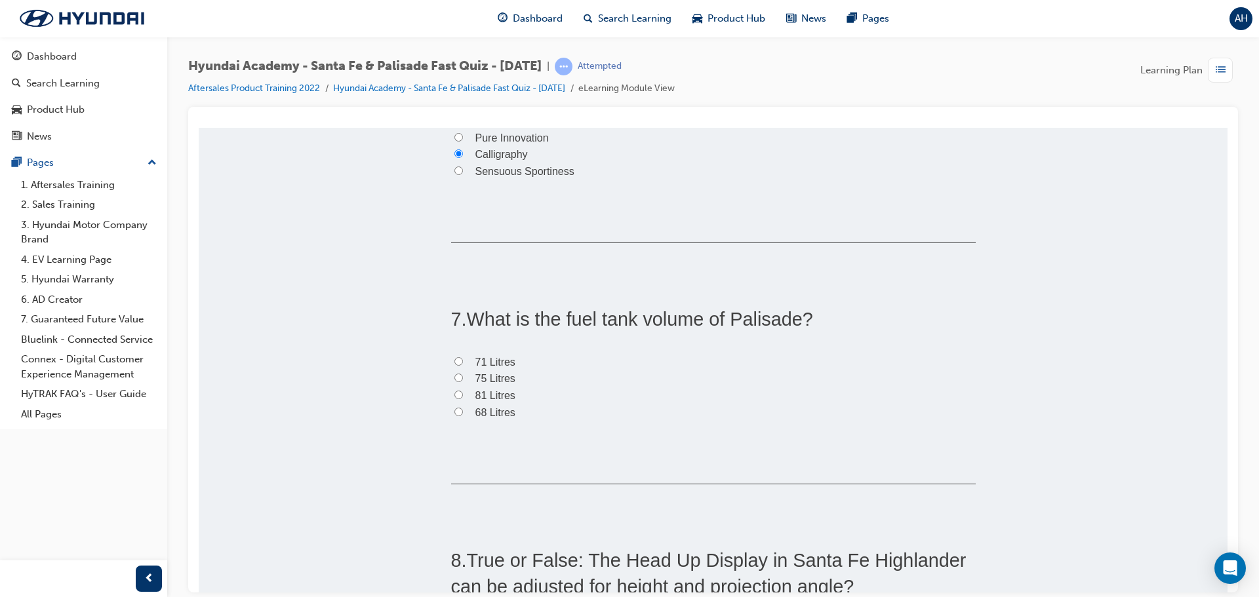
scroll to position [1508, 0]
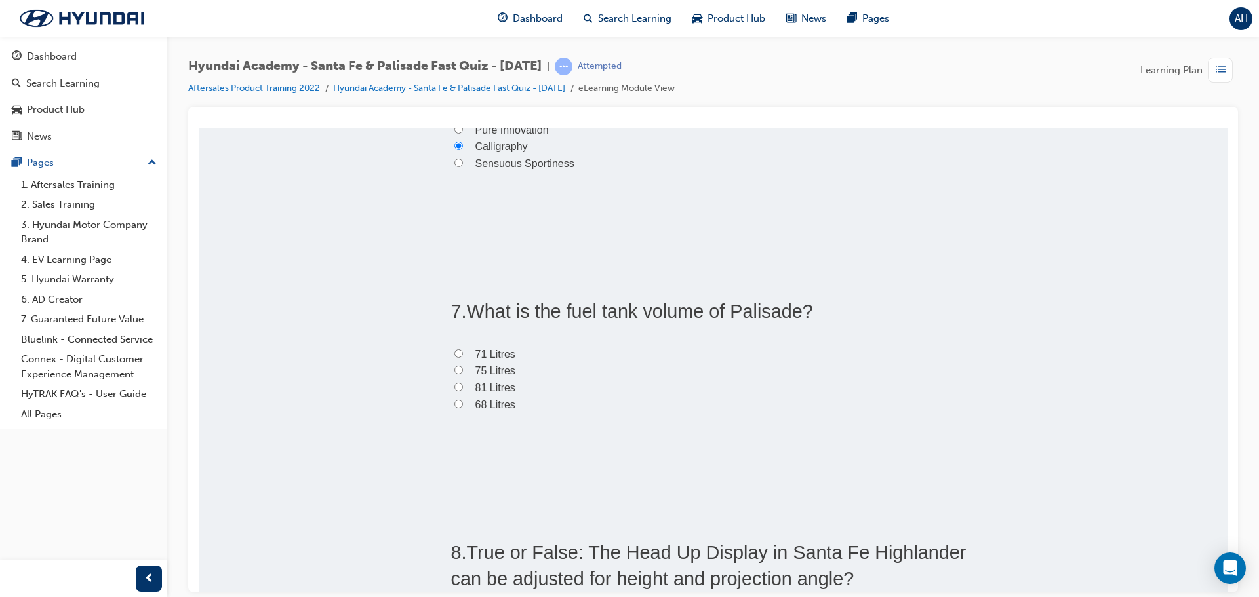
click at [494, 349] on span "71 Litres" at bounding box center [495, 353] width 40 height 11
click at [463, 349] on input "71 Litres" at bounding box center [458, 353] width 9 height 9
radio input "true"
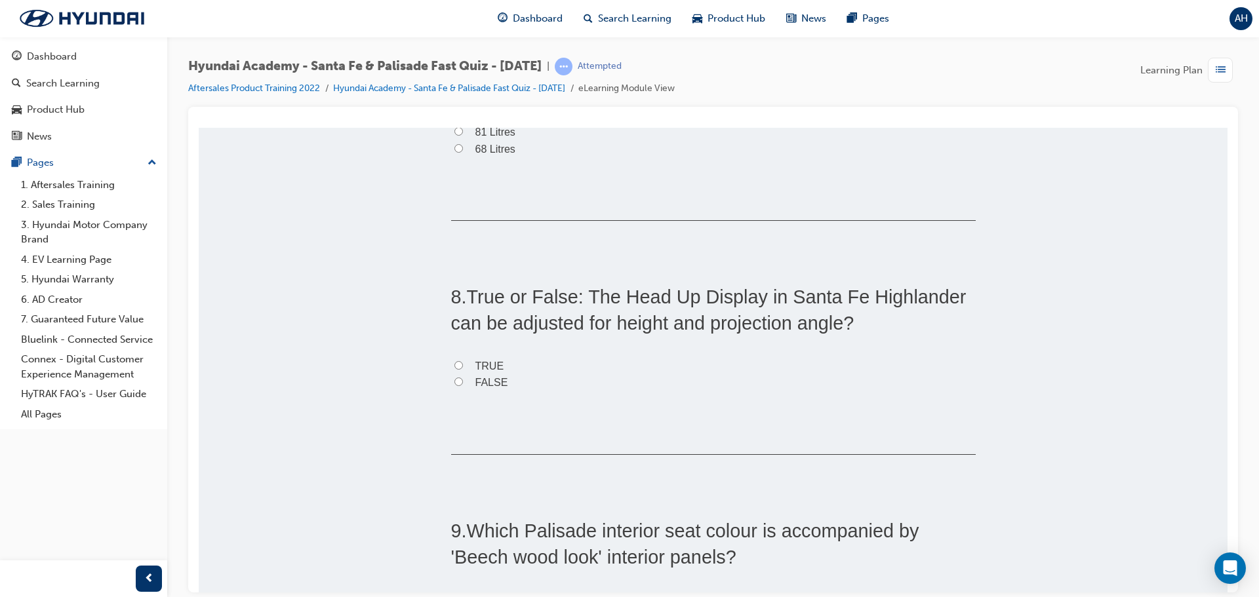
scroll to position [1770, 0]
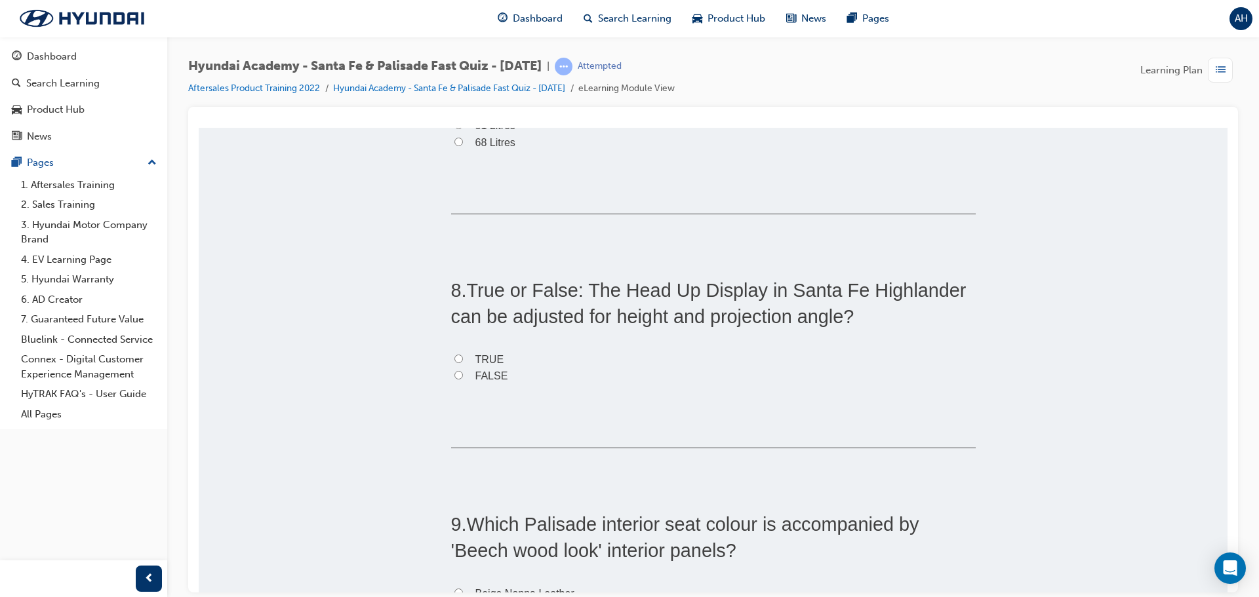
click at [485, 357] on span "TRUE" at bounding box center [489, 358] width 29 height 11
click at [463, 357] on input "TRUE" at bounding box center [458, 358] width 9 height 9
radio input "true"
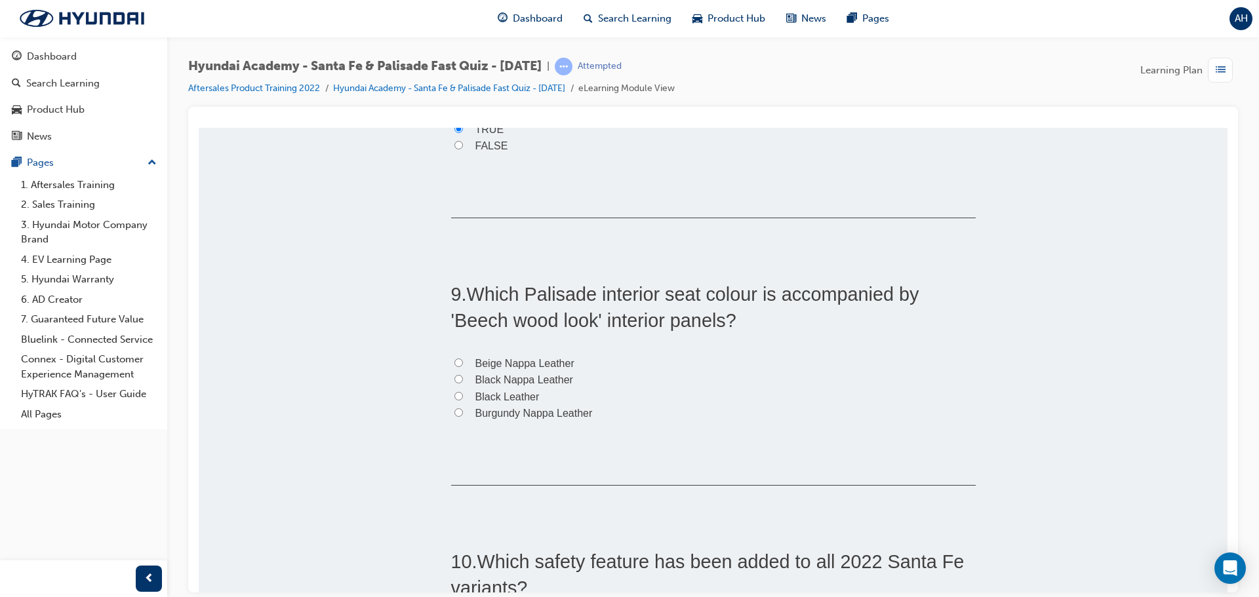
scroll to position [2033, 0]
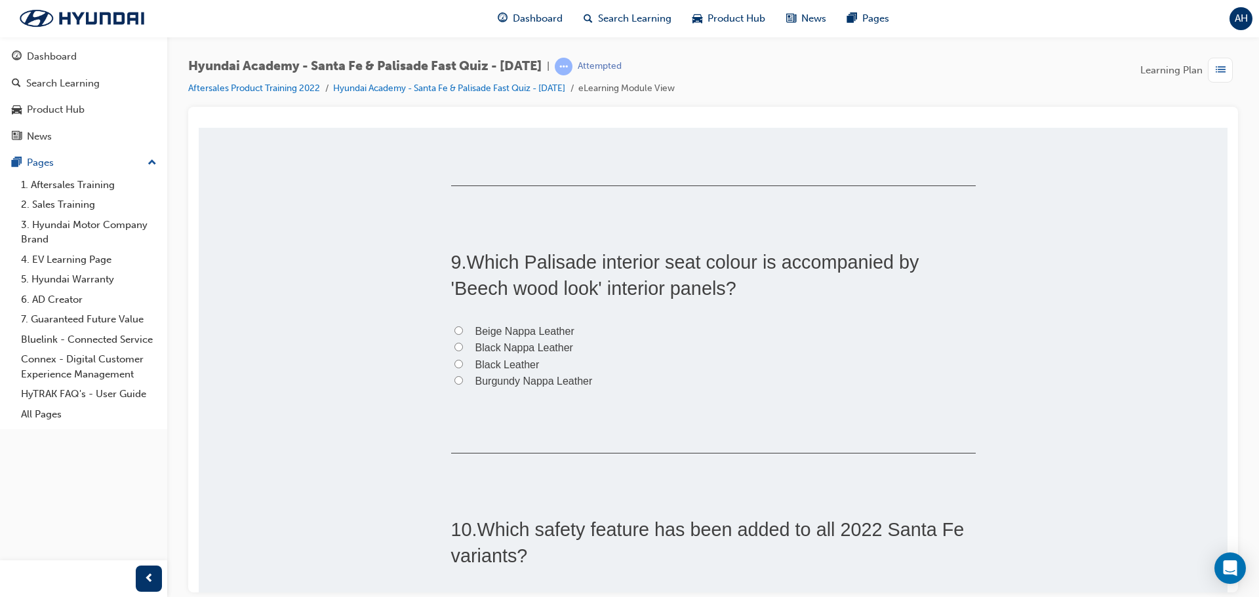
click at [534, 334] on span "Beige Nappa Leather" at bounding box center [524, 330] width 99 height 11
click at [463, 334] on input "Beige Nappa Leather" at bounding box center [458, 330] width 9 height 9
radio input "true"
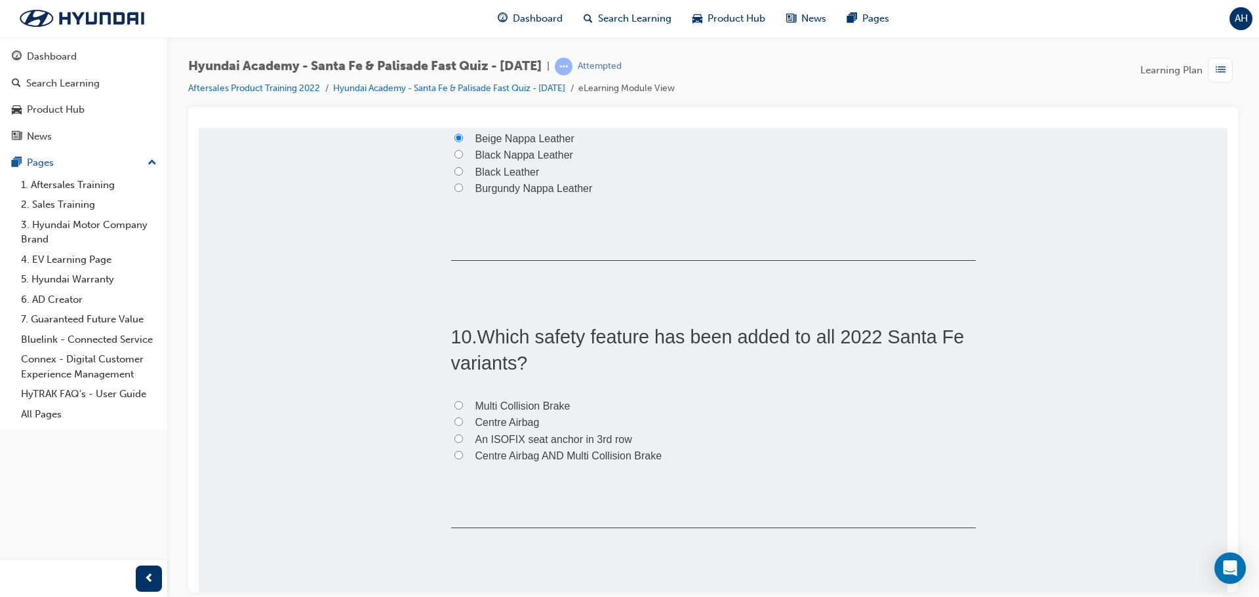
scroll to position [2295, 0]
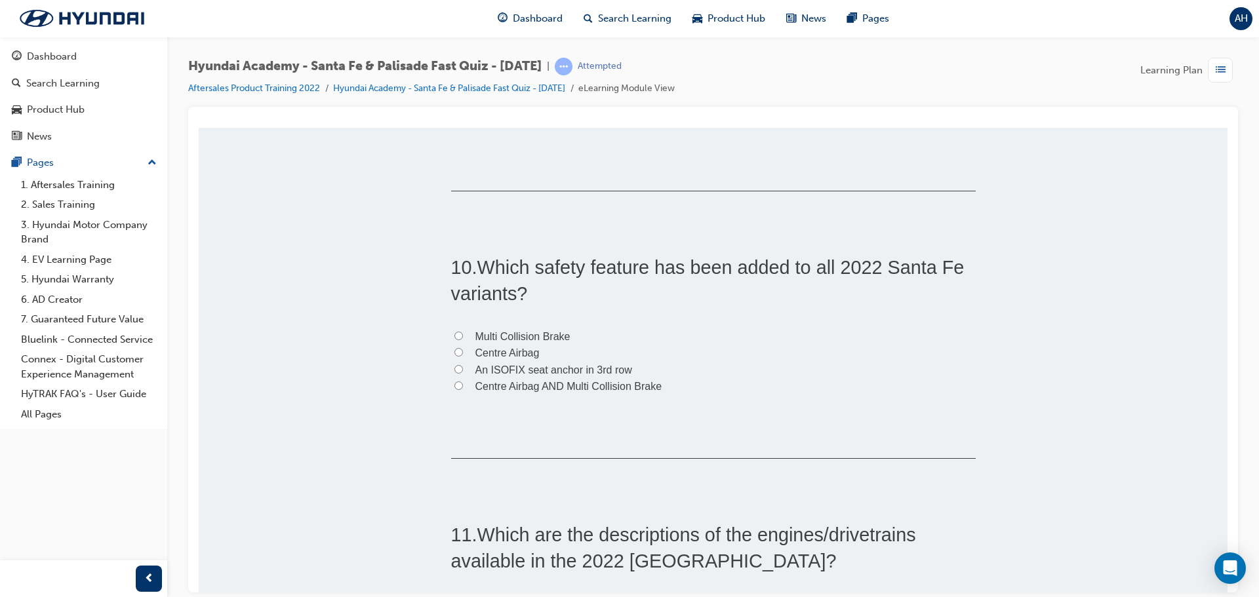
click at [557, 387] on span "Centre Airbag AND Multi Collision Brake" at bounding box center [568, 385] width 187 height 11
click at [463, 387] on input "Centre Airbag AND Multi Collision Brake" at bounding box center [458, 385] width 9 height 9
radio input "true"
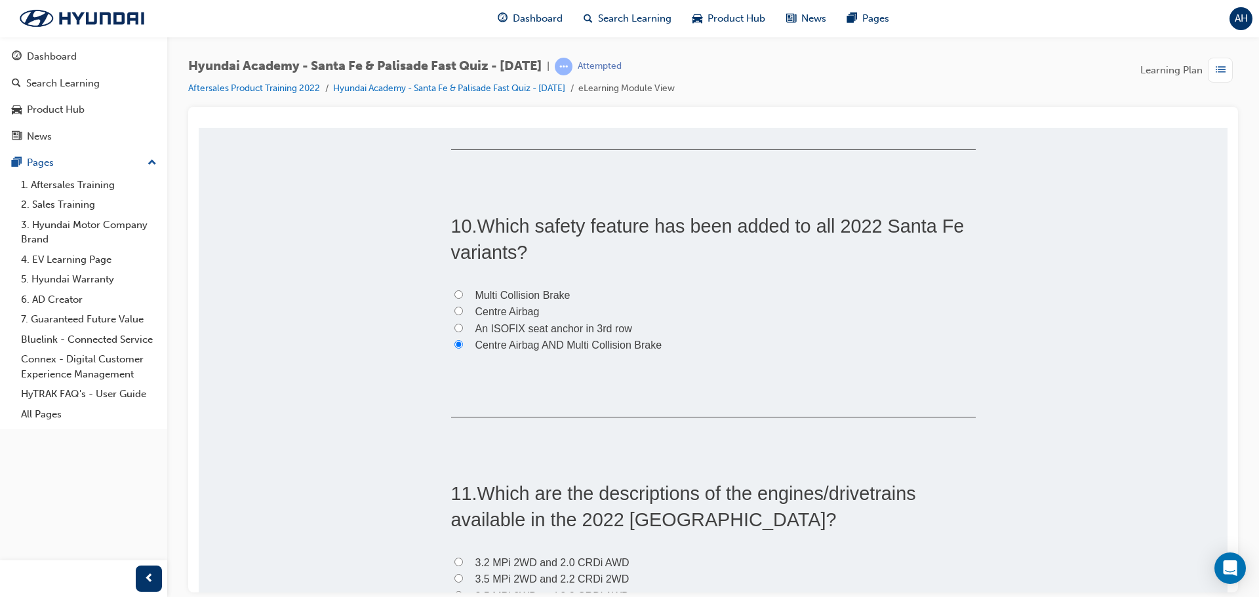
scroll to position [2557, 0]
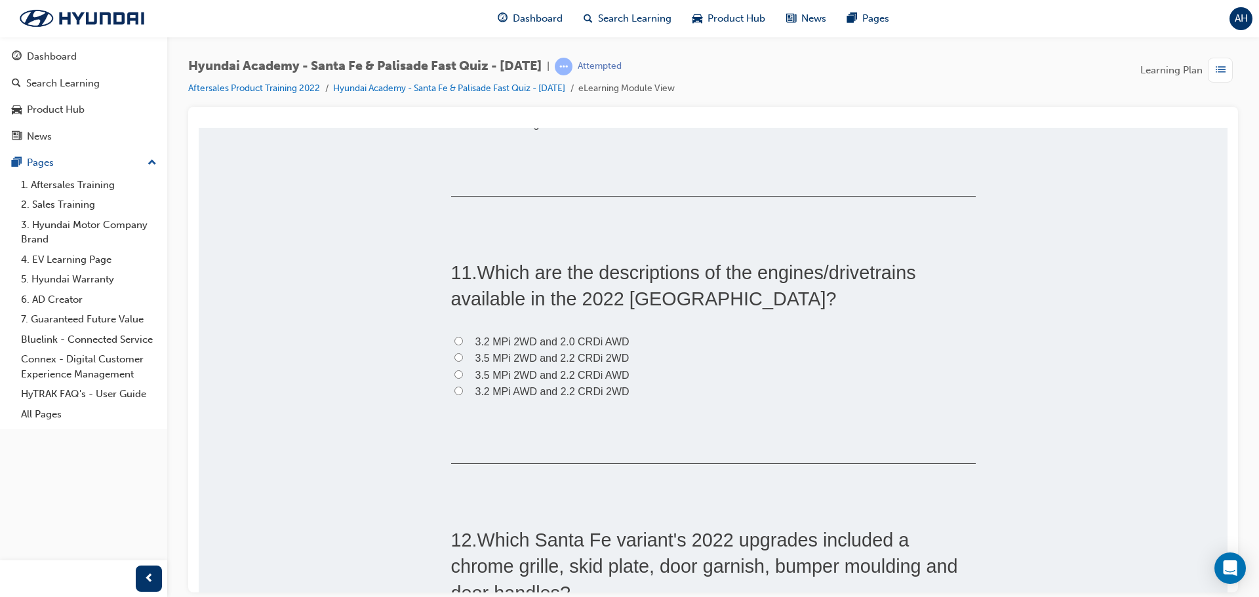
click at [539, 373] on span "3.5 MPi 2WD and 2.2 CRDi AWD" at bounding box center [552, 374] width 154 height 11
click at [463, 373] on input "3.5 MPi 2WD and 2.2 CRDi AWD" at bounding box center [458, 374] width 9 height 9
radio input "true"
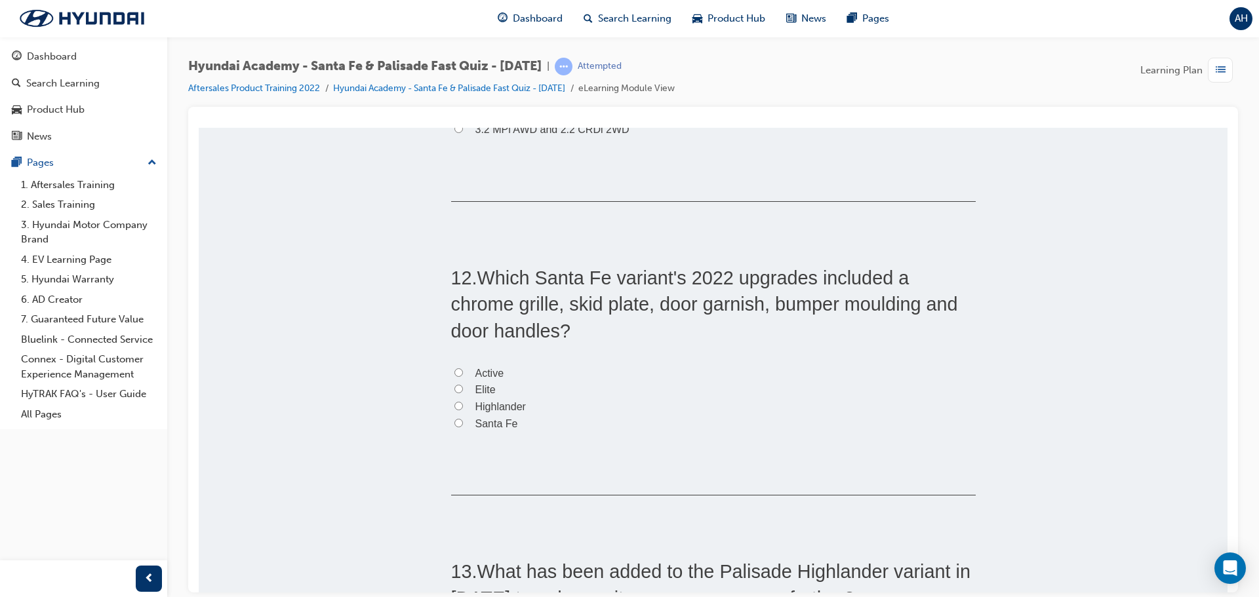
scroll to position [2885, 0]
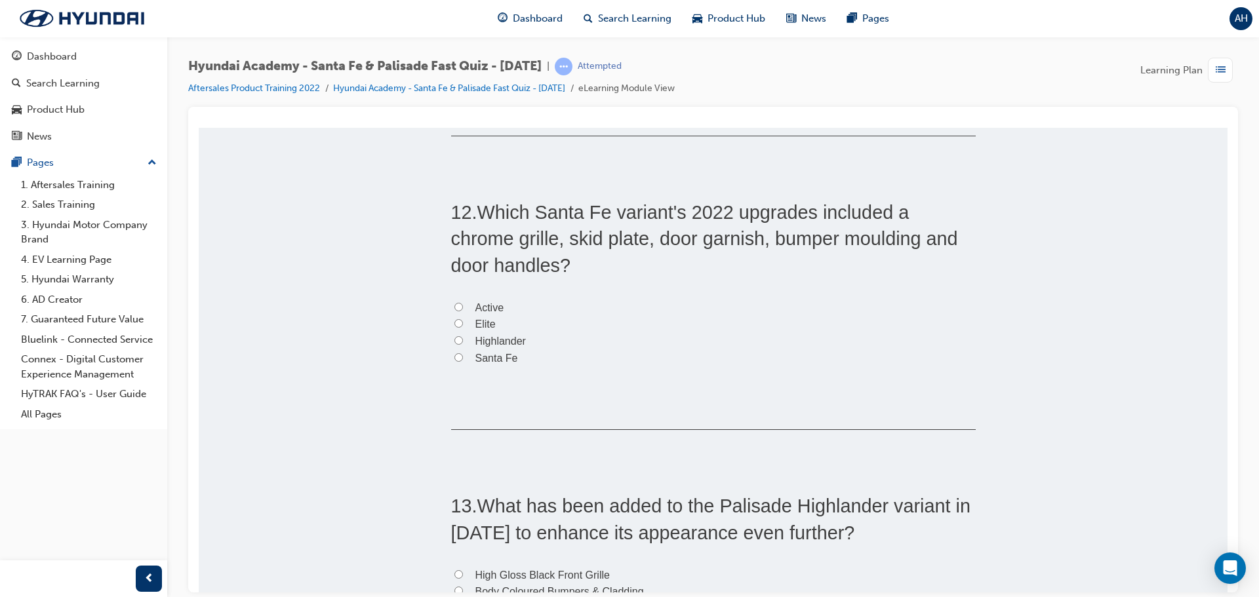
click at [478, 304] on span "Active" at bounding box center [489, 307] width 29 height 11
click at [463, 304] on input "Active" at bounding box center [458, 306] width 9 height 9
radio input "true"
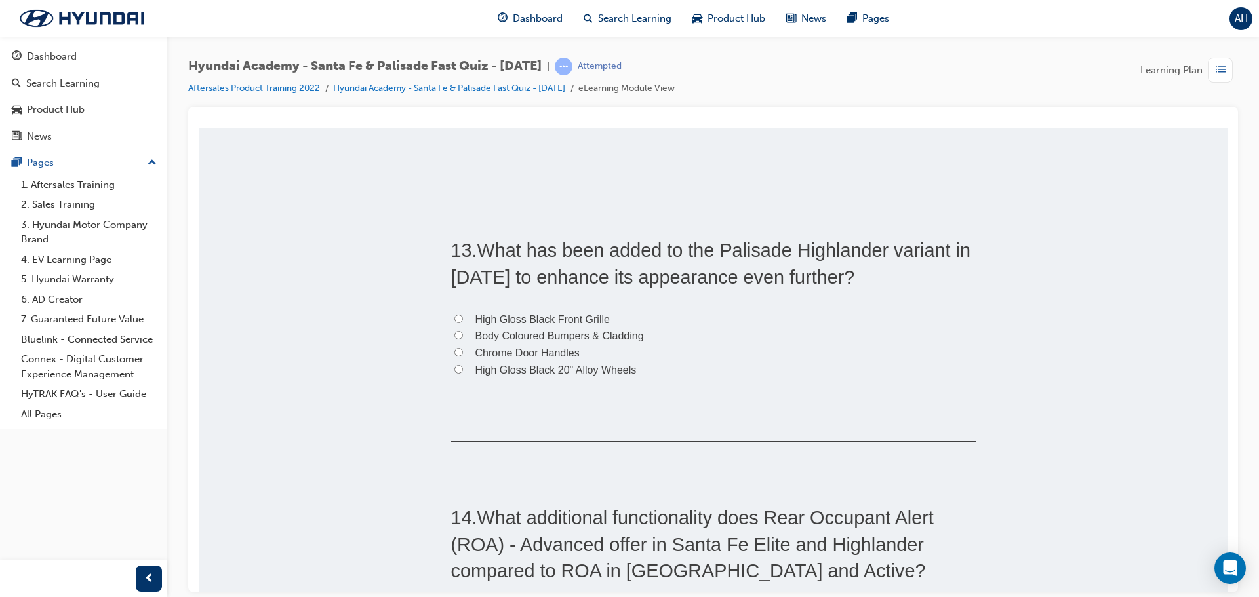
scroll to position [3147, 0]
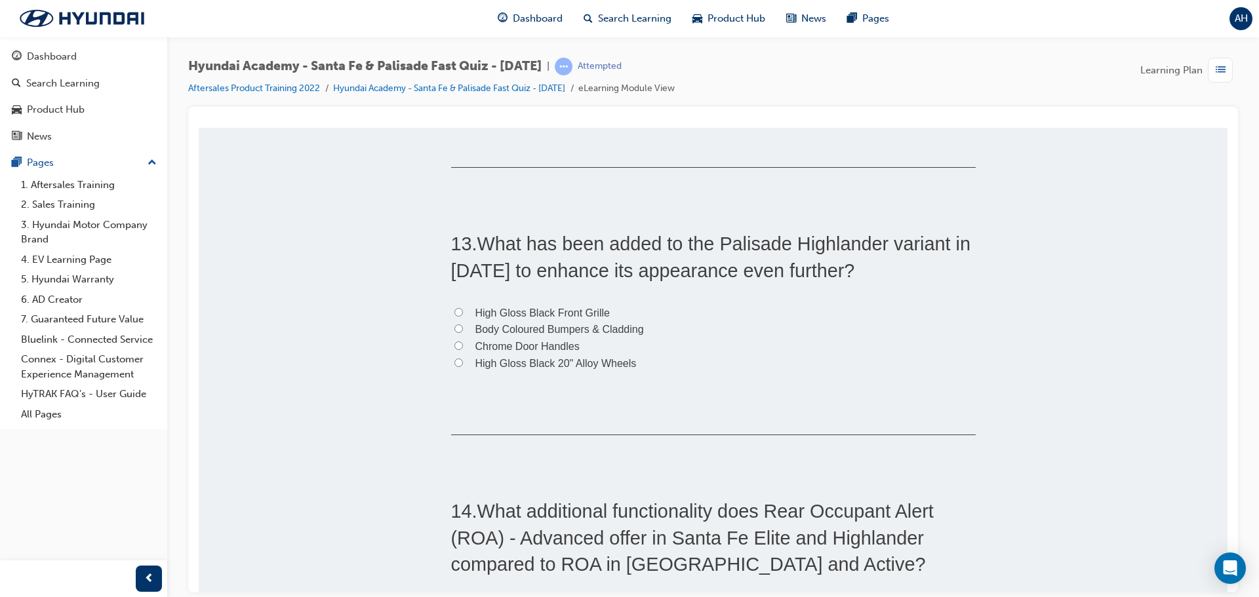
click at [623, 359] on span "High Gloss Black 20" Alloy Wheels" at bounding box center [555, 362] width 161 height 11
click at [463, 359] on input "High Gloss Black 20" Alloy Wheels" at bounding box center [458, 362] width 9 height 9
radio input "true"
click at [637, 337] on label "Body Coloured Bumpers & Cladding" at bounding box center [713, 329] width 525 height 17
click at [463, 332] on input "Body Coloured Bumpers & Cladding" at bounding box center [458, 328] width 9 height 9
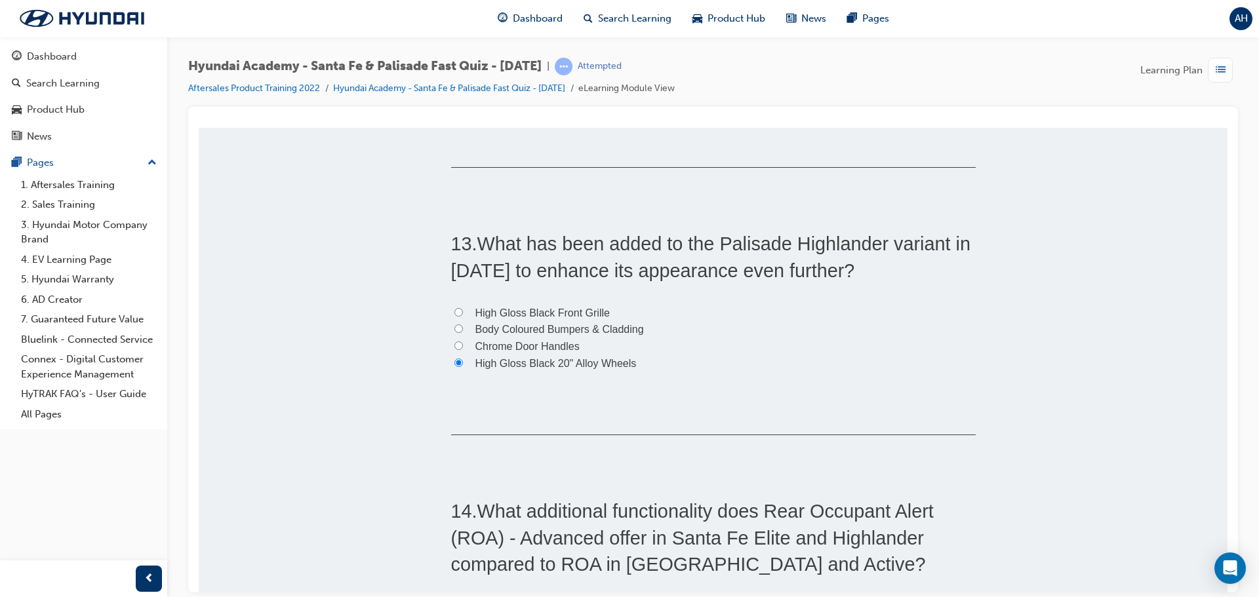
radio input "true"
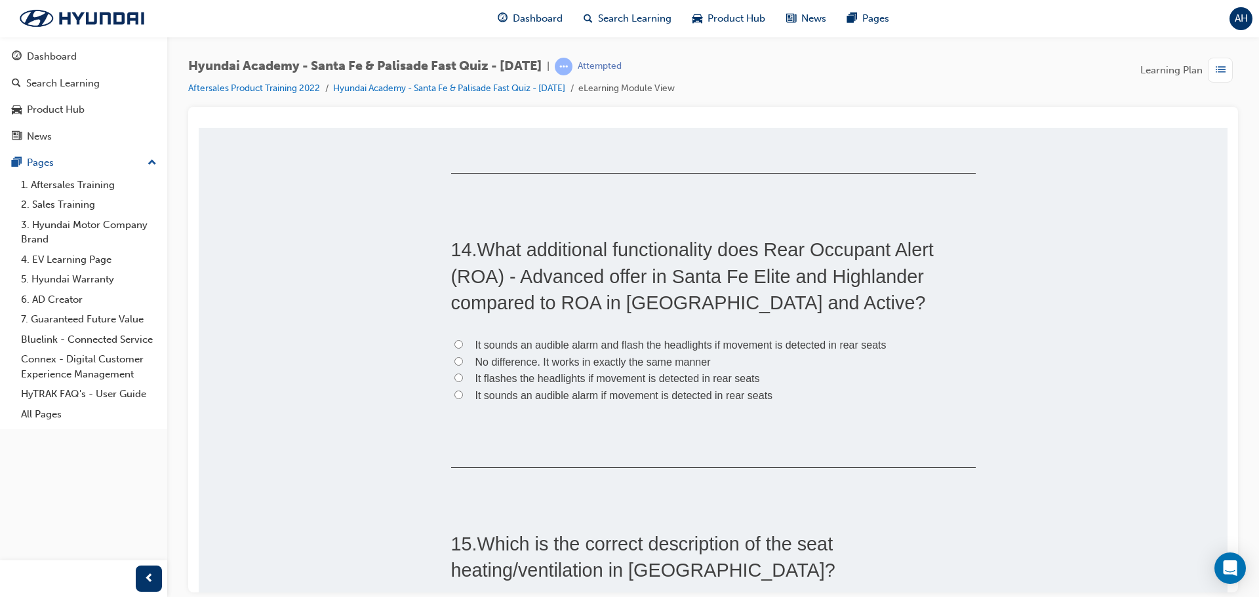
scroll to position [3409, 0]
click at [576, 347] on span "It sounds an audible alarm and flash the headlights if movement is detected in …" at bounding box center [680, 343] width 411 height 11
click at [463, 347] on input "It sounds an audible alarm and flash the headlights if movement is detected in …" at bounding box center [458, 343] width 9 height 9
radio input "true"
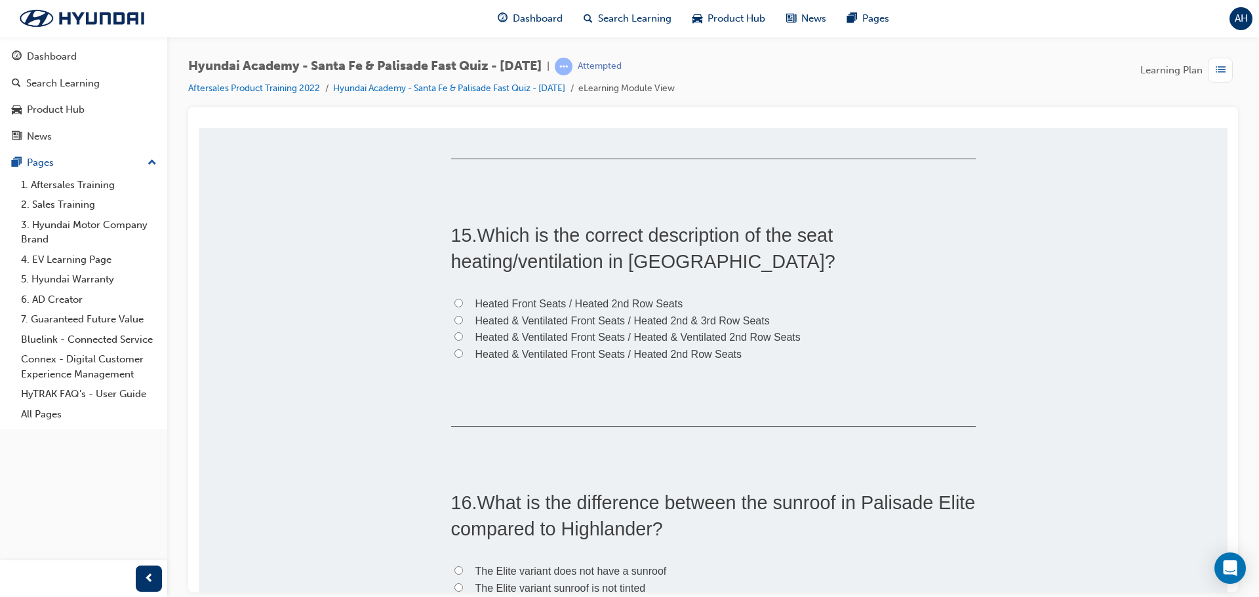
scroll to position [3737, 0]
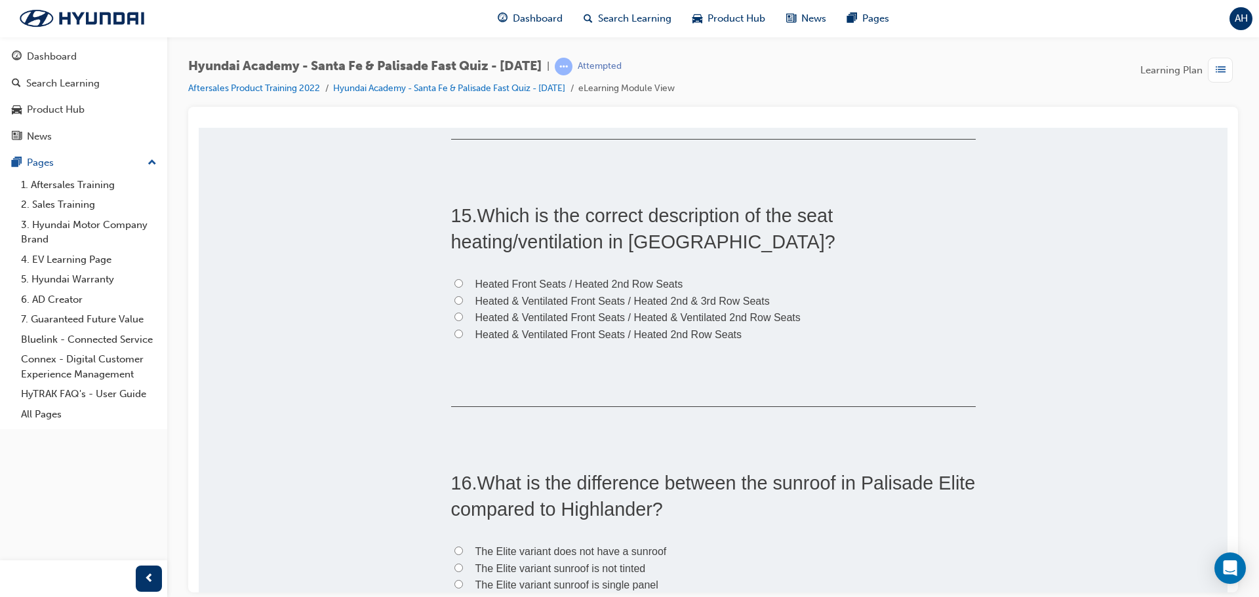
click at [584, 338] on span "Heated & Ventilated Front Seats / Heated 2nd Row Seats" at bounding box center [608, 333] width 266 height 11
click at [463, 338] on input "Heated & Ventilated Front Seats / Heated 2nd Row Seats" at bounding box center [458, 333] width 9 height 9
radio input "true"
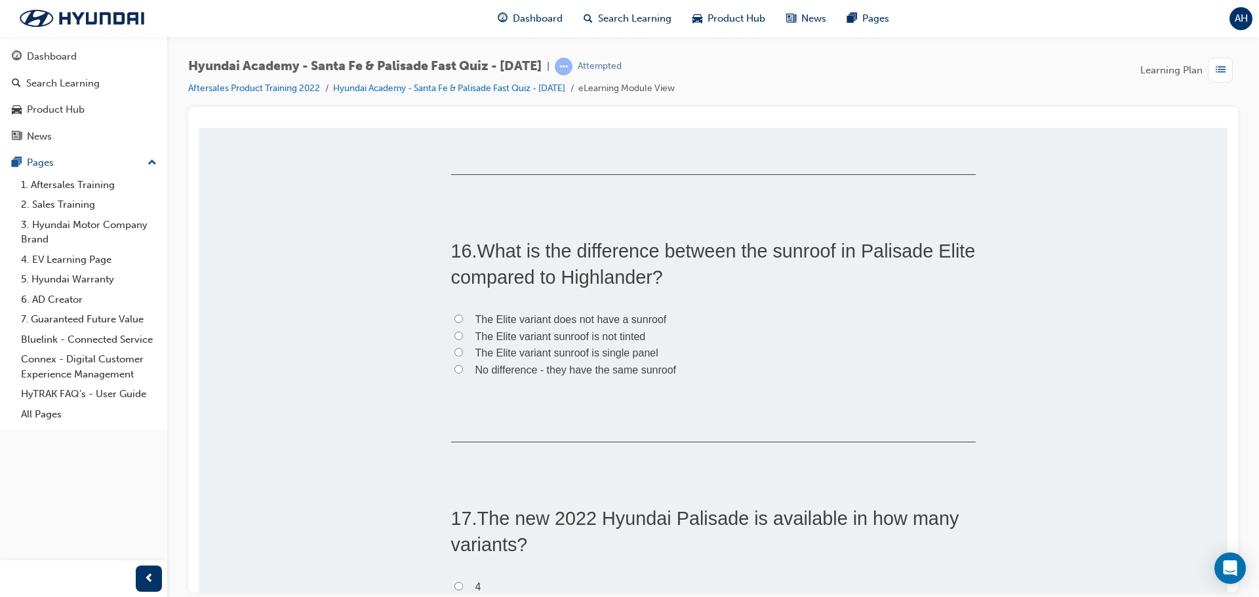
scroll to position [3999, 0]
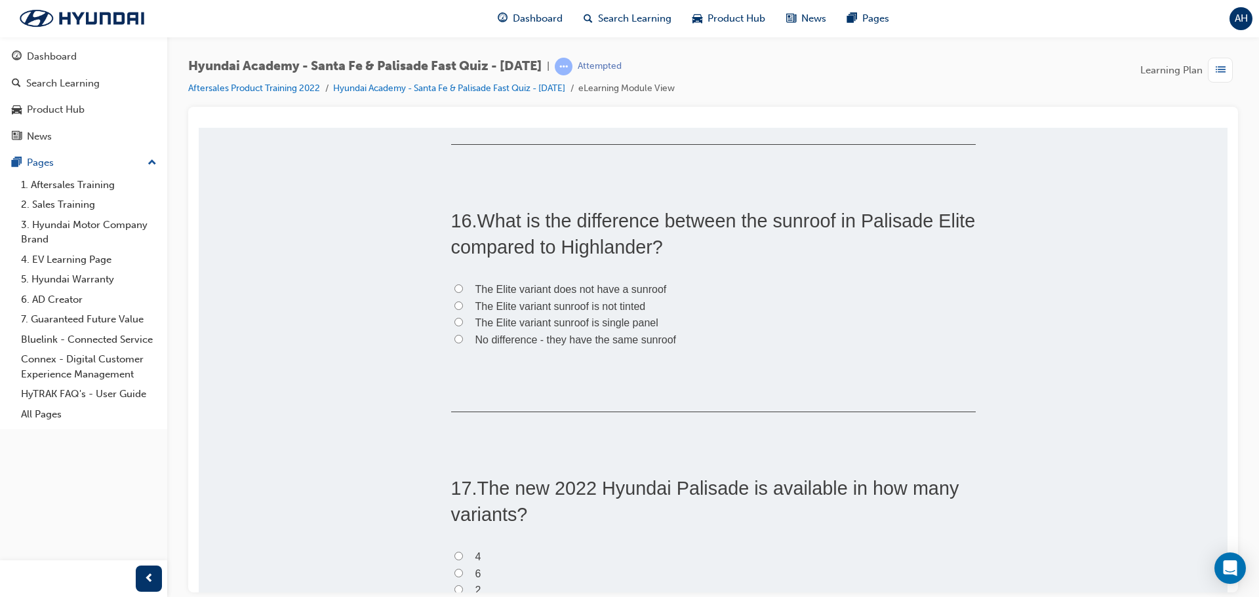
click at [596, 321] on span "The Elite variant sunroof is single panel" at bounding box center [566, 322] width 183 height 11
click at [463, 321] on input "The Elite variant sunroof is single panel" at bounding box center [458, 321] width 9 height 9
radio input "true"
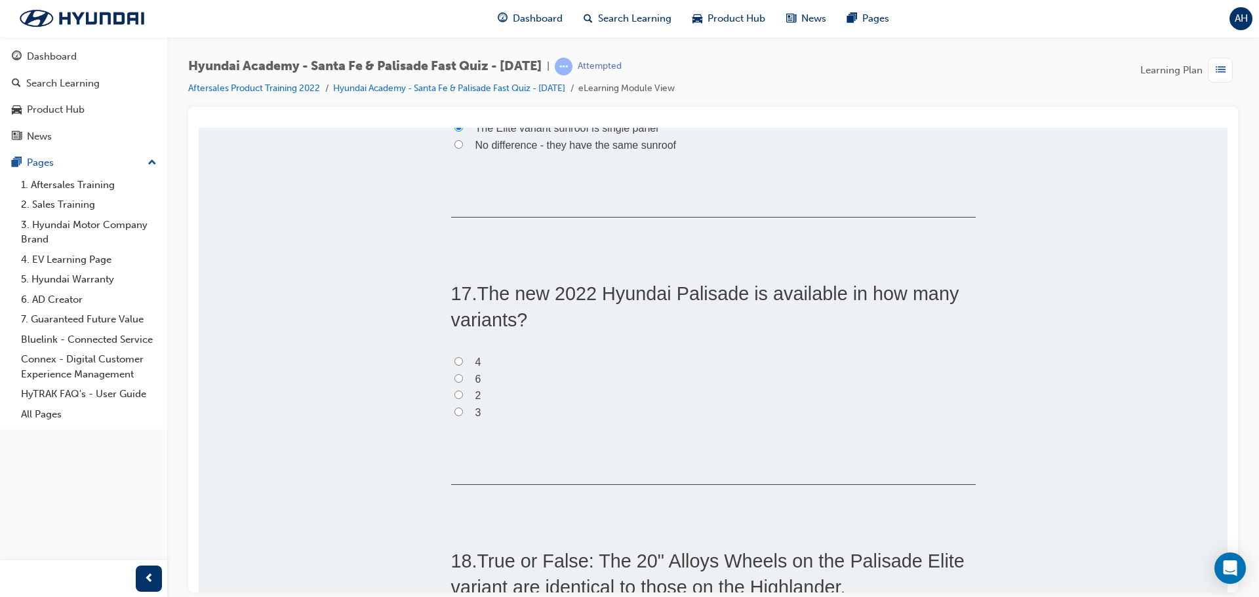
scroll to position [4196, 0]
click at [475, 393] on span "2" at bounding box center [478, 392] width 6 height 11
click at [463, 393] on input "2" at bounding box center [458, 392] width 9 height 9
radio input "true"
click at [454, 414] on label "3" at bounding box center [713, 410] width 525 height 17
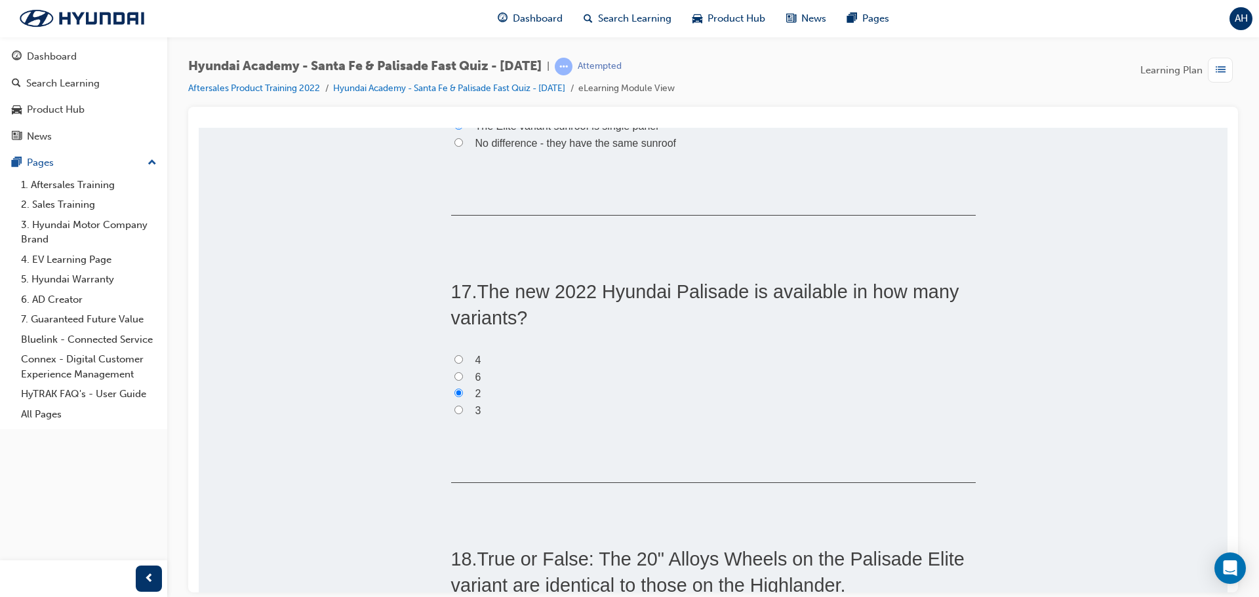
click at [454, 414] on input "3" at bounding box center [458, 409] width 9 height 9
radio input "true"
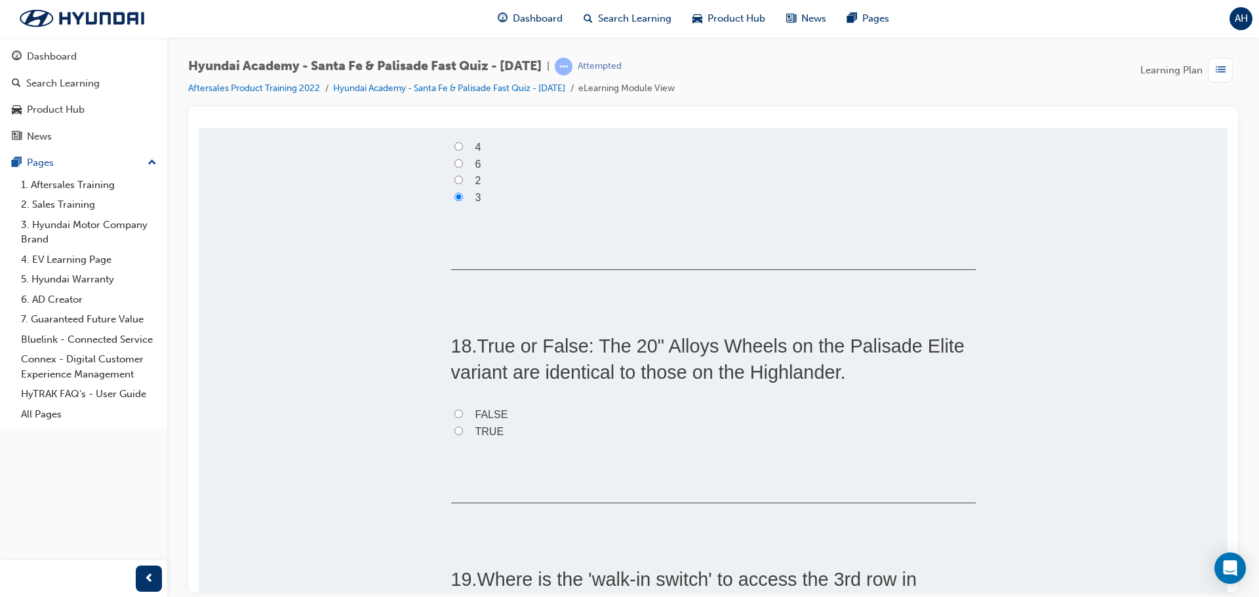
scroll to position [4458, 0]
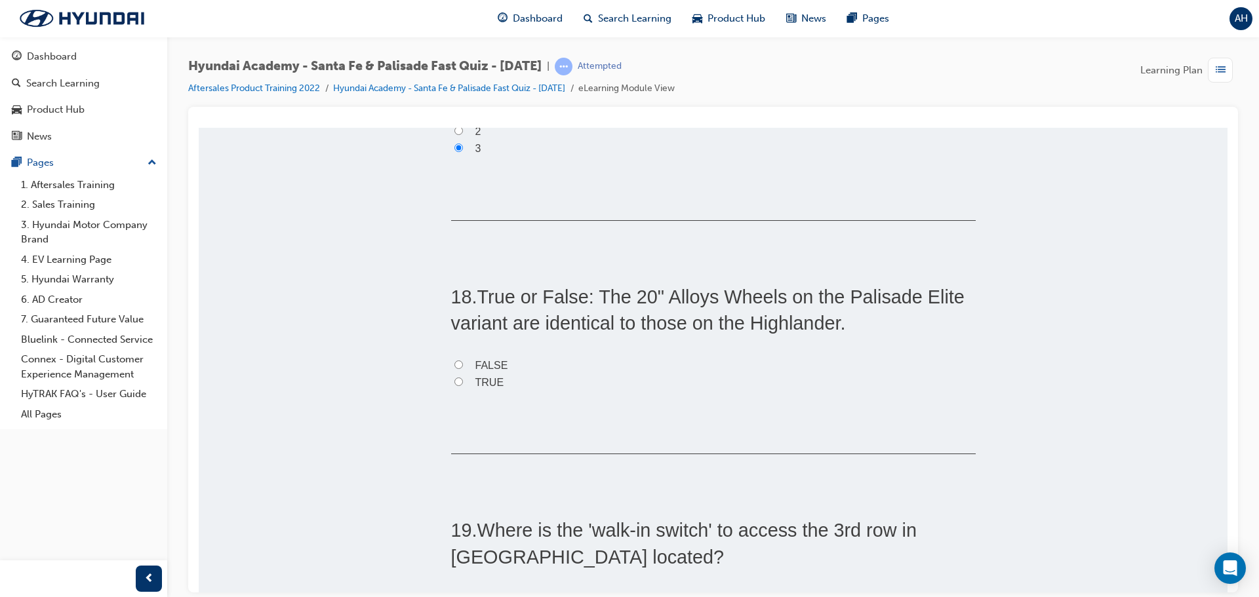
click at [483, 379] on span "TRUE" at bounding box center [489, 381] width 29 height 11
click at [463, 379] on input "TRUE" at bounding box center [458, 381] width 9 height 9
radio input "true"
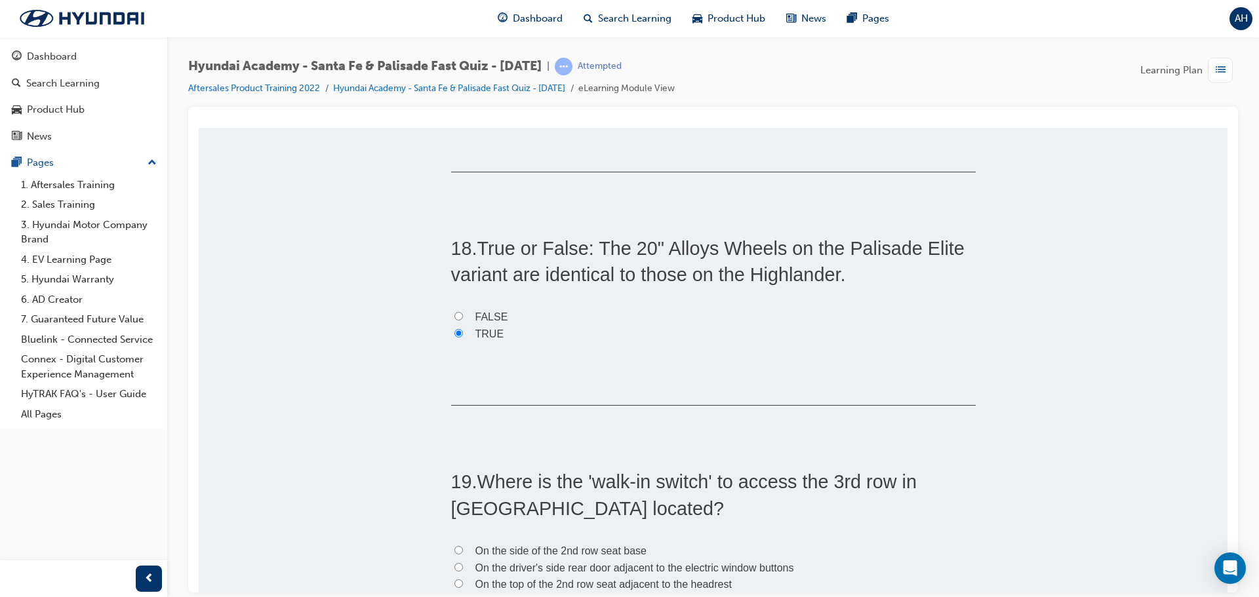
scroll to position [4721, 0]
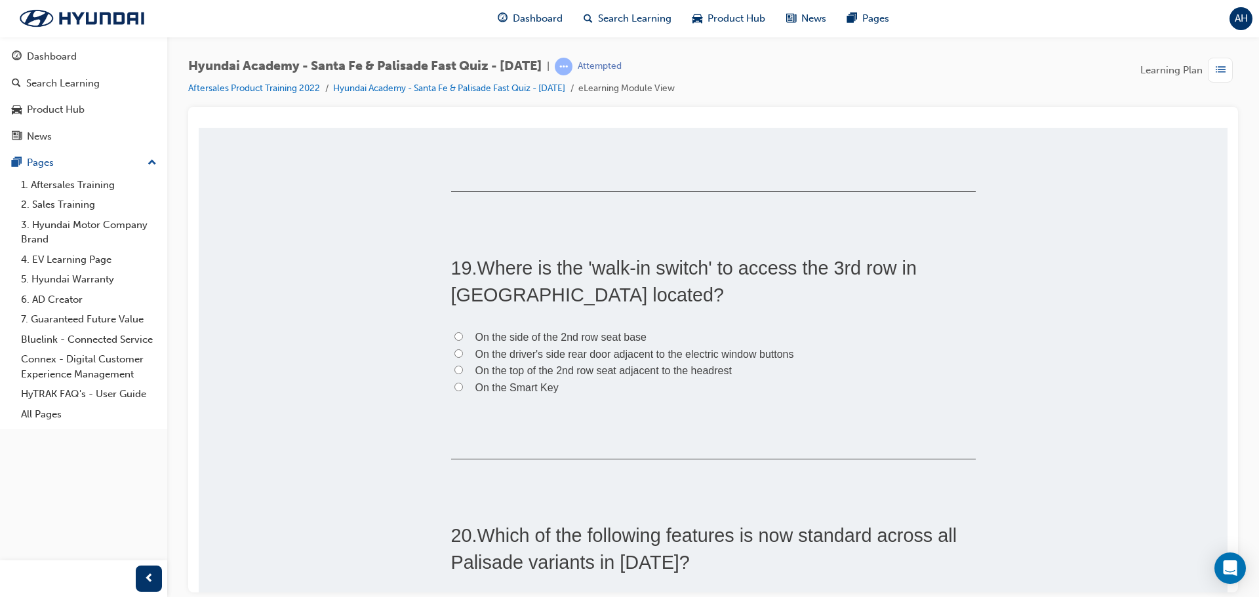
click at [549, 370] on span "On the top of the 2nd row seat adjacent to the headrest" at bounding box center [603, 370] width 256 height 11
click at [463, 370] on input "On the top of the 2nd row seat adjacent to the headrest" at bounding box center [458, 369] width 9 height 9
radio input "true"
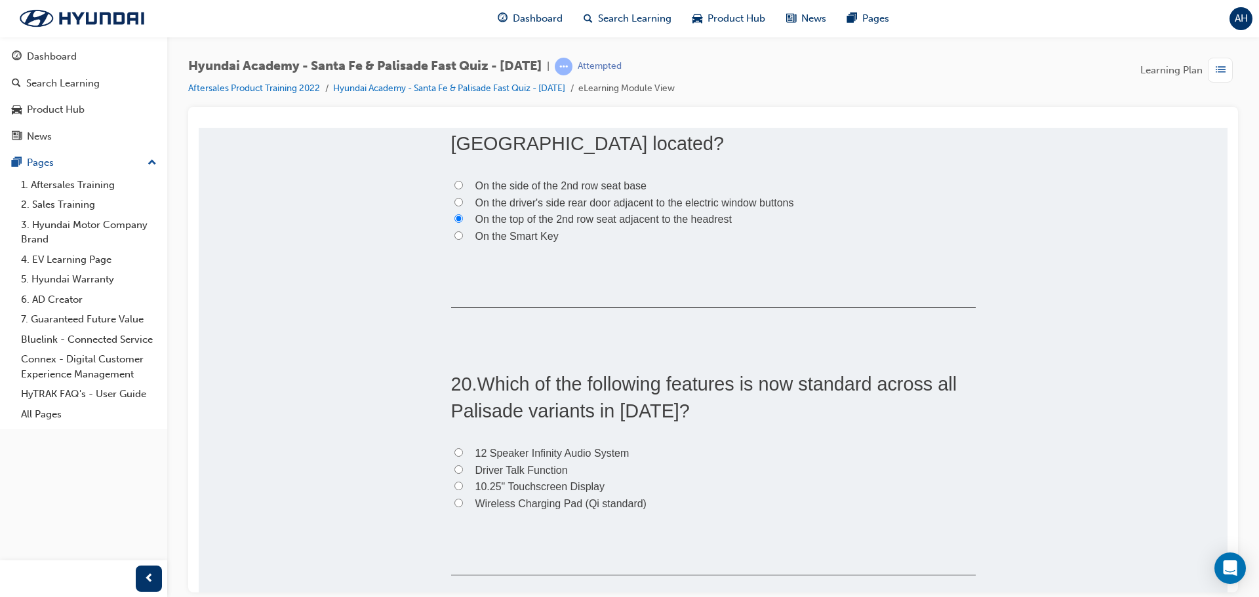
scroll to position [4979, 0]
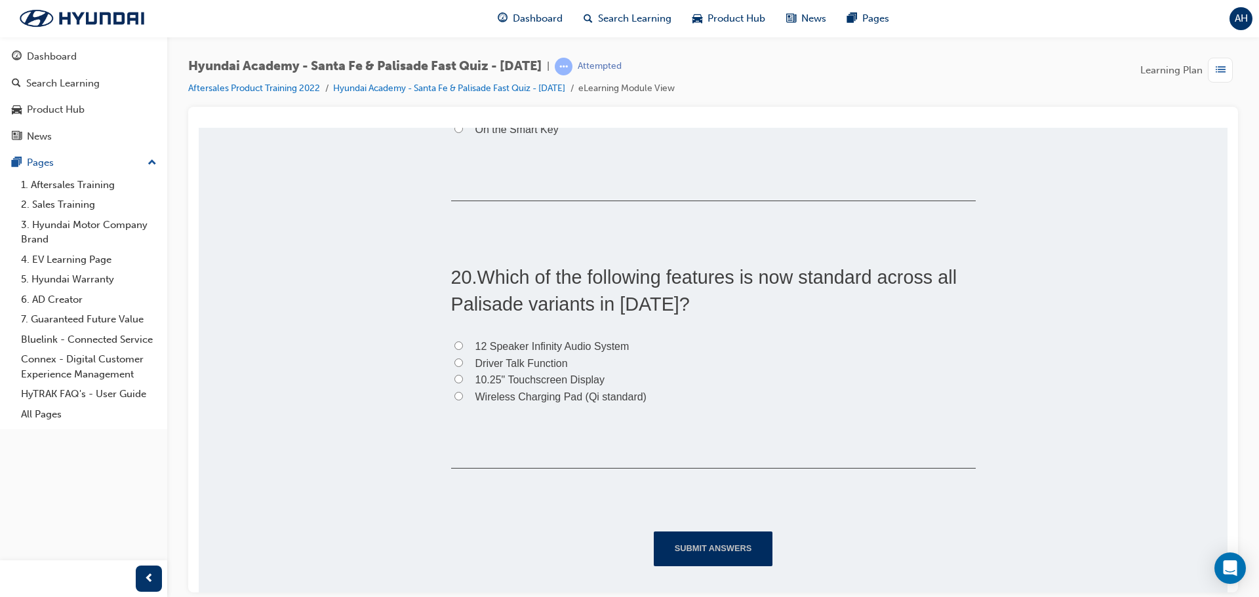
click at [517, 397] on span "Wireless Charging Pad (Qi standard)" at bounding box center [560, 396] width 171 height 11
click at [463, 397] on input "Wireless Charging Pad (Qi standard)" at bounding box center [458, 395] width 9 height 9
radio input "true"
click at [710, 553] on button "Submit Answers" at bounding box center [713, 548] width 119 height 34
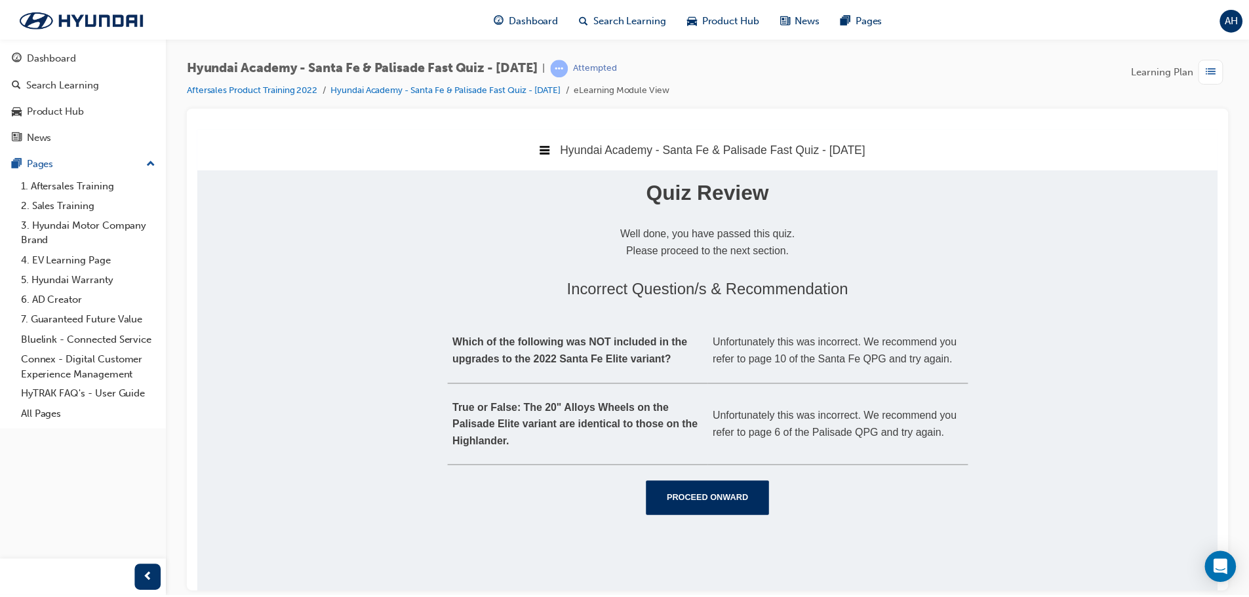
scroll to position [0, 0]
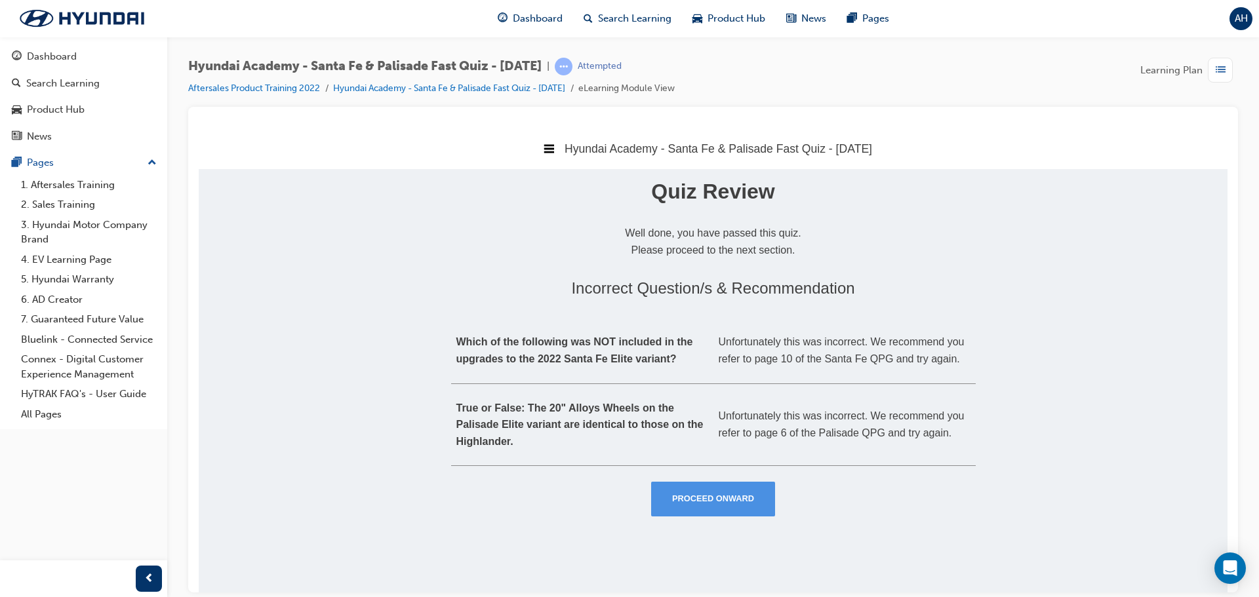
click at [708, 507] on button "Proceed Onward" at bounding box center [713, 498] width 124 height 34
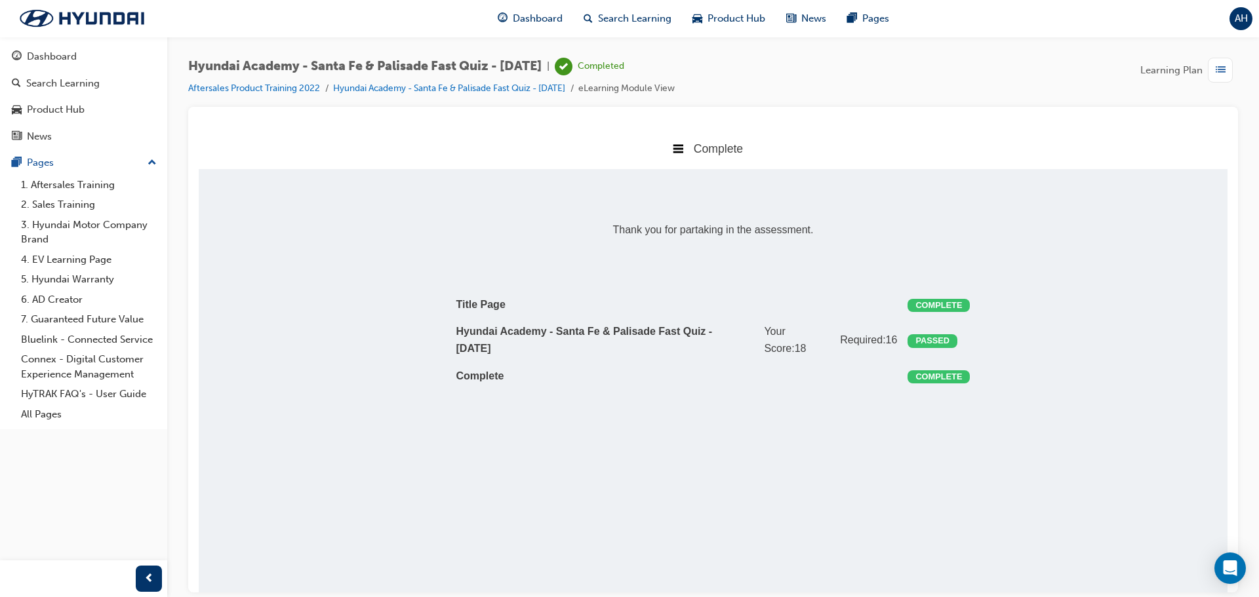
click at [688, 151] on div "Complete" at bounding box center [713, 147] width 1029 height 41
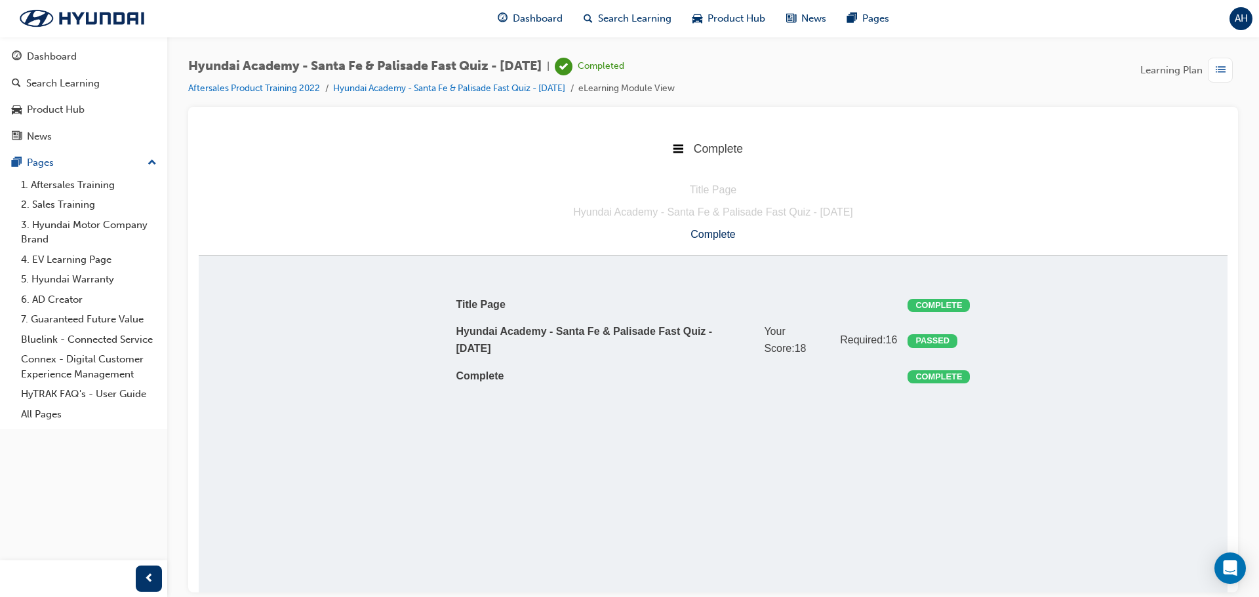
click at [709, 235] on div "Complete" at bounding box center [713, 234] width 1029 height 17
click at [740, 374] on td "Complete" at bounding box center [600, 376] width 298 height 28
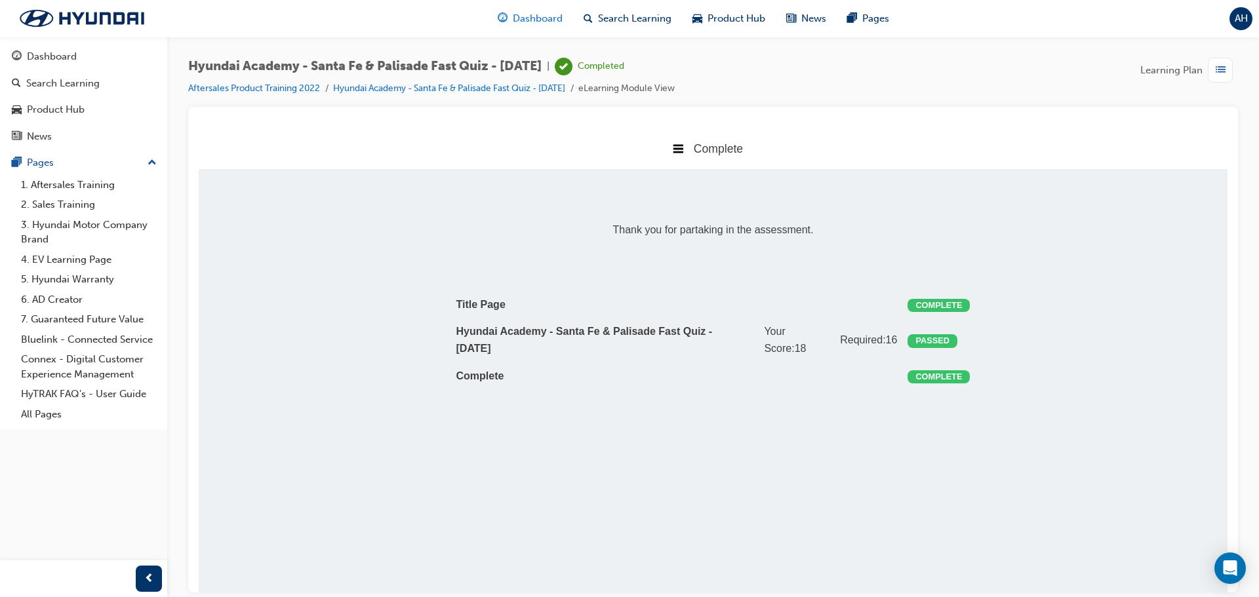
click at [533, 31] on div "Dashboard" at bounding box center [530, 18] width 86 height 27
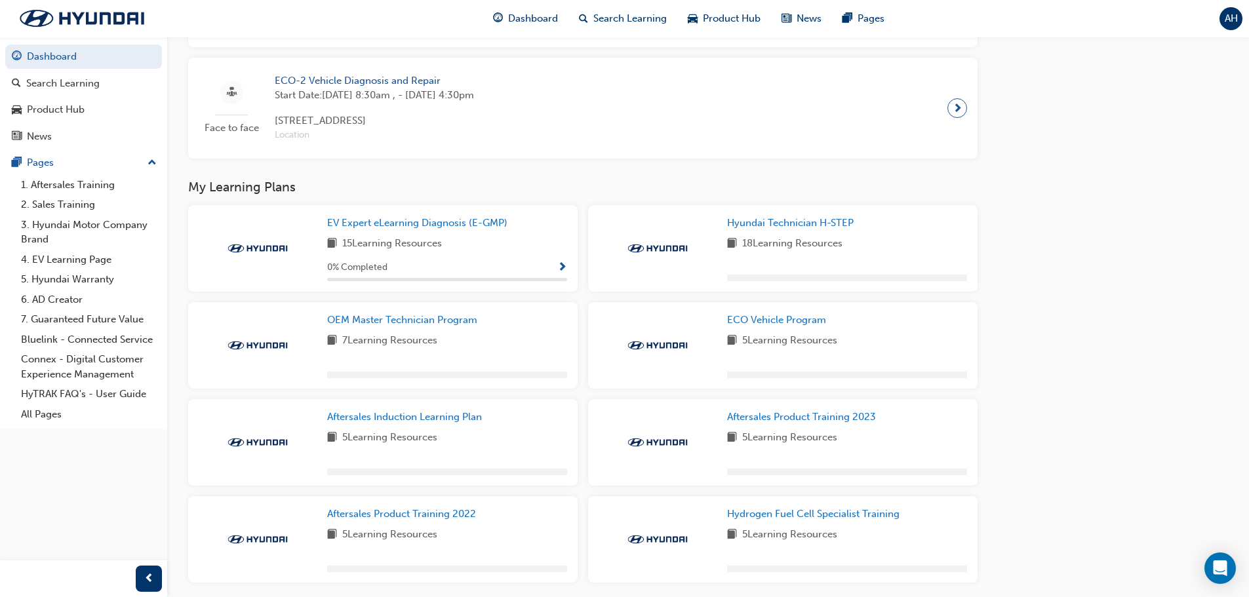
scroll to position [915, 0]
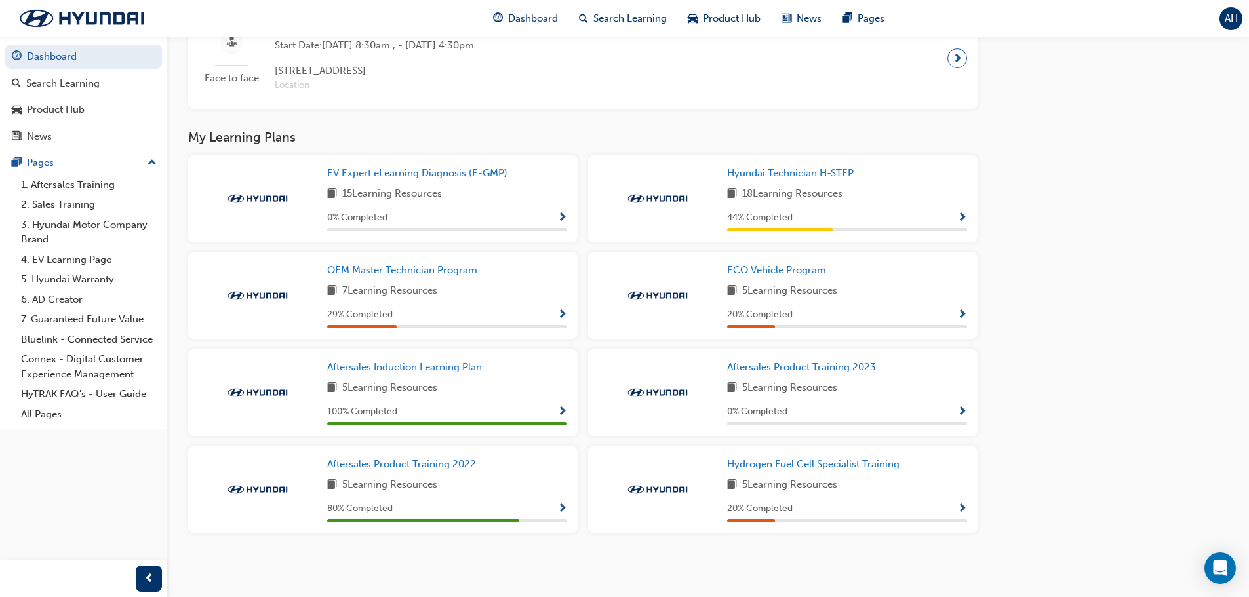
click at [544, 494] on div "Aftersales Product Training 2022 5 Learning Resources 80 % Completed" at bounding box center [447, 490] width 240 height 66
click at [558, 510] on span "Show Progress" at bounding box center [562, 510] width 10 height 12
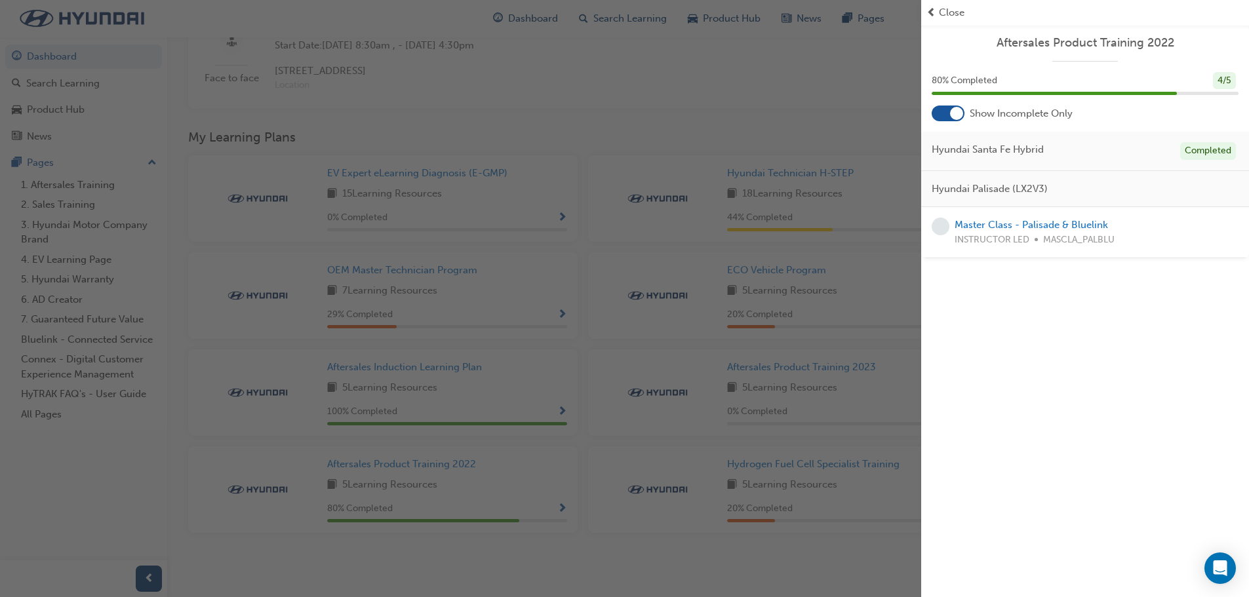
click at [934, 14] on span "prev-icon" at bounding box center [931, 12] width 10 height 15
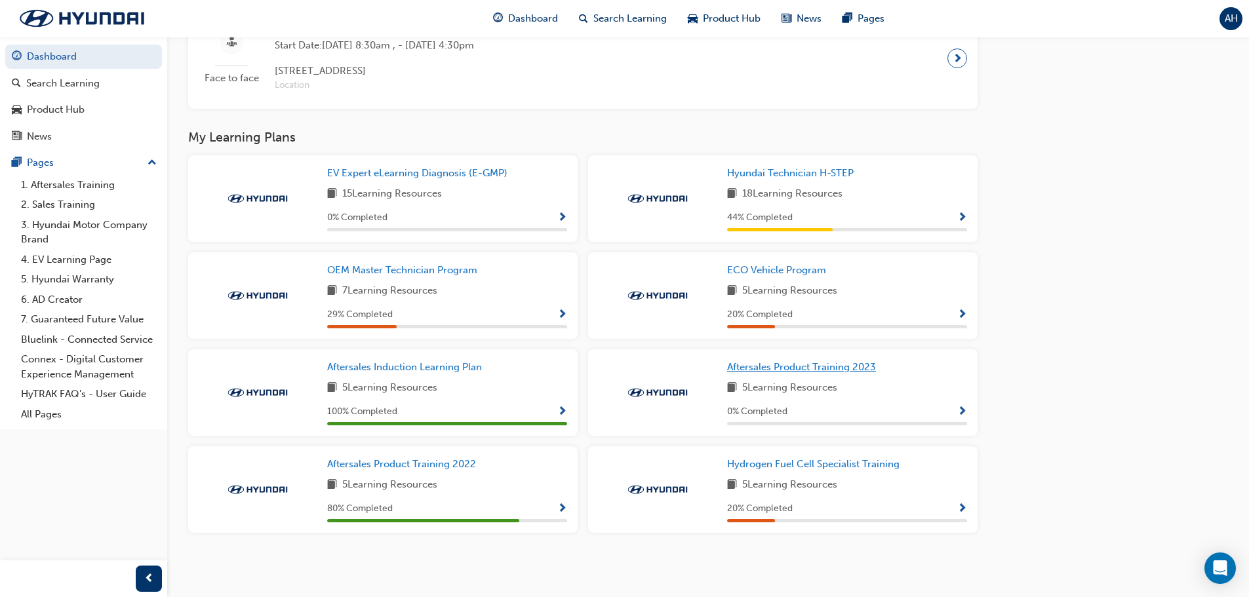
click at [860, 367] on span "Aftersales Product Training 2023" at bounding box center [801, 367] width 149 height 12
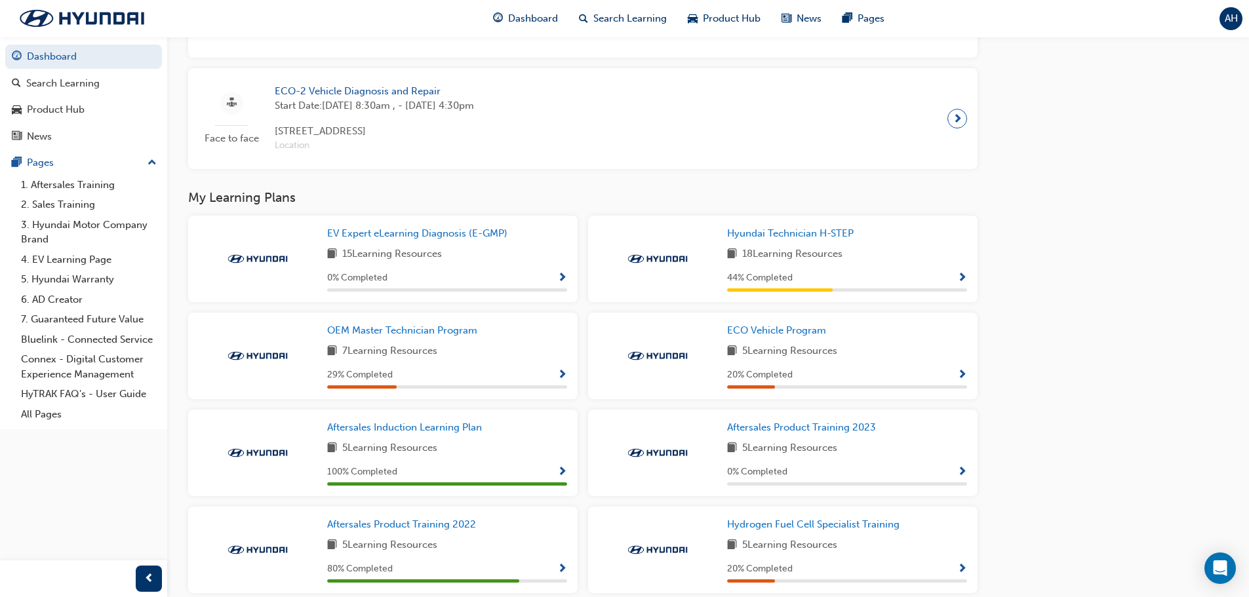
scroll to position [784, 0]
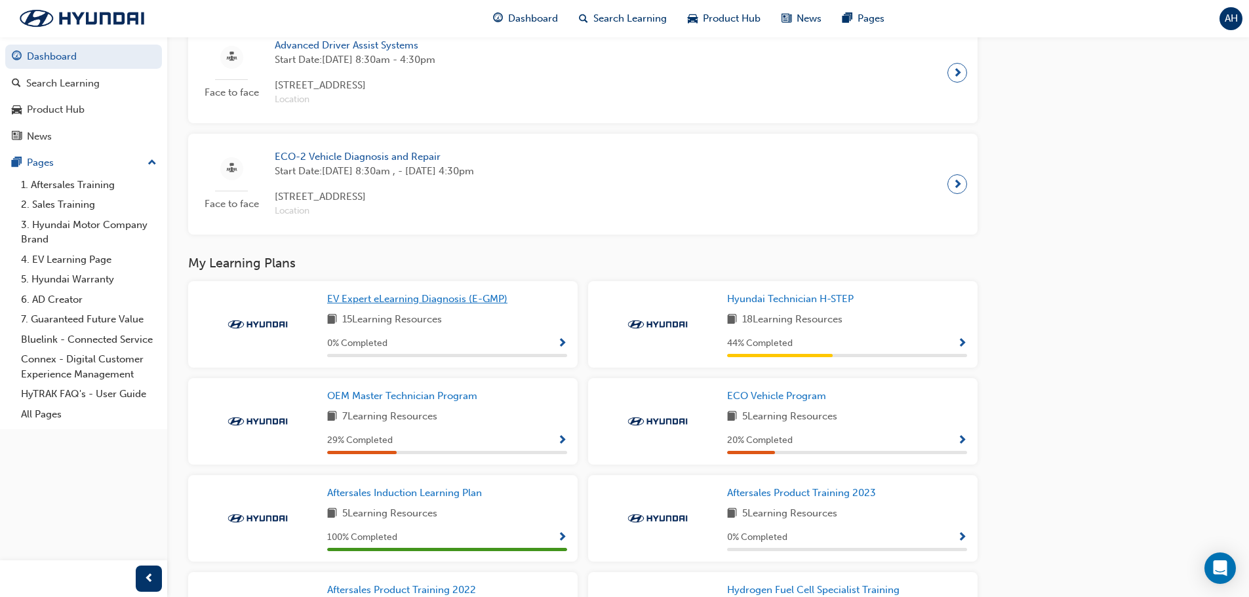
click at [487, 301] on span "EV Expert eLearning Diagnosis (E-GMP)" at bounding box center [417, 299] width 180 height 12
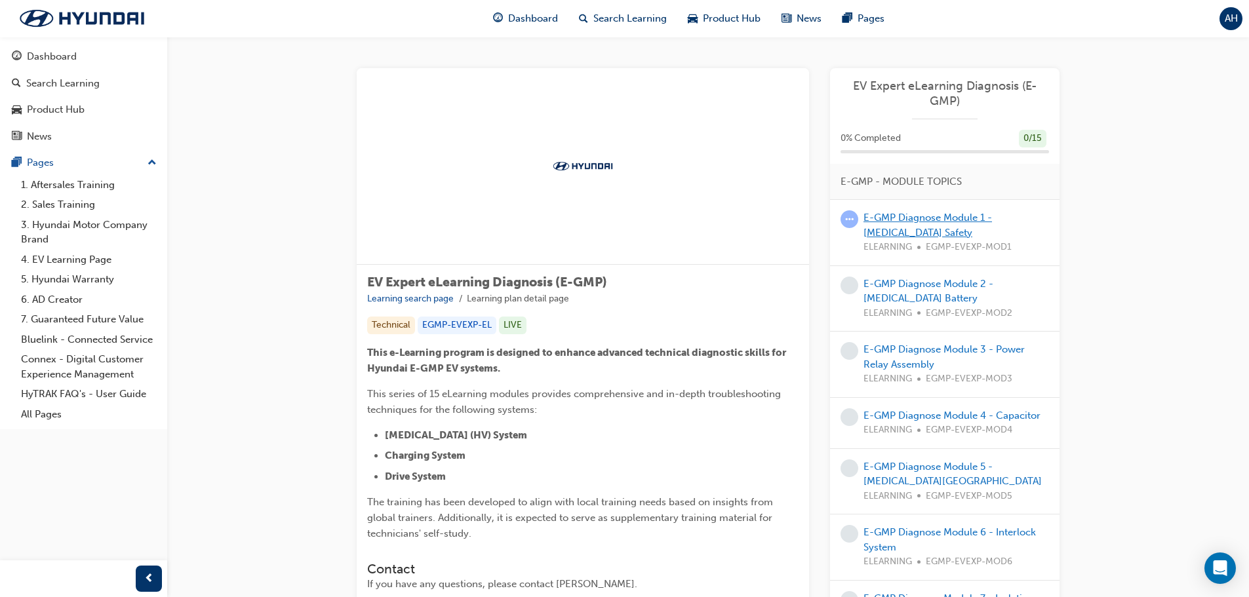
click at [952, 219] on link "E-GMP Diagnose Module 1 - [MEDICAL_DATA] Safety" at bounding box center [927, 225] width 129 height 27
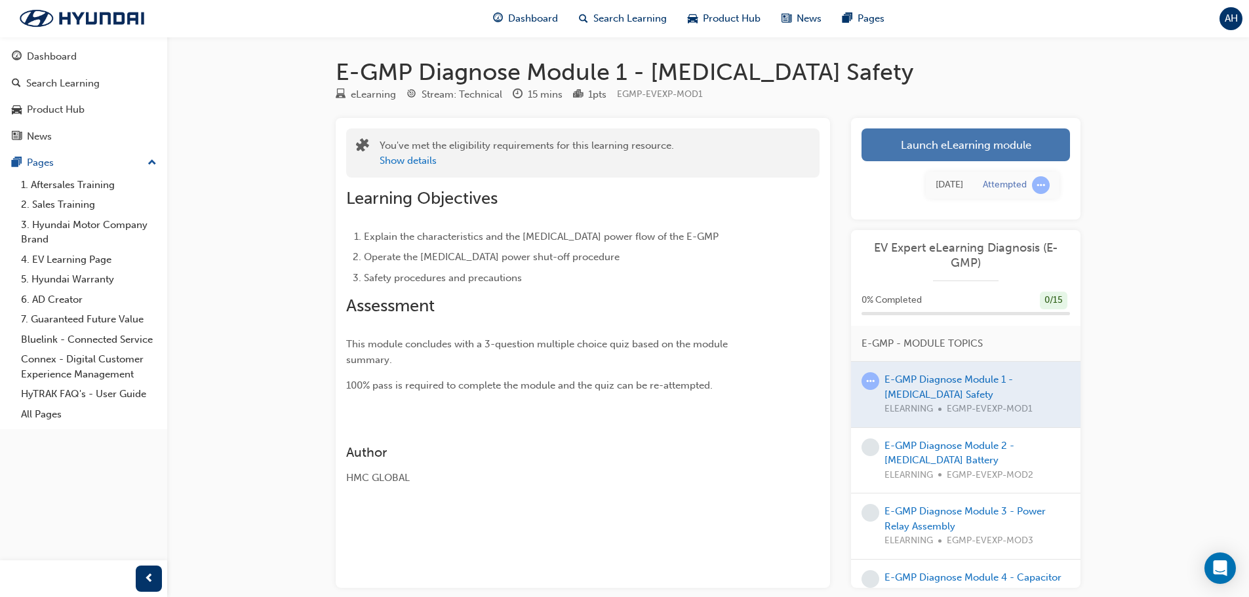
click at [983, 144] on link "Launch eLearning module" at bounding box center [966, 145] width 208 height 33
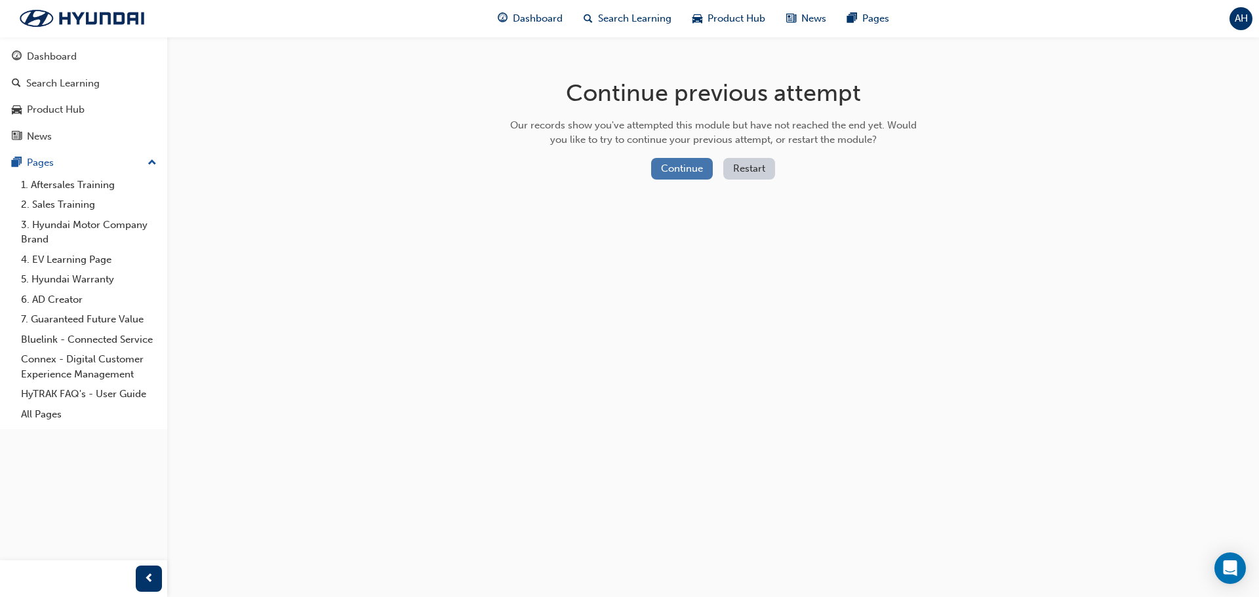
click at [688, 168] on button "Continue" at bounding box center [682, 169] width 62 height 22
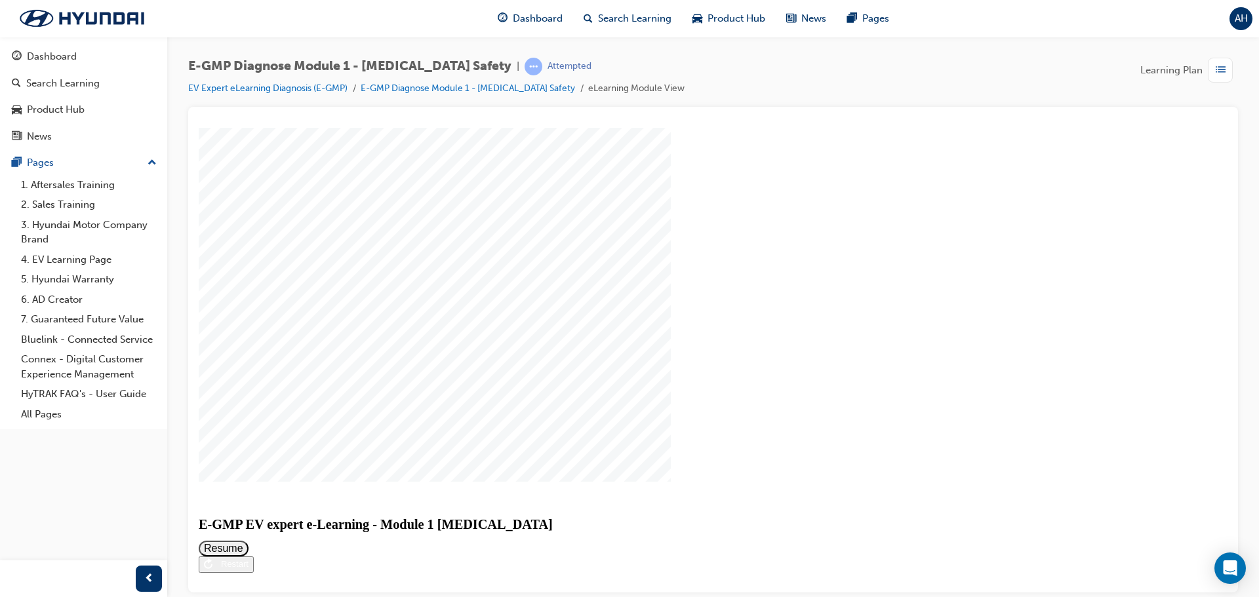
click at [248, 559] on div "Restart" at bounding box center [230, 564] width 36 height 10
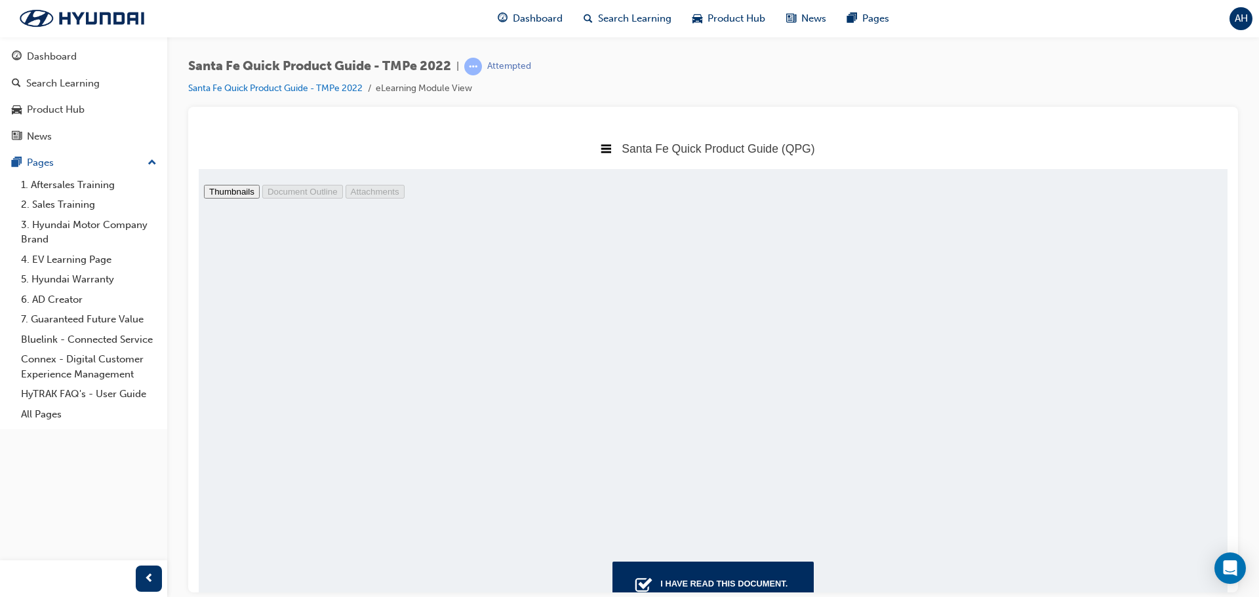
scroll to position [5220, 0]
drag, startPoint x: 321, startPoint y: 210, endPoint x: 167, endPoint y: 208, distance: 154.7
type input "tow"
type input "23"
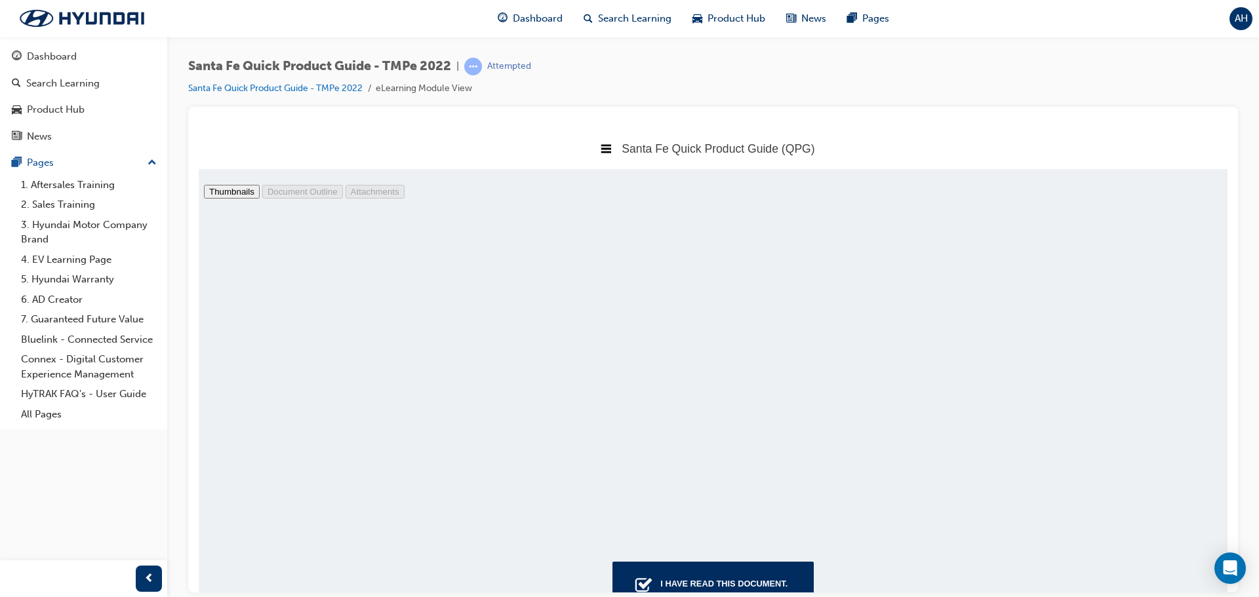
scroll to position [7730, 0]
type input "tow"
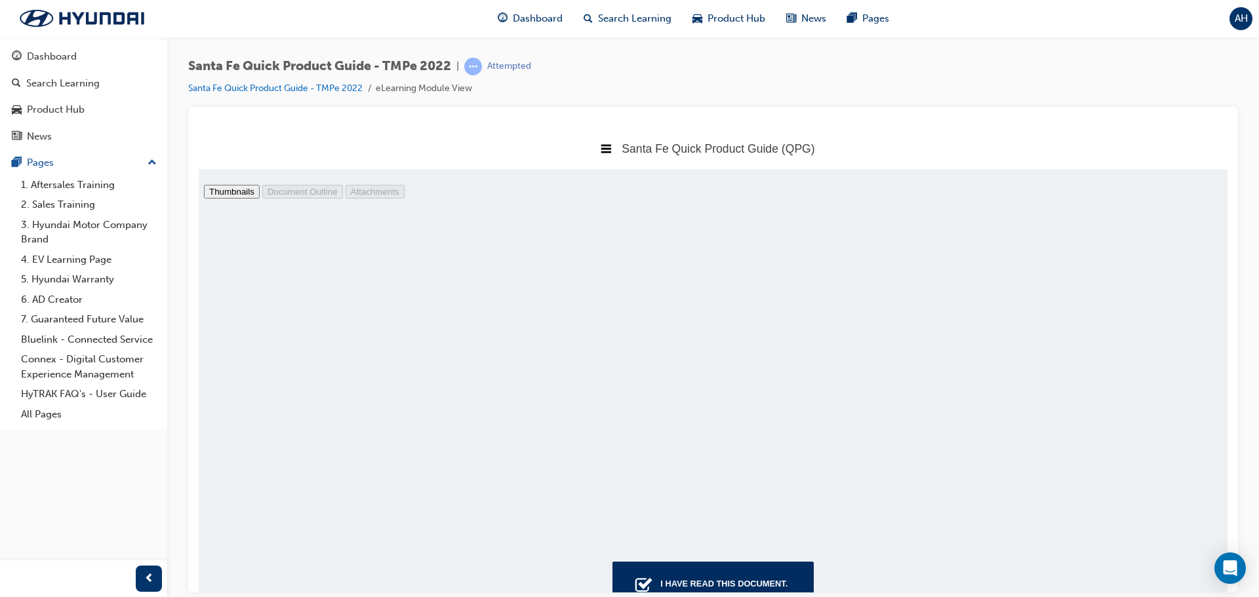
scroll to position [7739, 0]
drag, startPoint x: 330, startPoint y: 188, endPoint x: 363, endPoint y: 191, distance: 32.9
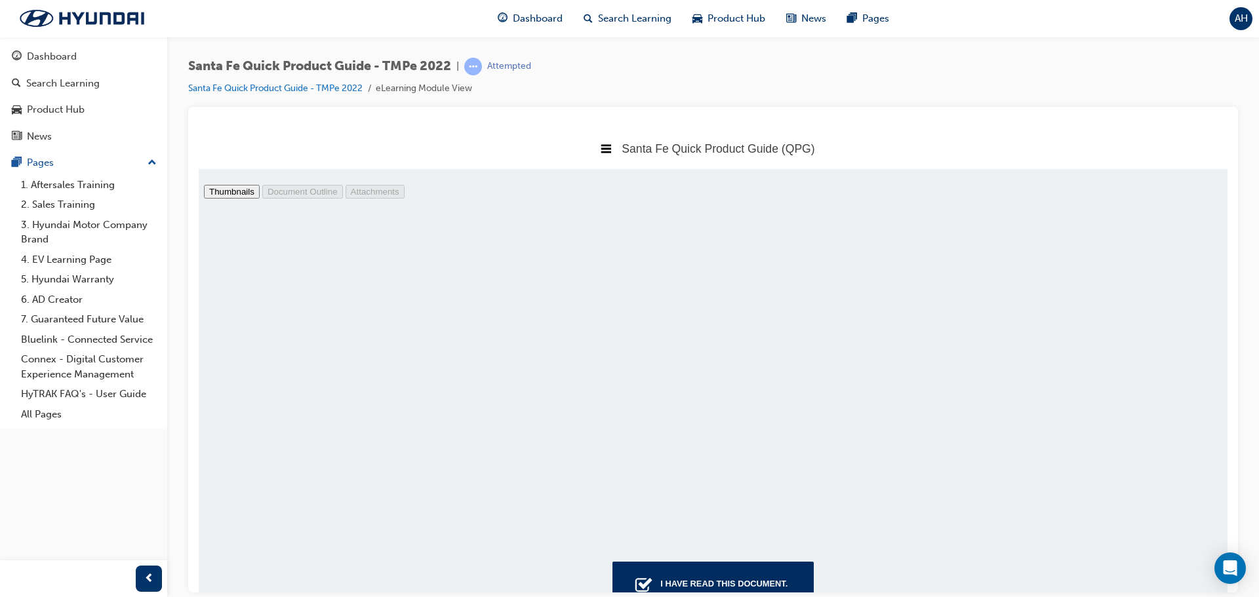
scroll to position [3303, 0]
type input "9"
